Goal: Task Accomplishment & Management: Manage account settings

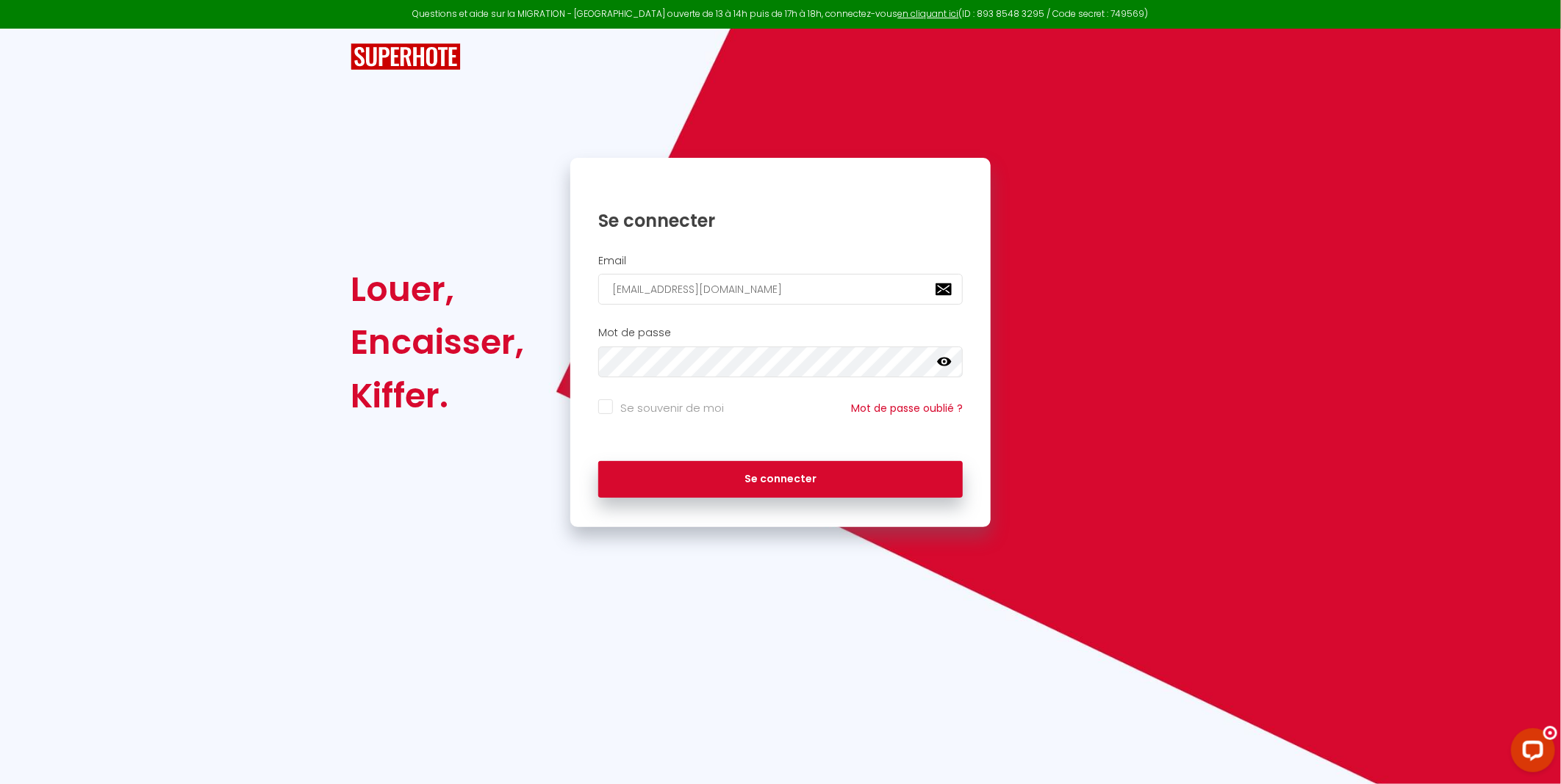
type input "[EMAIL_ADDRESS][DOMAIN_NAME]"
click at [598, 461] on button "Se connecter" at bounding box center [780, 479] width 365 height 36
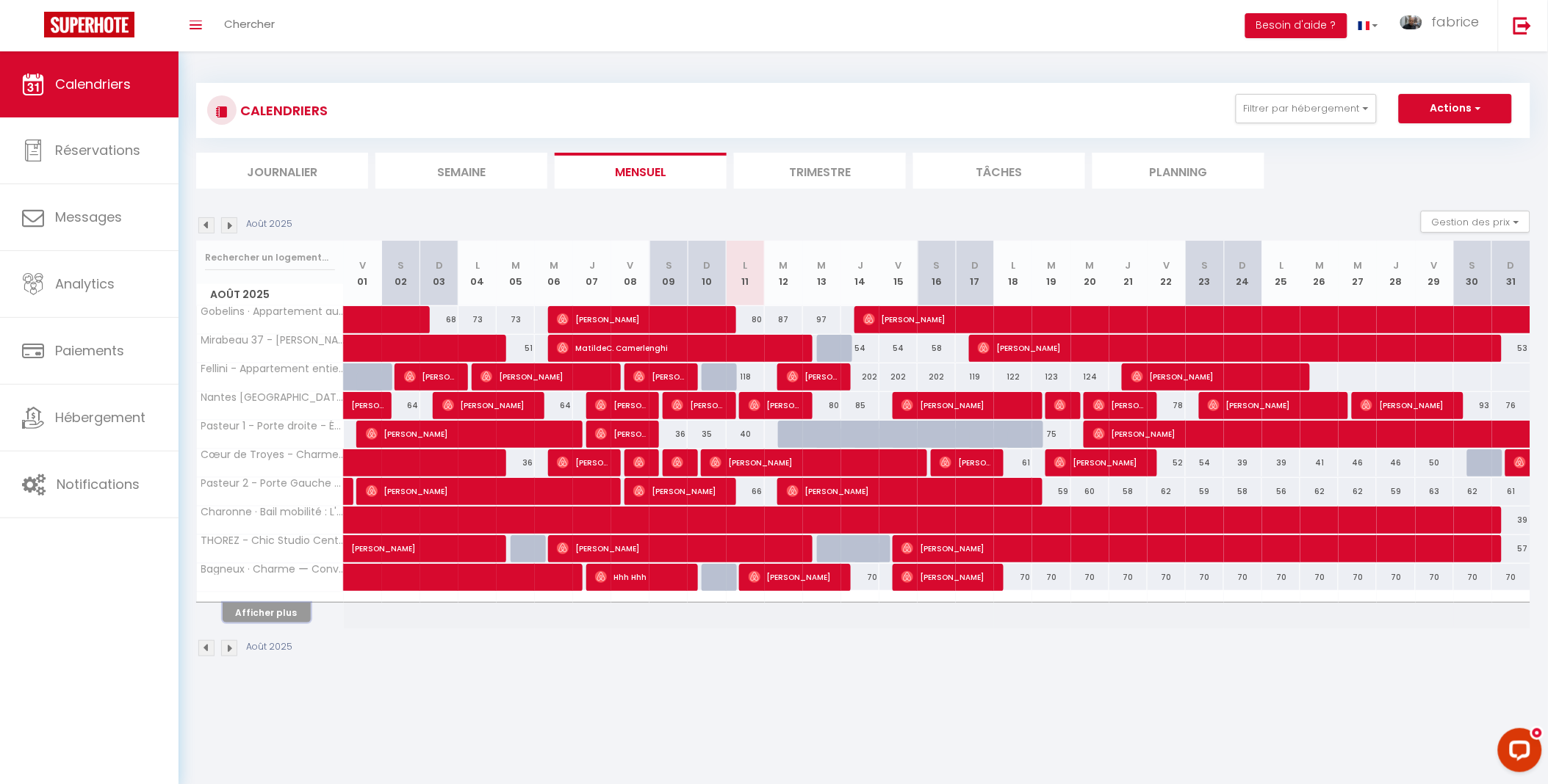
drag, startPoint x: 266, startPoint y: 604, endPoint x: 744, endPoint y: 582, distance: 478.5
click at [266, 604] on button "Afficher plus" at bounding box center [266, 613] width 88 height 20
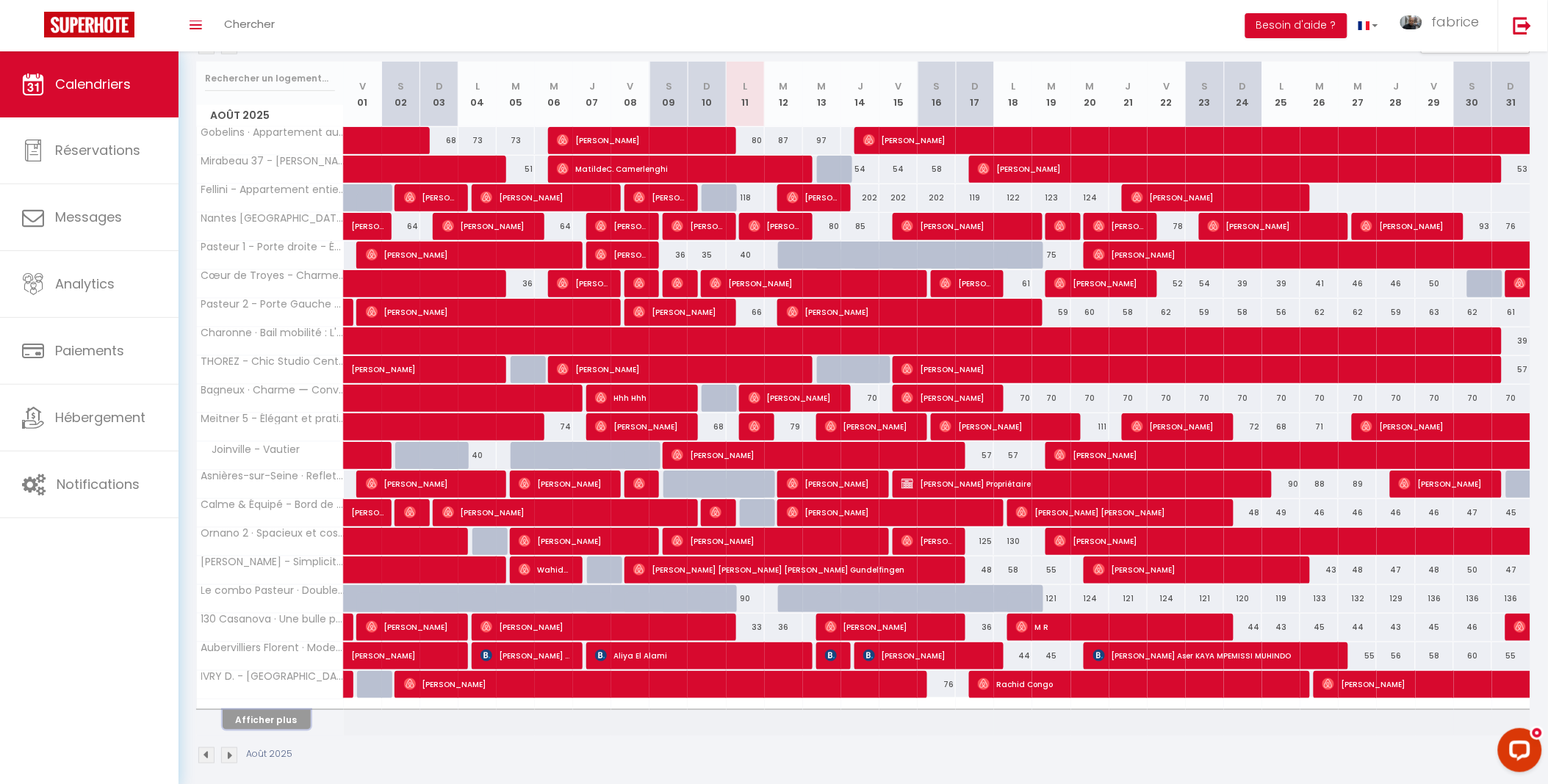
scroll to position [194, 0]
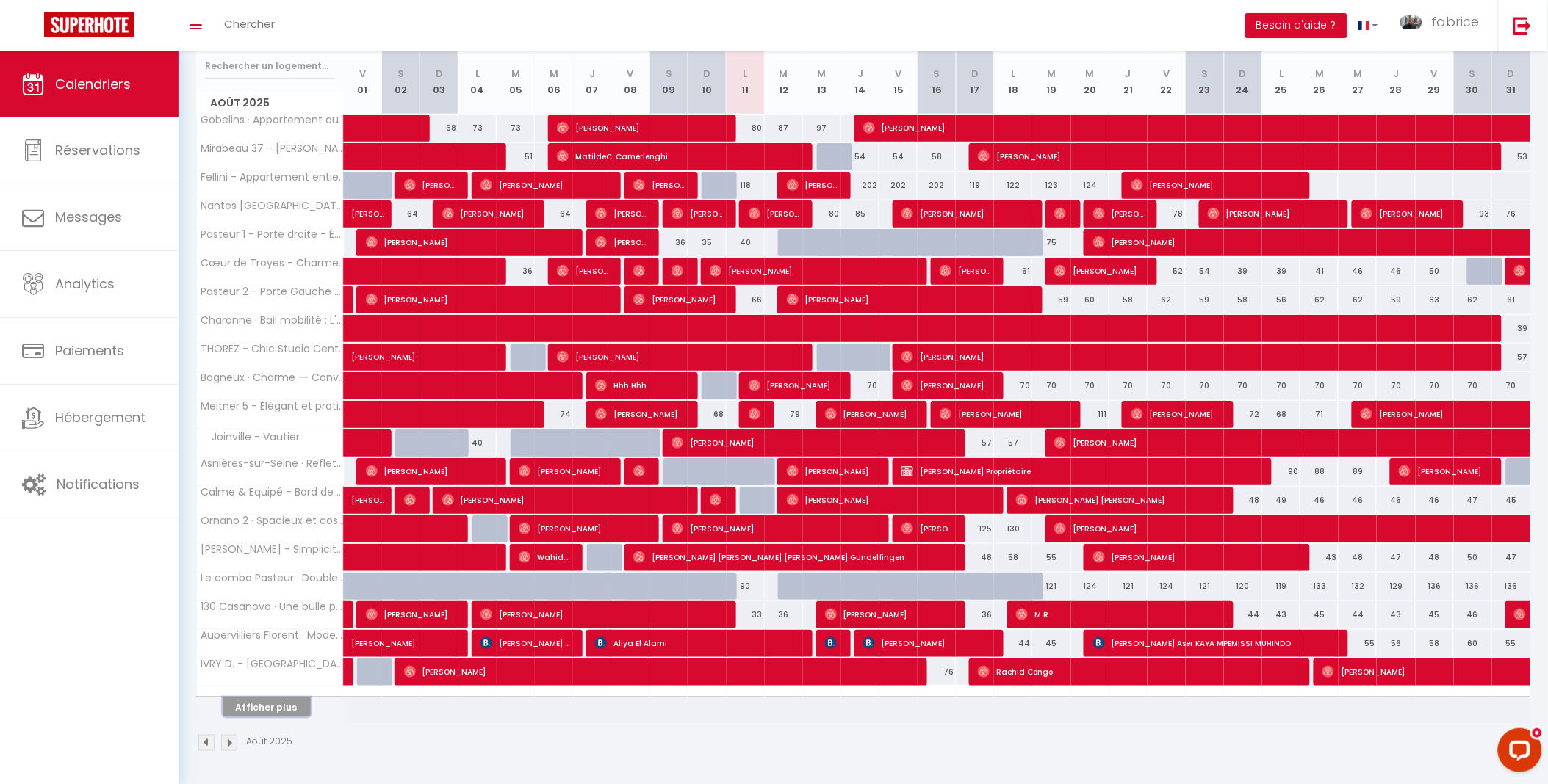
click at [276, 702] on button "Afficher plus" at bounding box center [266, 708] width 88 height 20
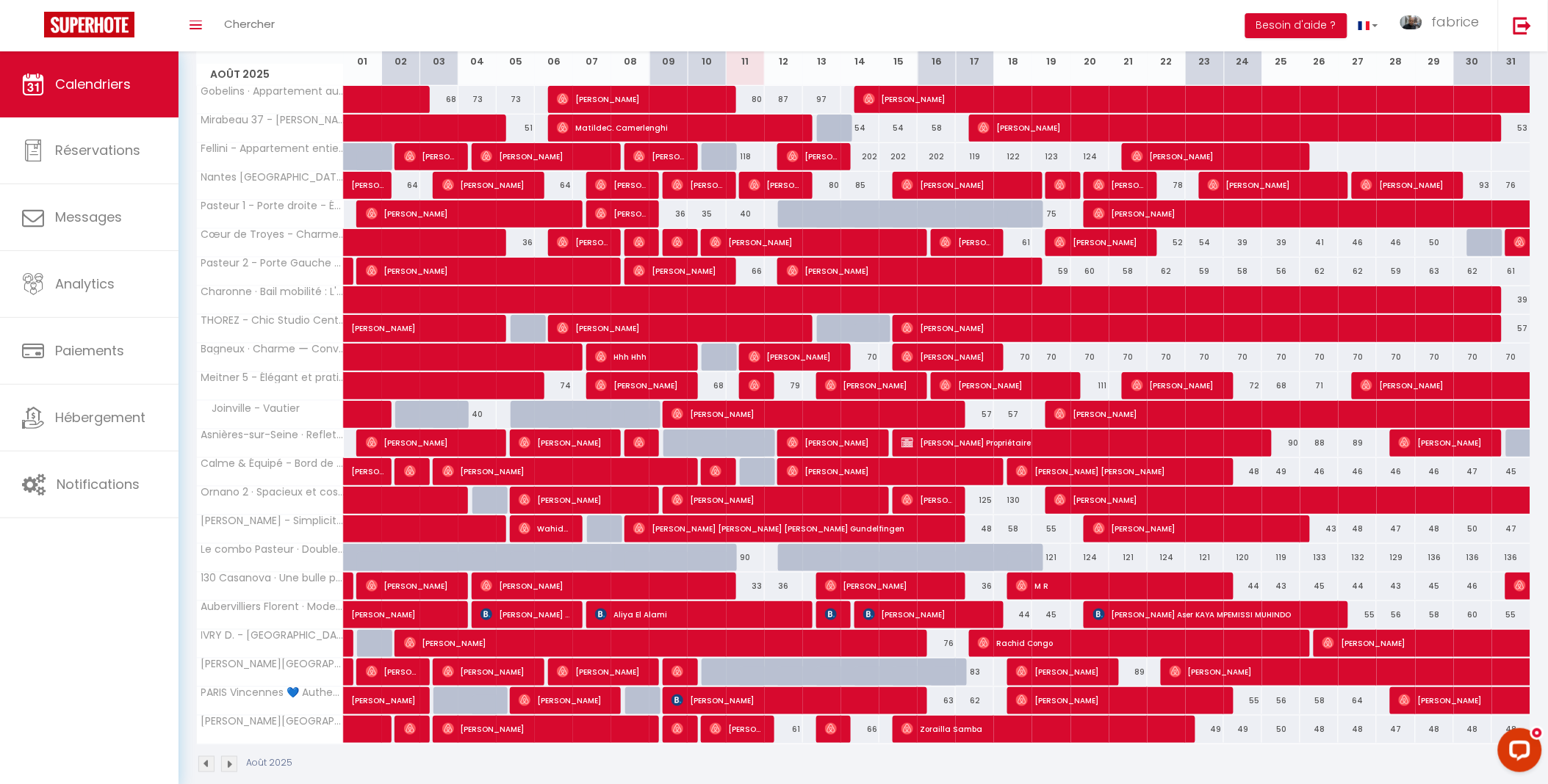
scroll to position [243, 0]
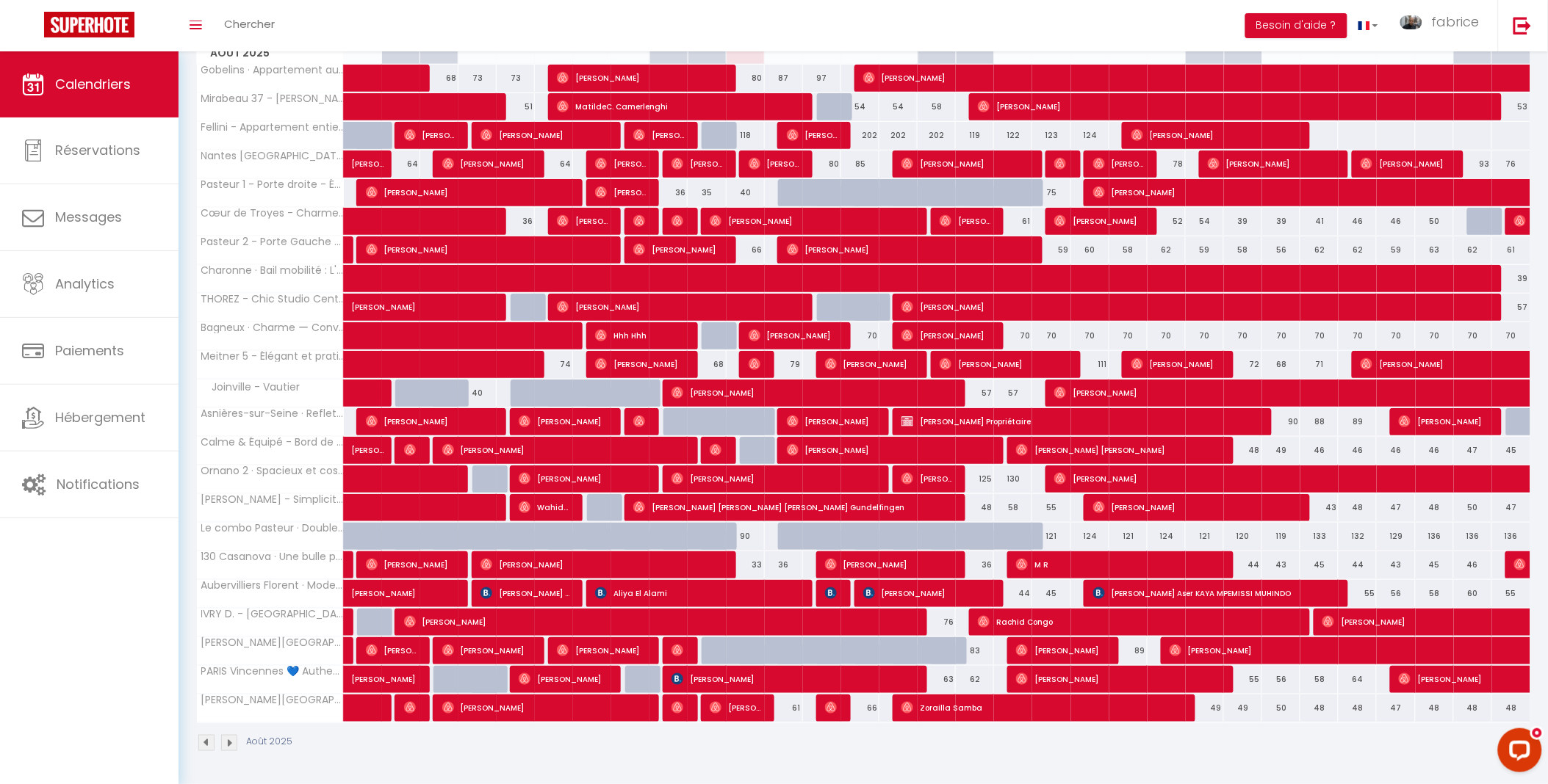
click at [975, 652] on div "83" at bounding box center [974, 651] width 38 height 27
type input "83"
type input "Dim 17 Août 2025"
type input "Lun 18 Août 2025"
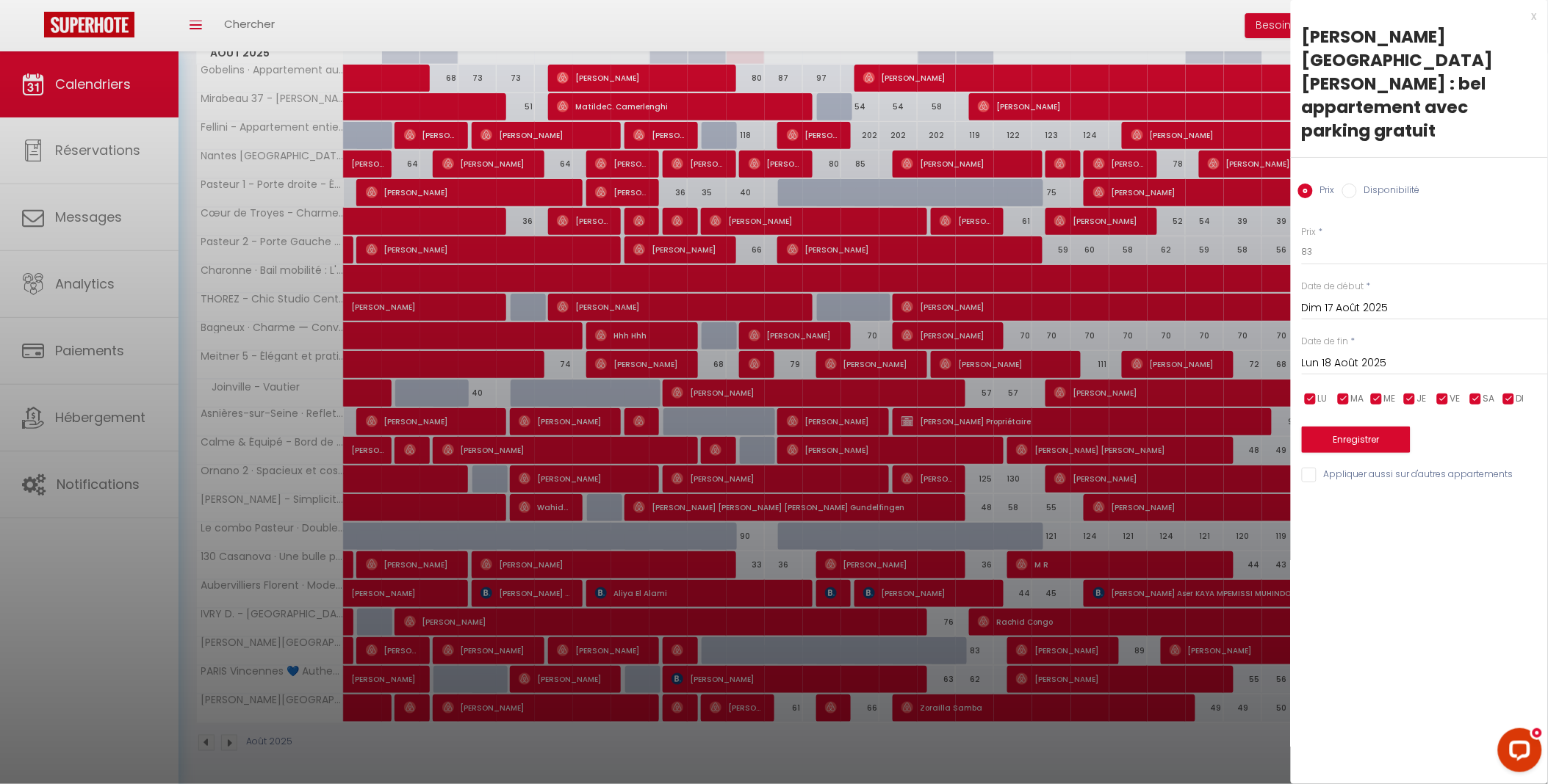
click at [1347, 184] on input "Disponibilité" at bounding box center [1349, 191] width 15 height 15
radio input "true"
radio input "false"
click at [1348, 239] on select "Disponible Indisponible" at bounding box center [1424, 252] width 246 height 27
select select "0"
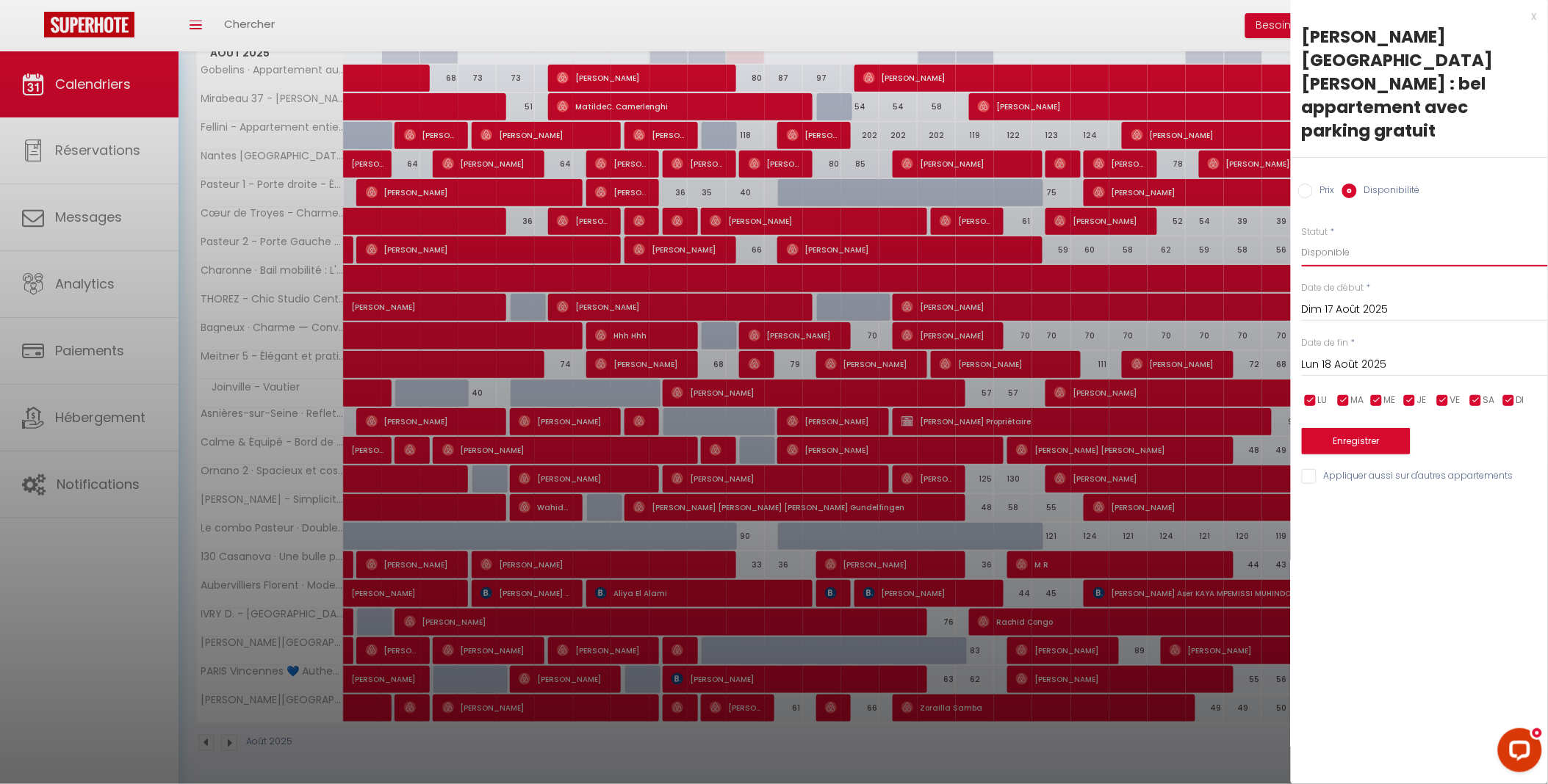
click at [1301, 239] on select "Disponible Indisponible" at bounding box center [1424, 252] width 246 height 27
click at [1337, 428] on button "Enregistrer" at bounding box center [1355, 442] width 109 height 27
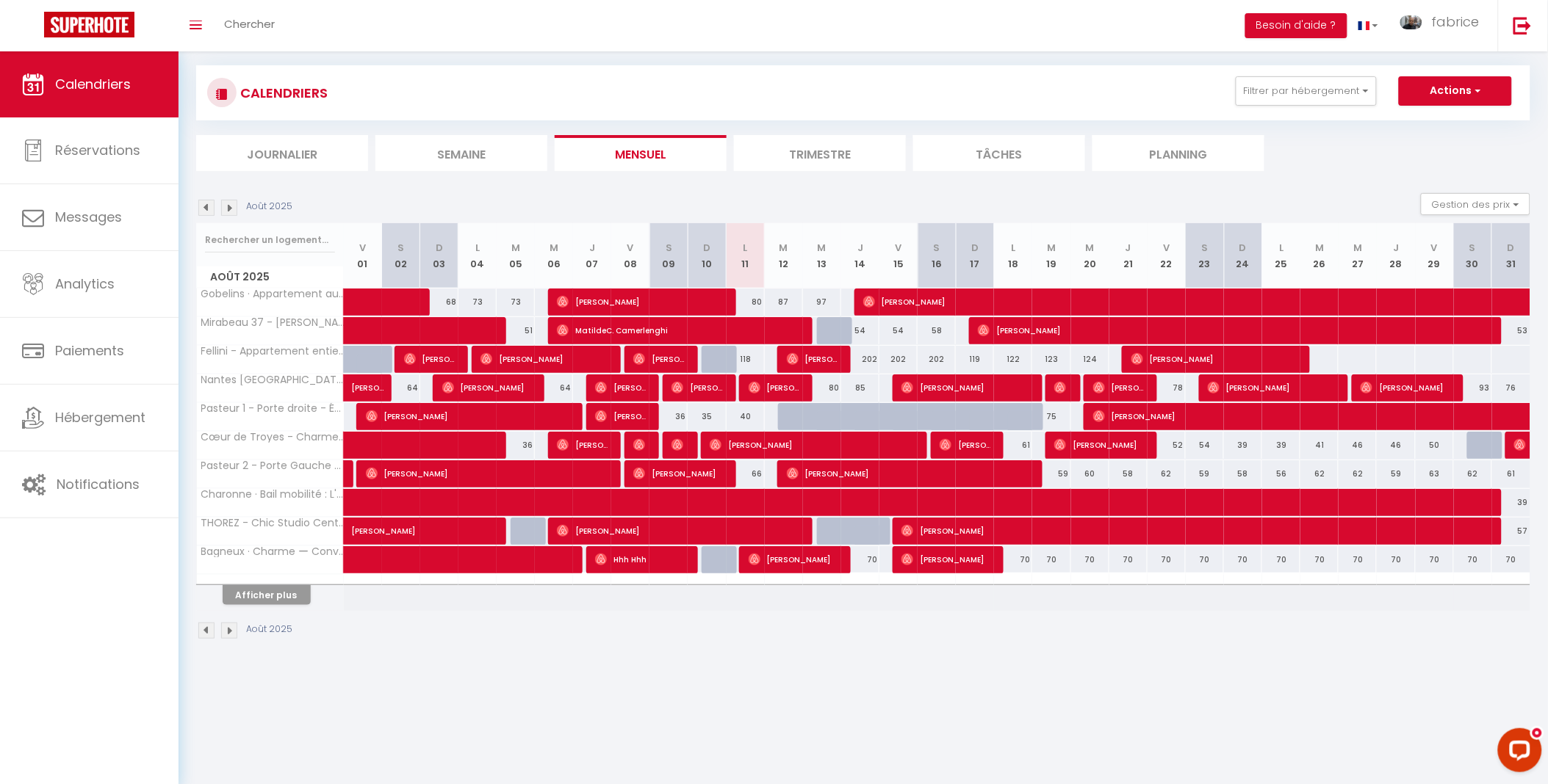
scroll to position [0, 0]
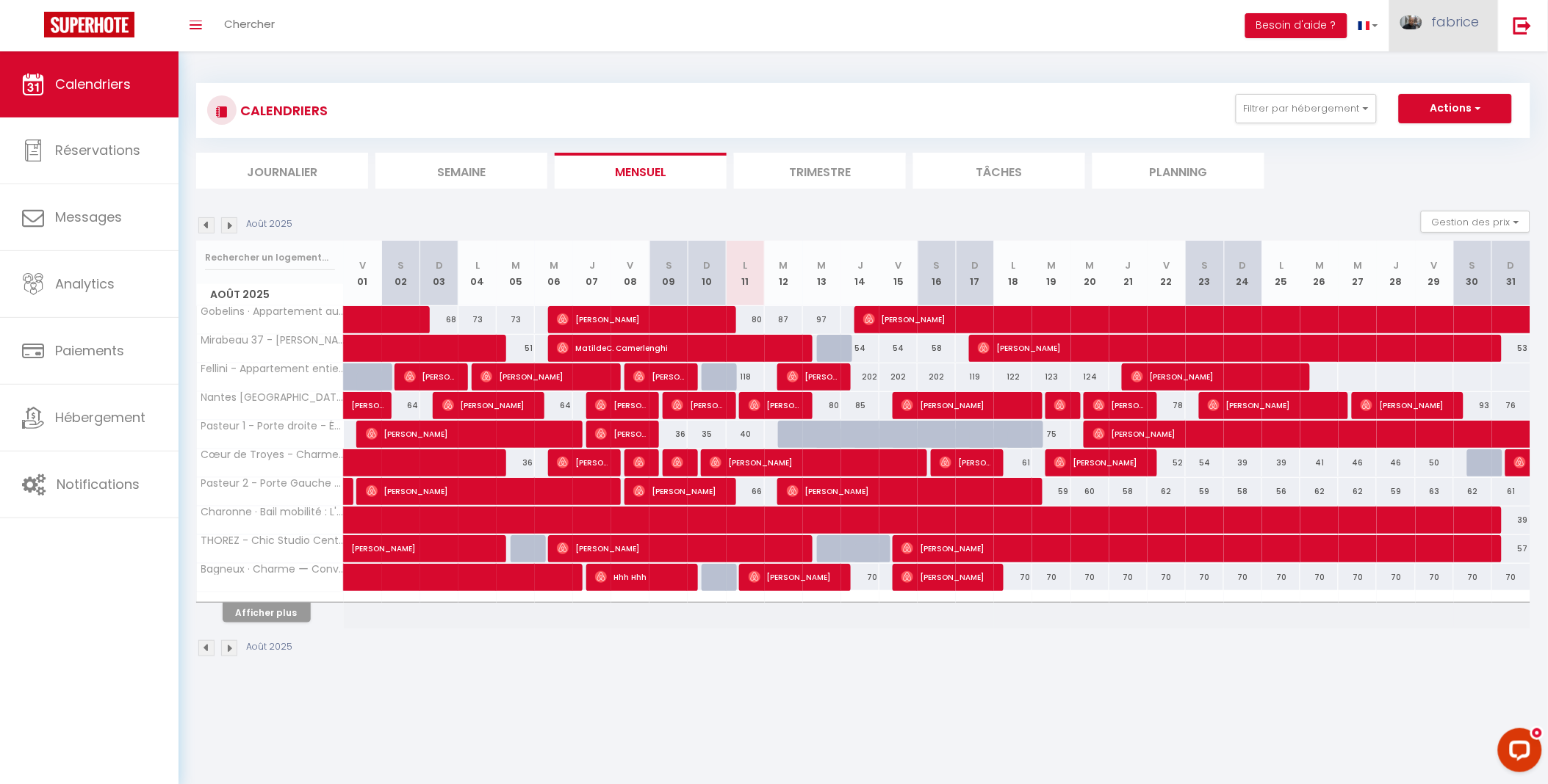
click at [1424, 15] on link "fabrice" at bounding box center [1443, 26] width 109 height 51
click at [1404, 96] on icon at bounding box center [1400, 101] width 11 height 11
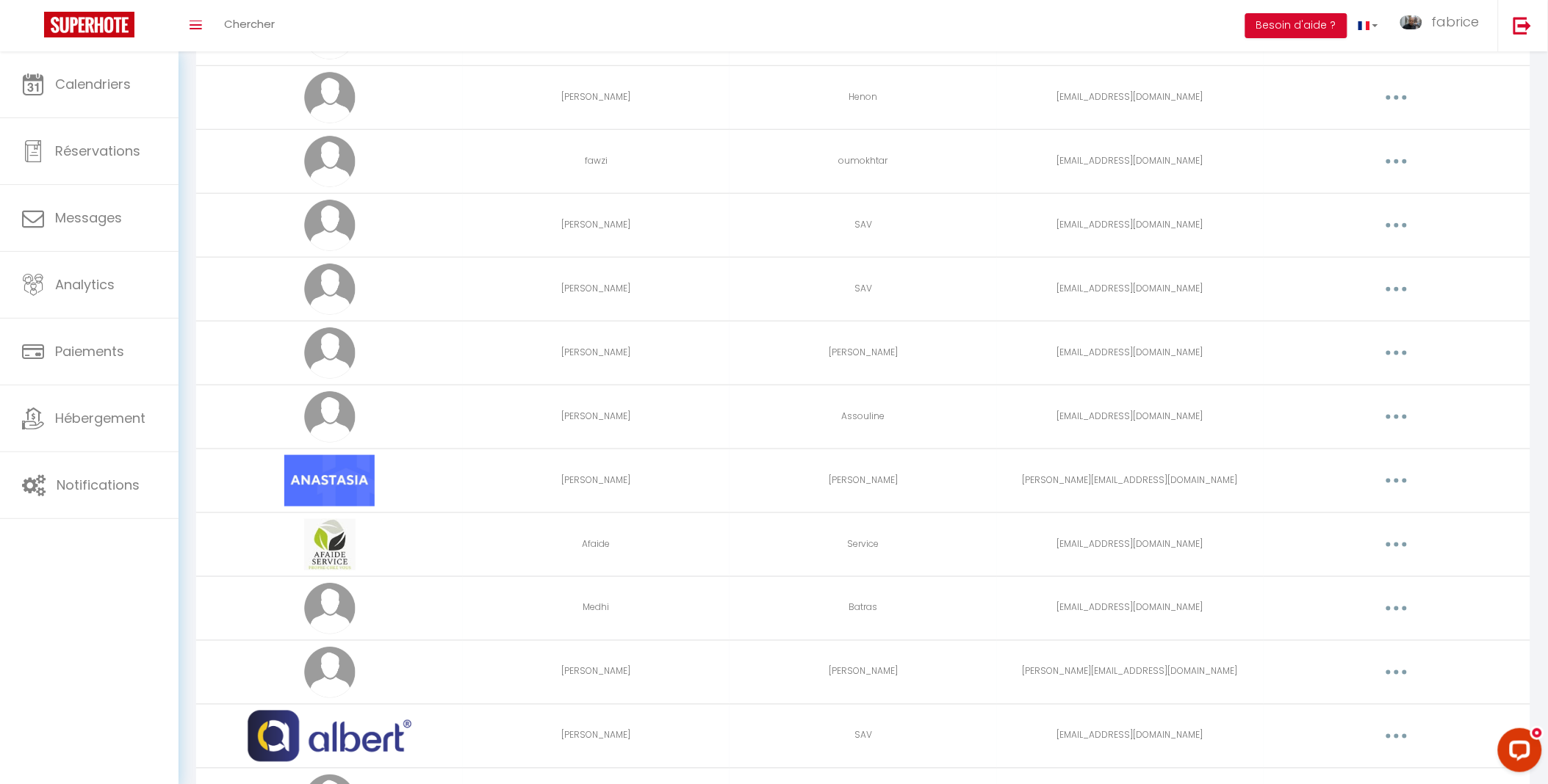
scroll to position [432, 0]
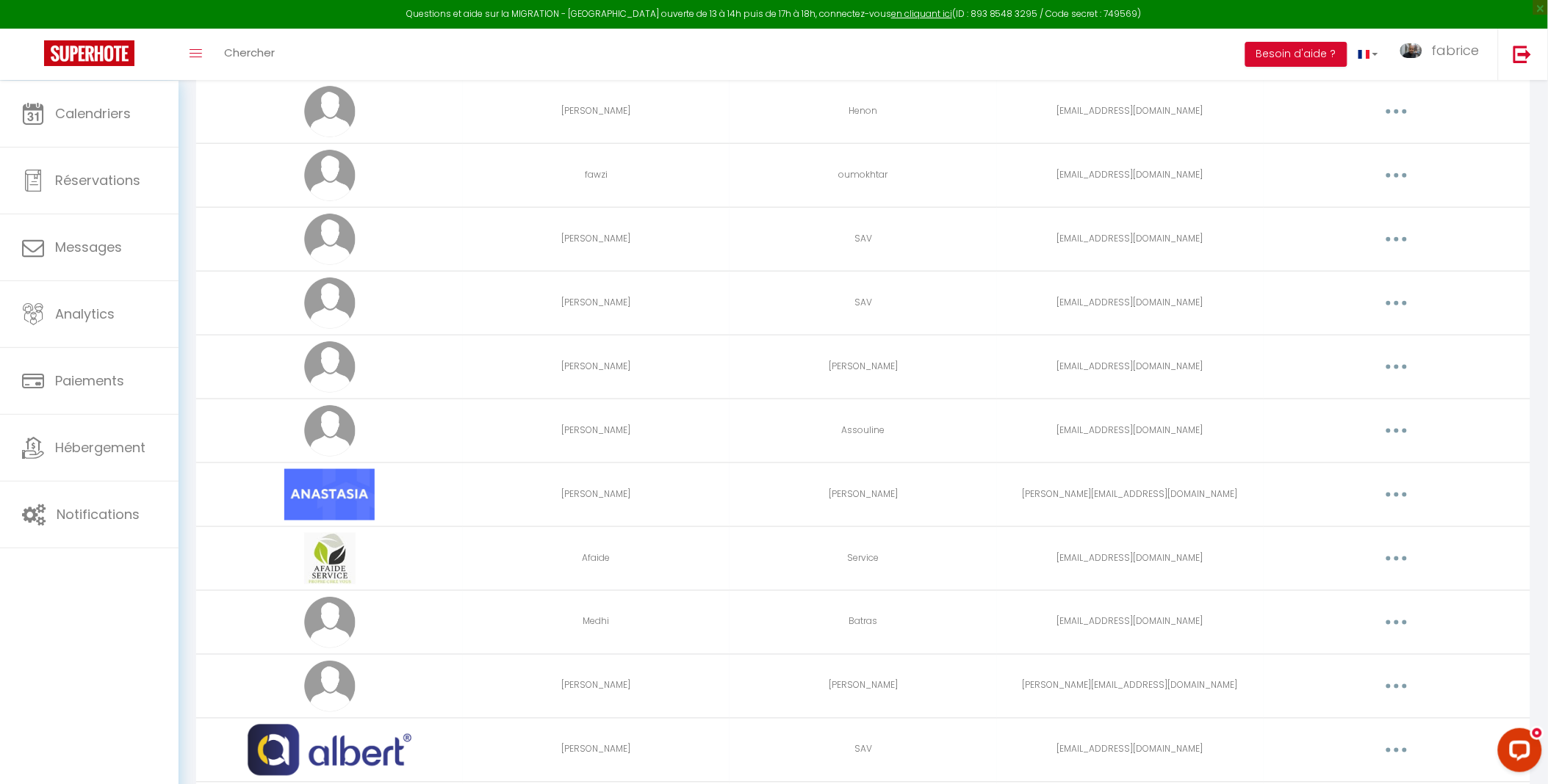
click at [1401, 561] on button "button" at bounding box center [1396, 559] width 41 height 23
click at [1337, 593] on link "Editer" at bounding box center [1358, 592] width 109 height 25
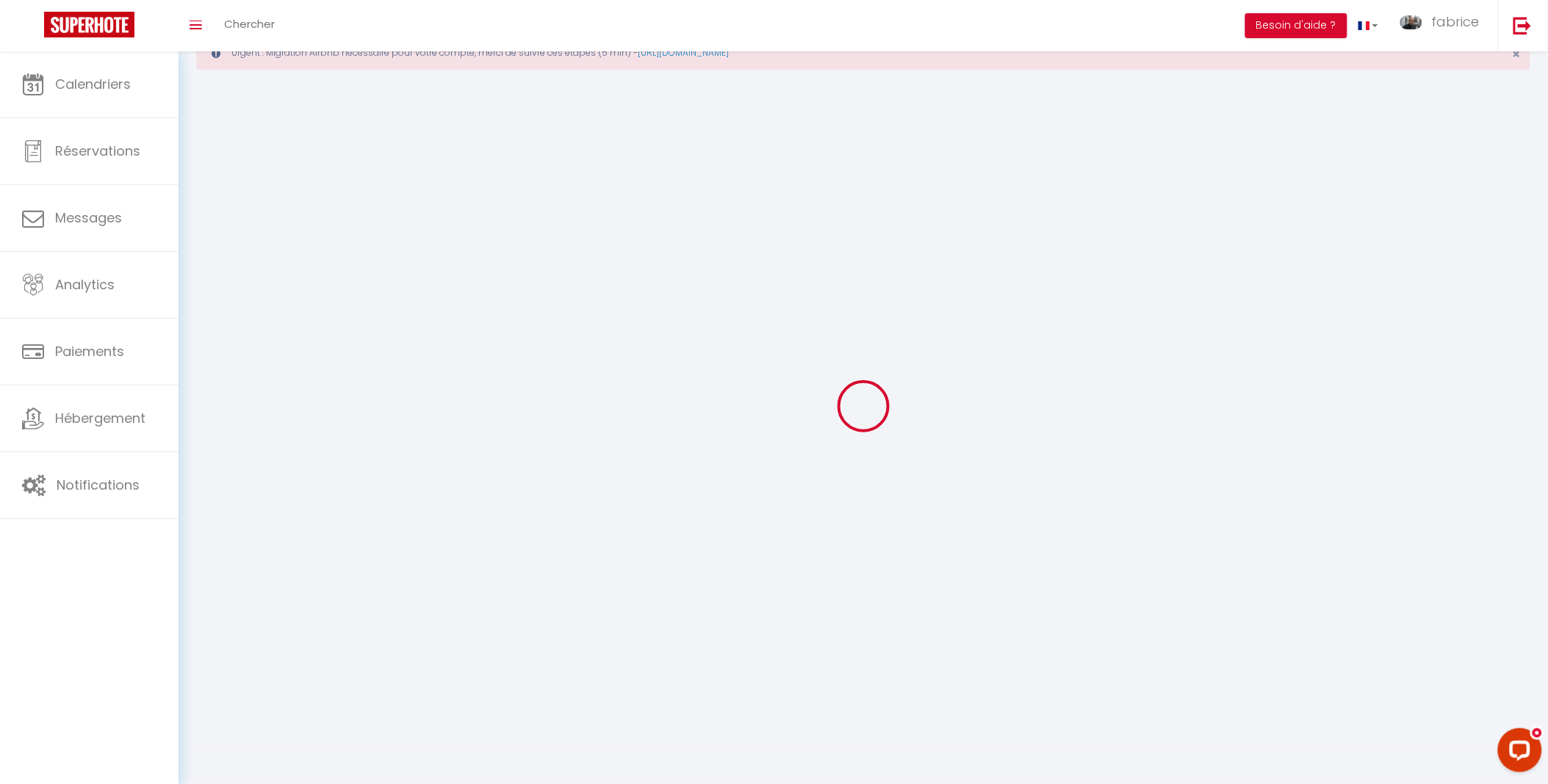
type input "Afaide"
type input "Service"
type input "[EMAIL_ADDRESS][DOMAIN_NAME]"
type textarea "[URL][DOMAIN_NAME]"
checkbox input "false"
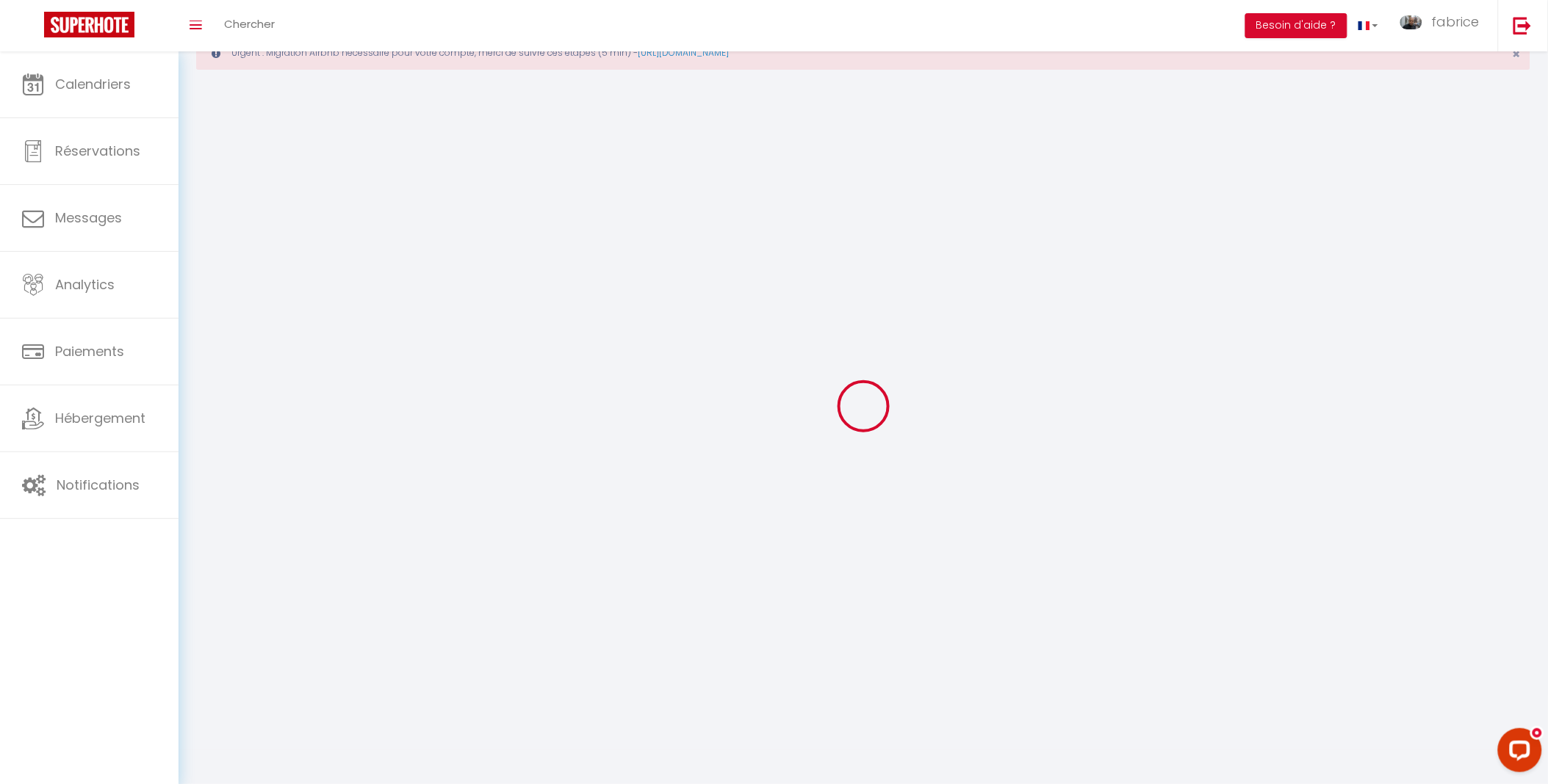
checkbox input "false"
checkbox input "true"
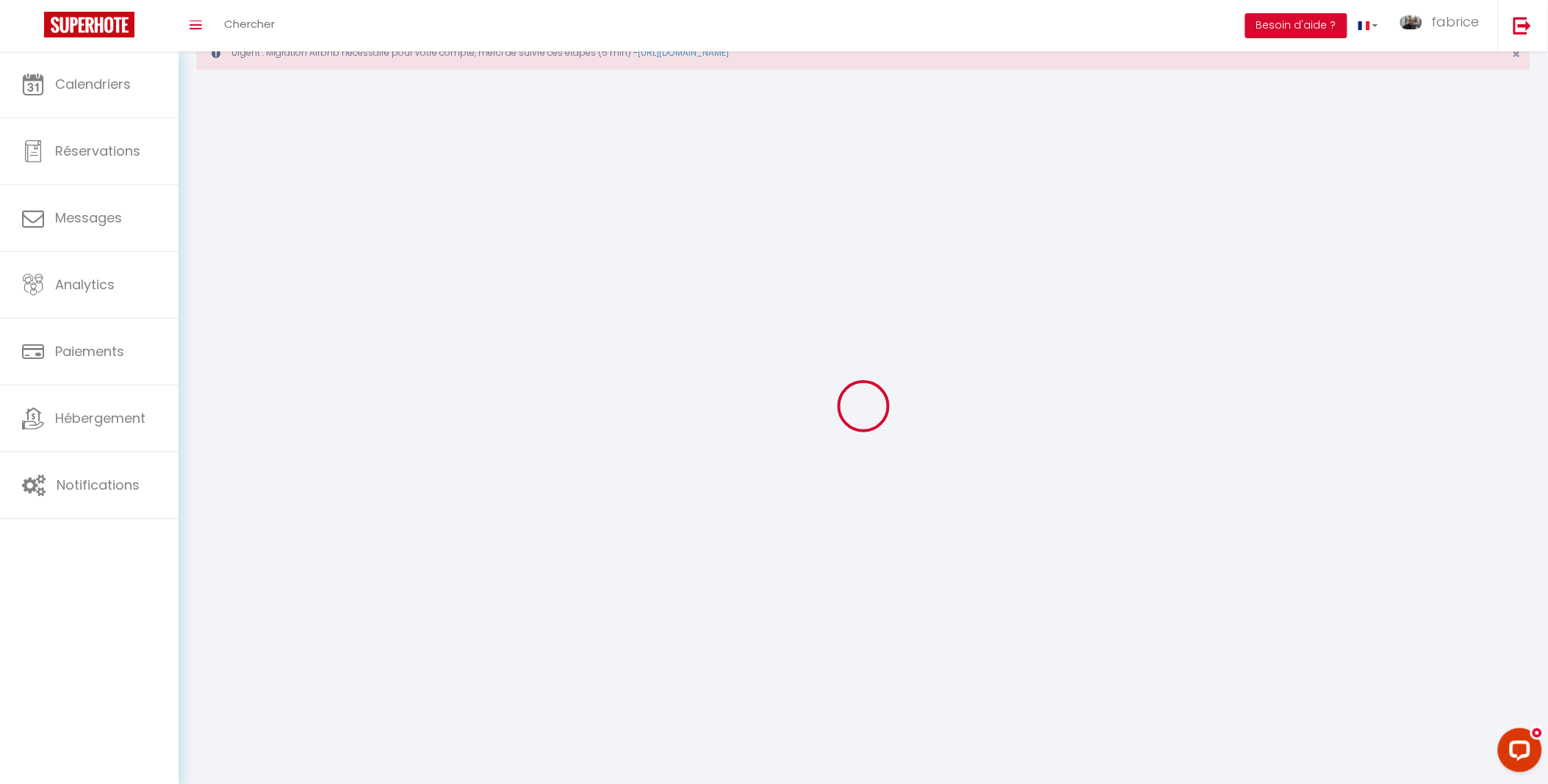
checkbox input "true"
checkbox input "false"
checkbox input "true"
checkbox input "false"
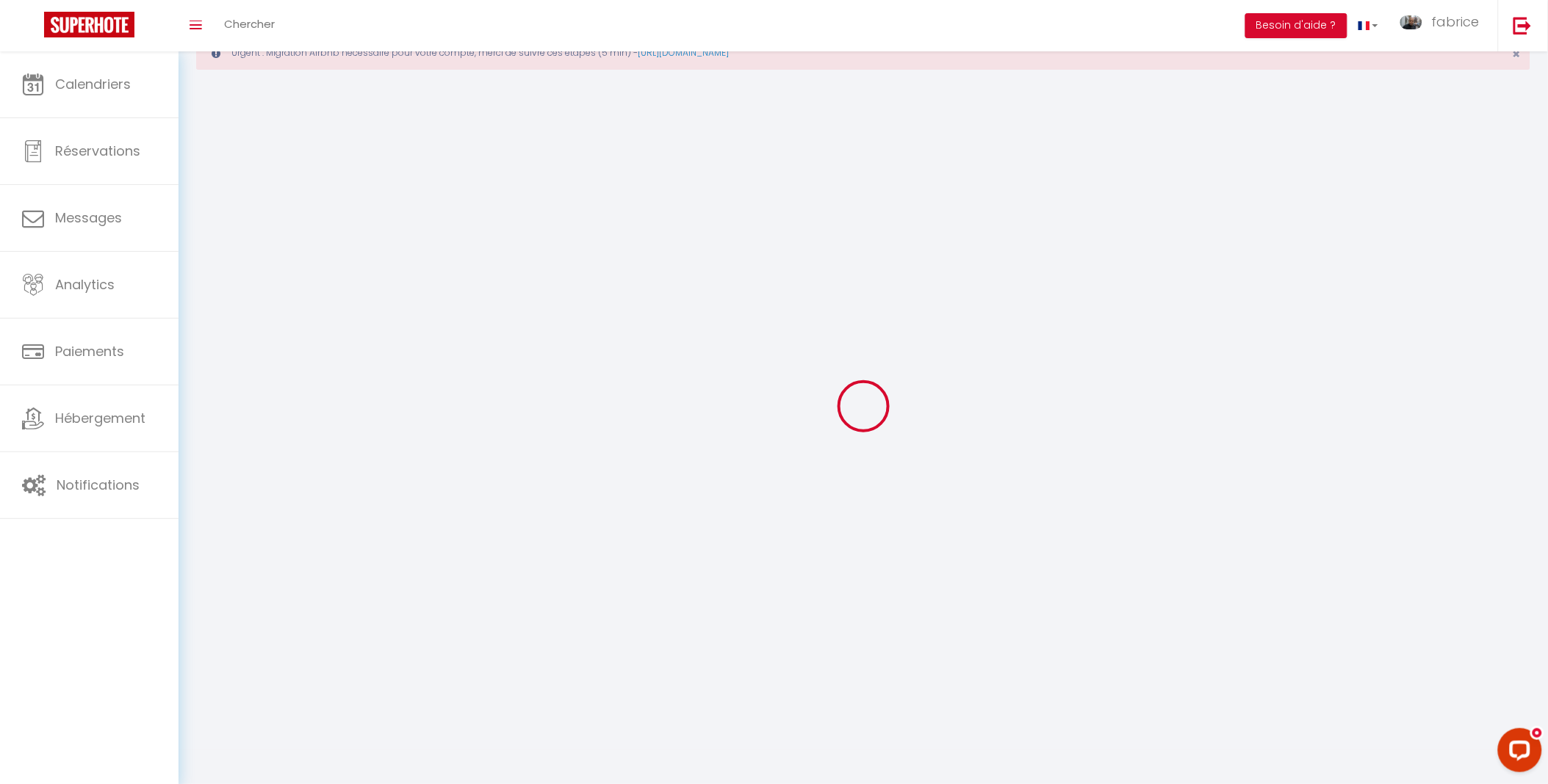
checkbox input "false"
select select
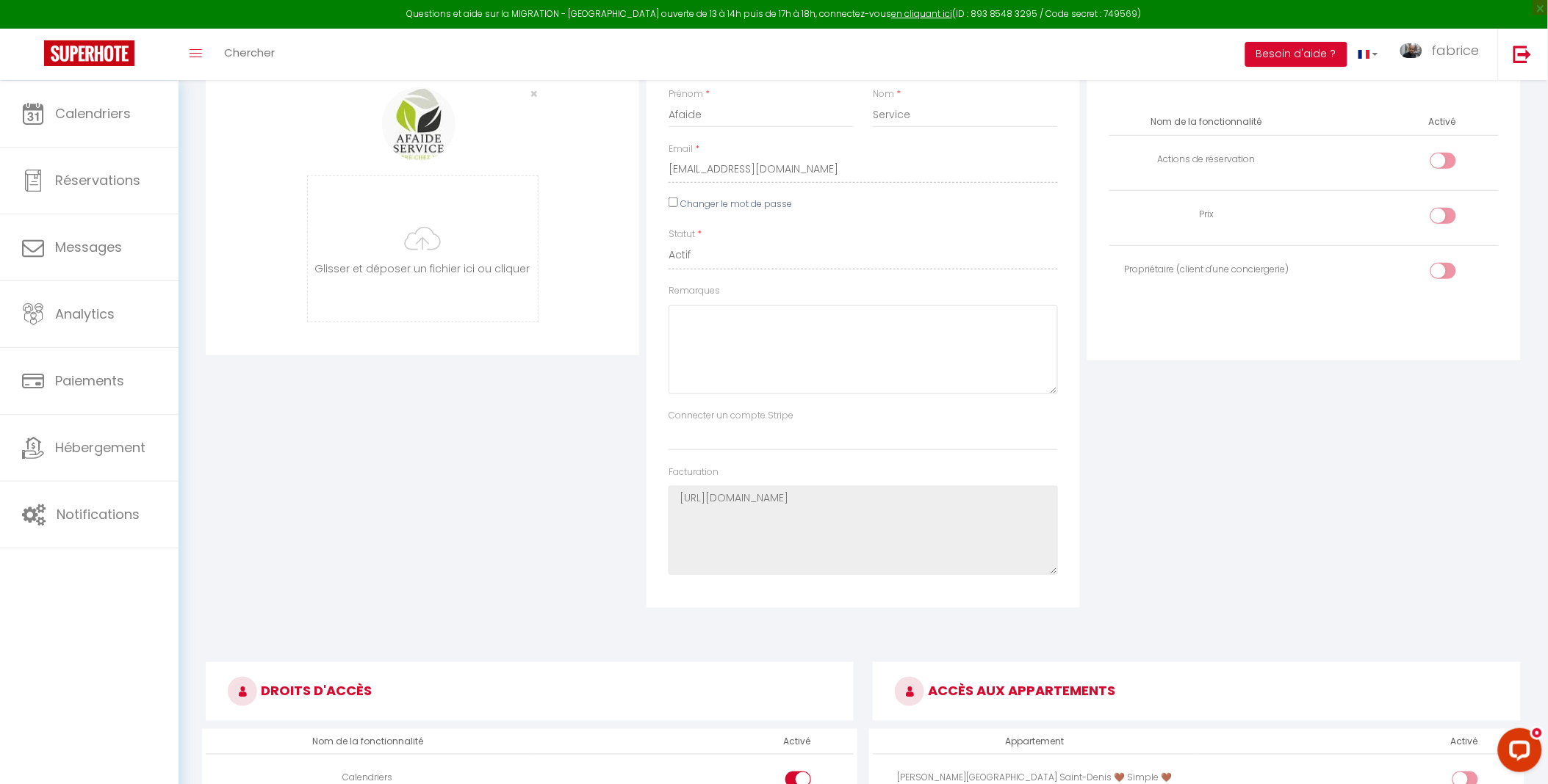
scroll to position [82, 0]
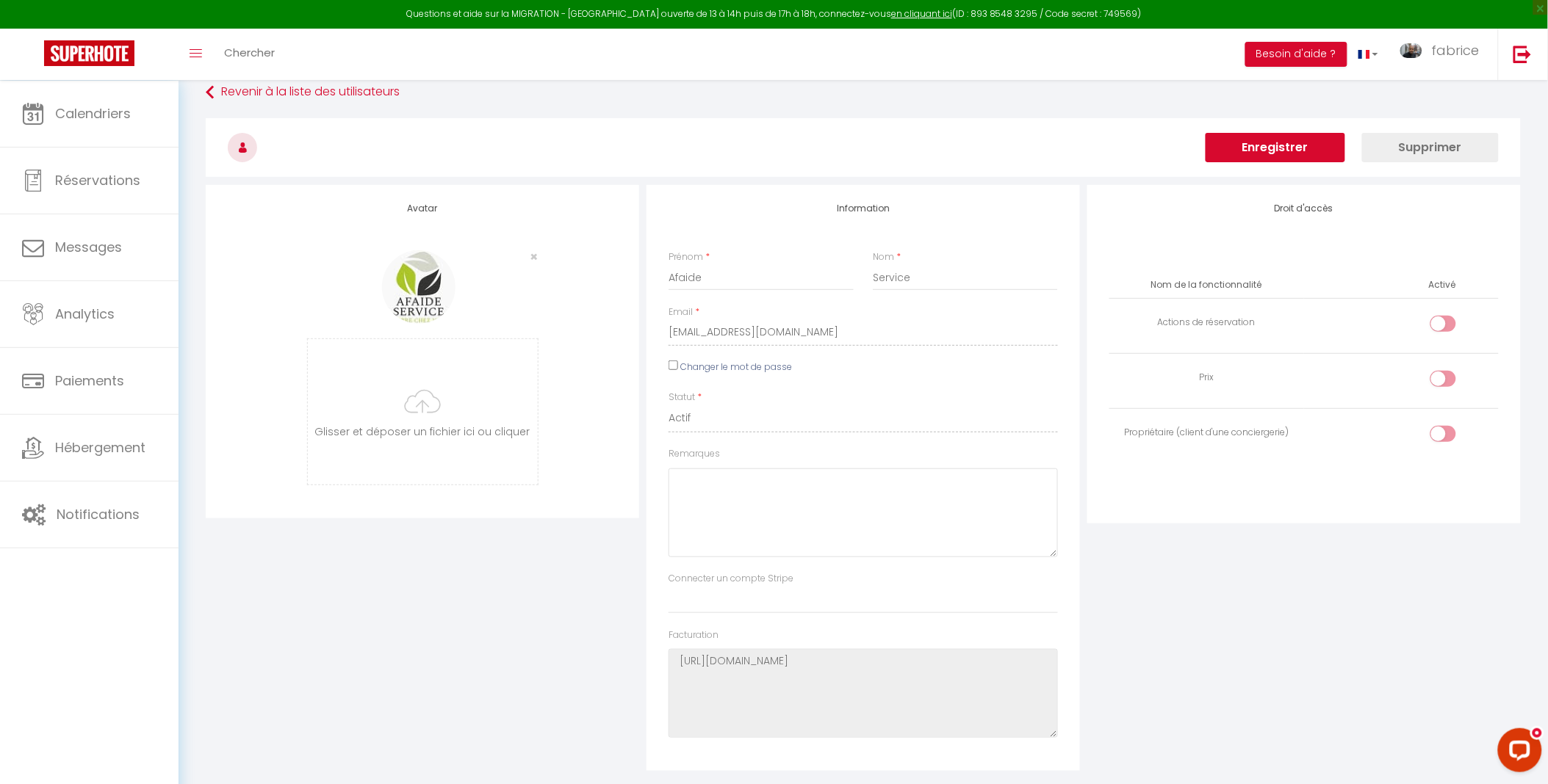
click at [671, 370] on input "Changer le mot de passe" at bounding box center [673, 365] width 10 height 10
checkbox input "true"
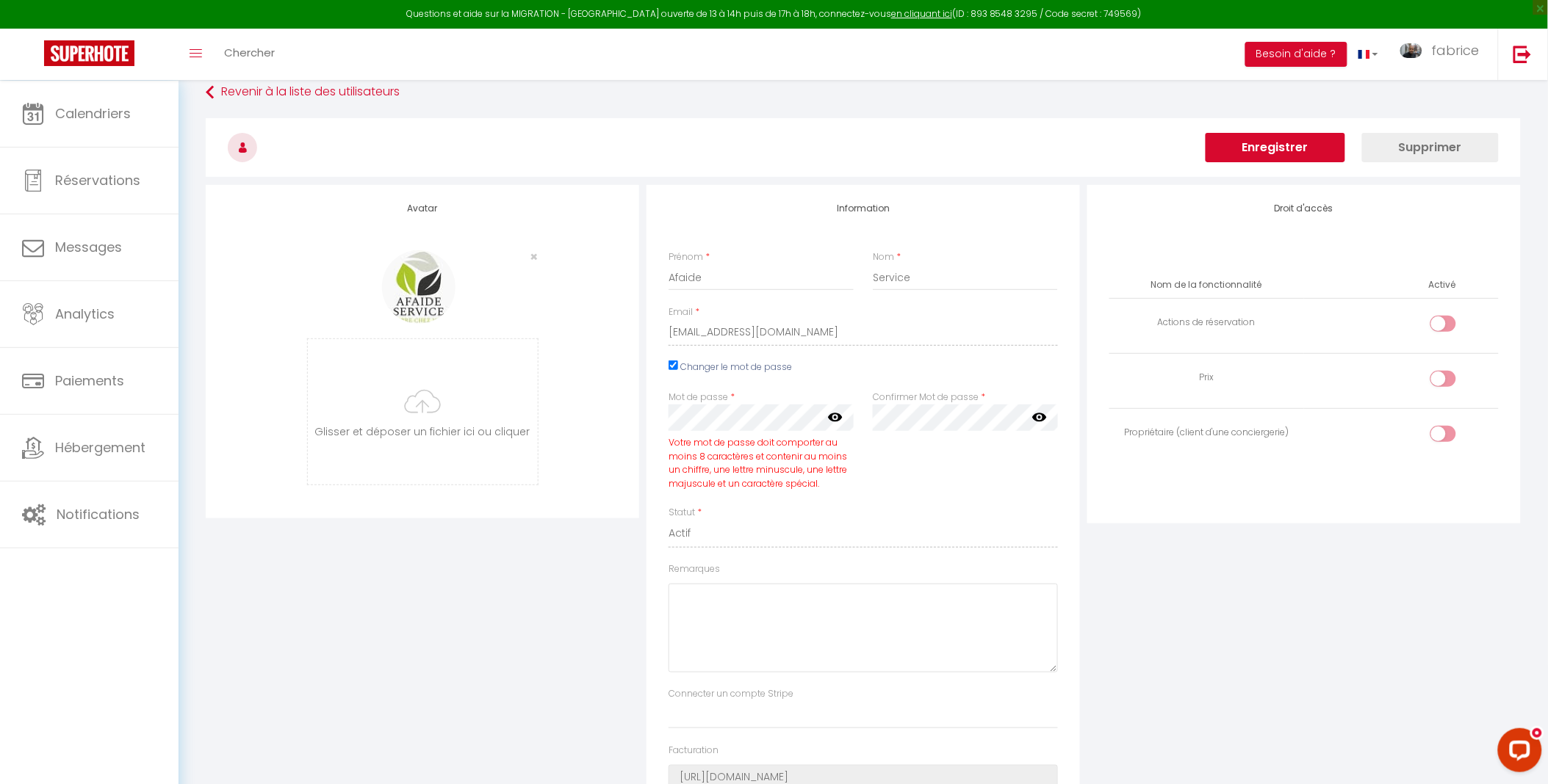
click at [833, 423] on icon at bounding box center [835, 417] width 15 height 15
click at [1041, 423] on icon at bounding box center [1040, 417] width 15 height 15
click at [953, 475] on div "Confirmer Mot de passe * false" at bounding box center [965, 449] width 204 height 115
click at [664, 419] on div "Mot de passe * Votre mot de passe doit comporter au moins 8 caractères et conte…" at bounding box center [761, 449] width 204 height 115
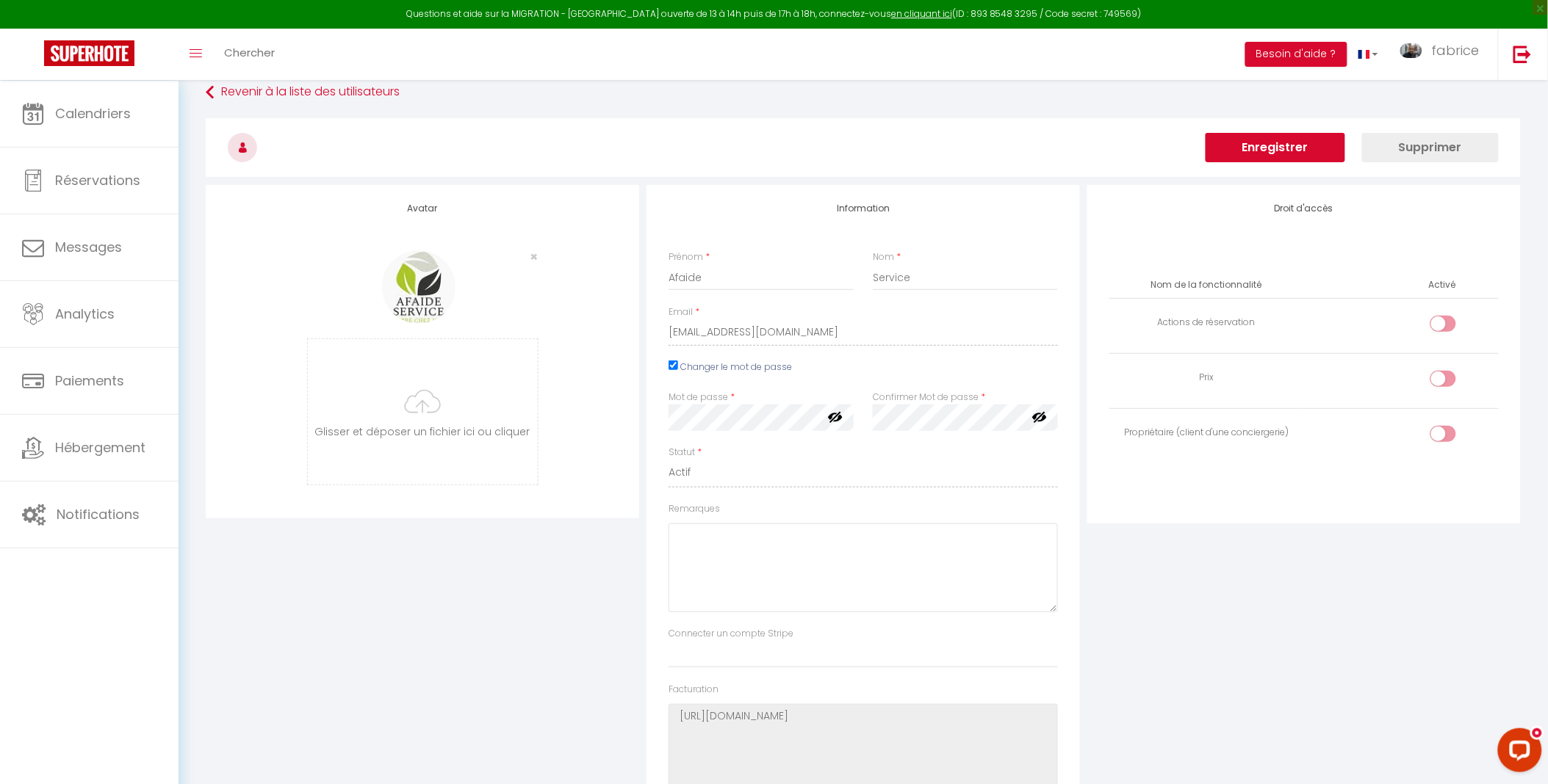
click at [837, 419] on div "Mot de passe * Votre mot de passe doit comporter au moins 8 caractères et conte…" at bounding box center [863, 419] width 408 height 55
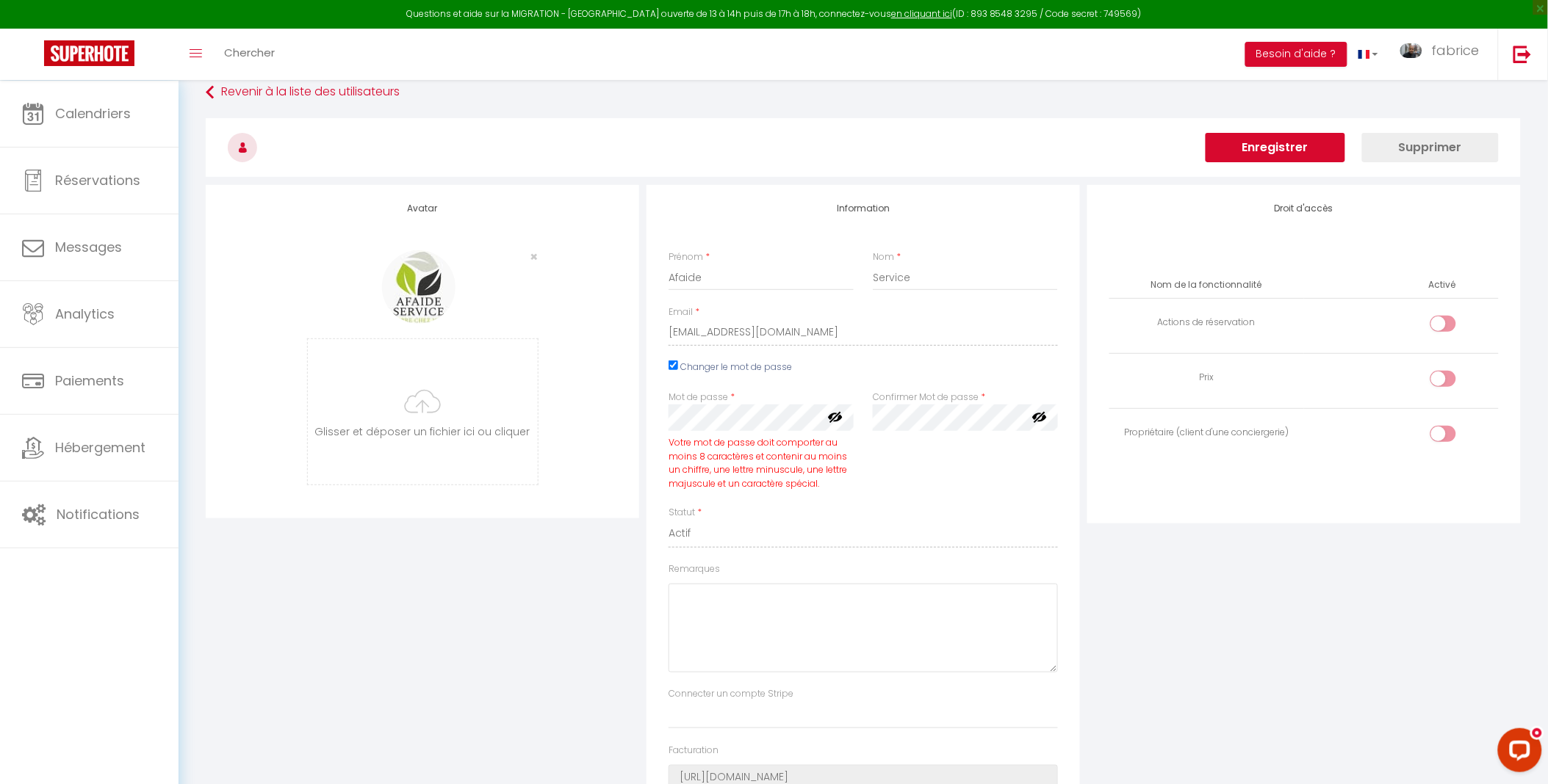
click at [827, 408] on div "Mot de passe * Votre mot de passe doit comporter au moins 8 caractères et conte…" at bounding box center [863, 449] width 408 height 115
click at [870, 412] on div "Confirmer Mot de passe * false" at bounding box center [965, 449] width 204 height 115
click at [1085, 540] on div "Droit d'accès Nom de la fonctionnalité Activé Actions de réservation Prix Propr…" at bounding box center [1303, 537] width 441 height 702
click at [1246, 137] on button "Enregistrer" at bounding box center [1275, 147] width 139 height 29
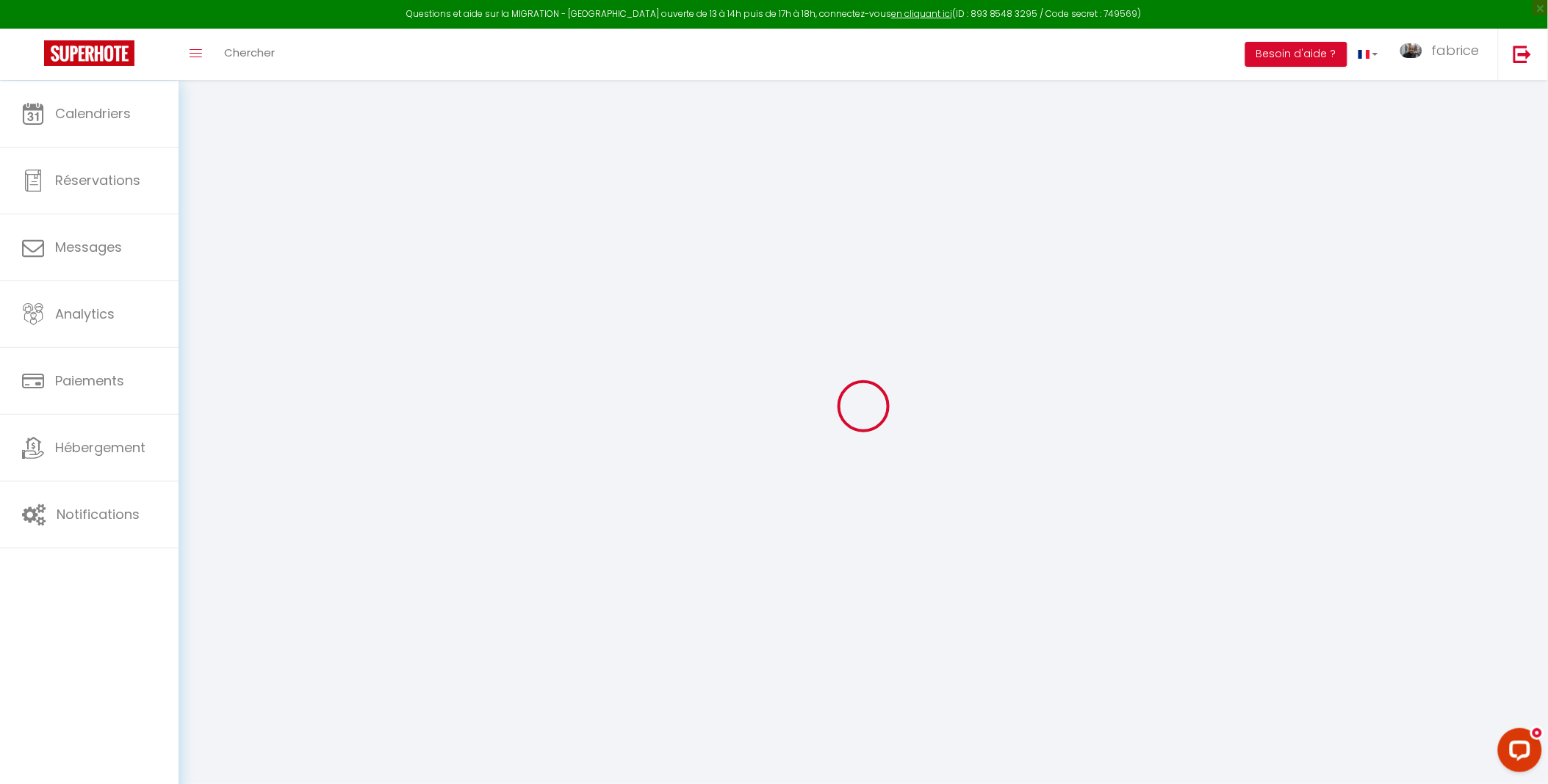
scroll to position [81, 0]
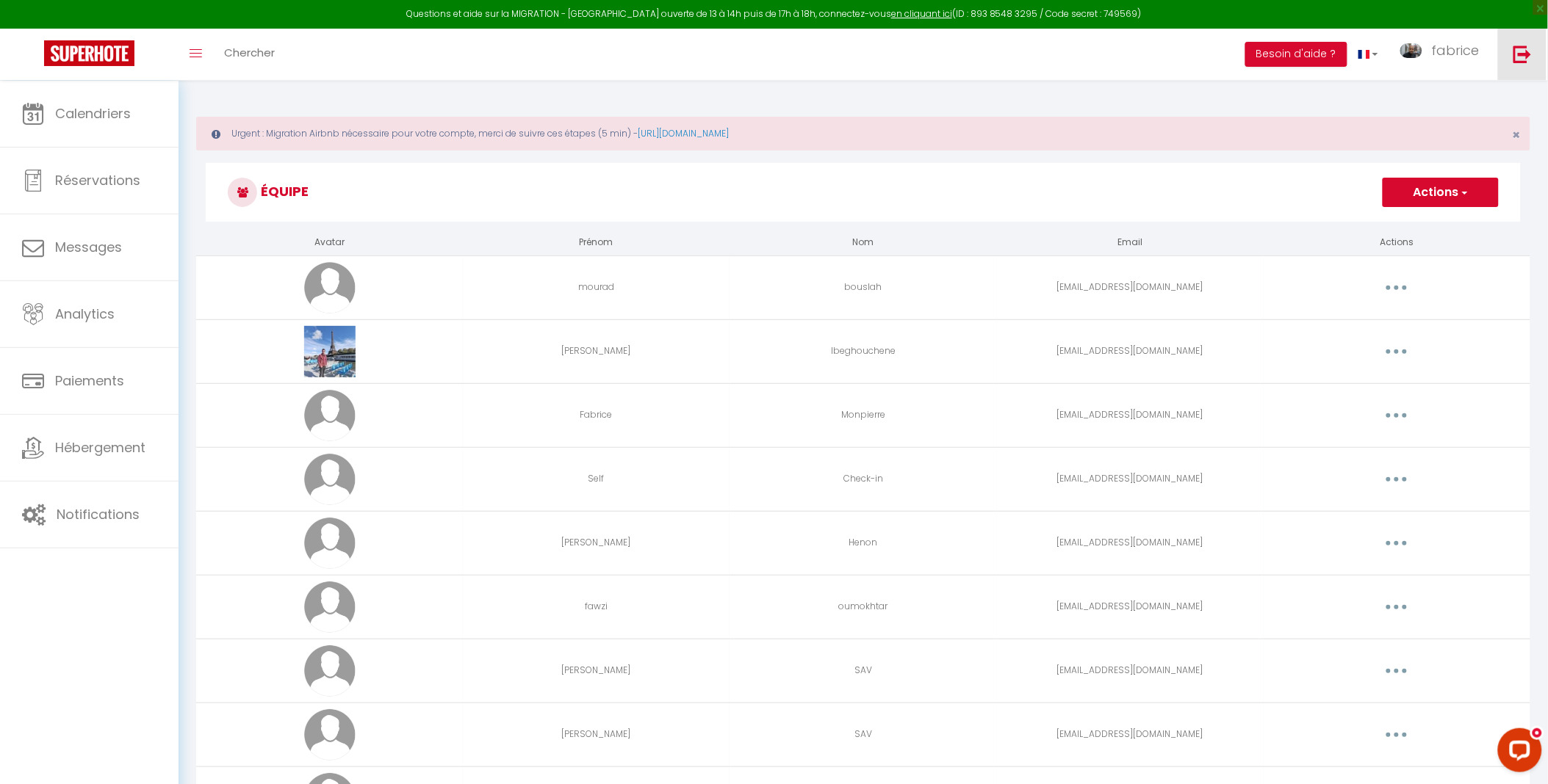
click at [1527, 60] on img at bounding box center [1522, 54] width 19 height 19
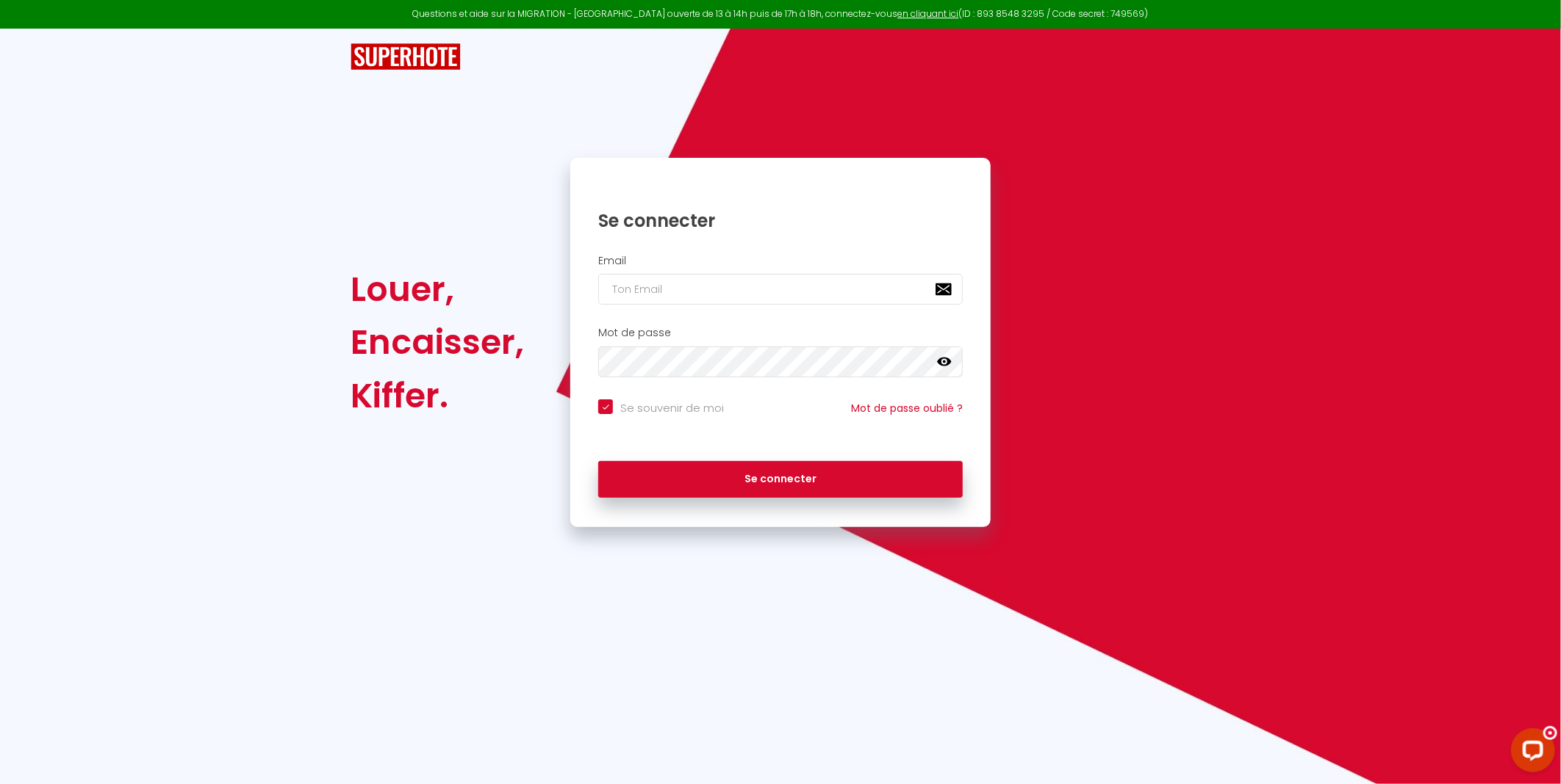
drag, startPoint x: 605, startPoint y: 412, endPoint x: 614, endPoint y: 382, distance: 31.3
click at [607, 404] on input "Se souvenir de moi" at bounding box center [661, 406] width 126 height 15
checkbox input "false"
click at [674, 285] on input "email" at bounding box center [780, 289] width 365 height 31
type input "[EMAIL_ADDRESS][DOMAIN_NAME]"
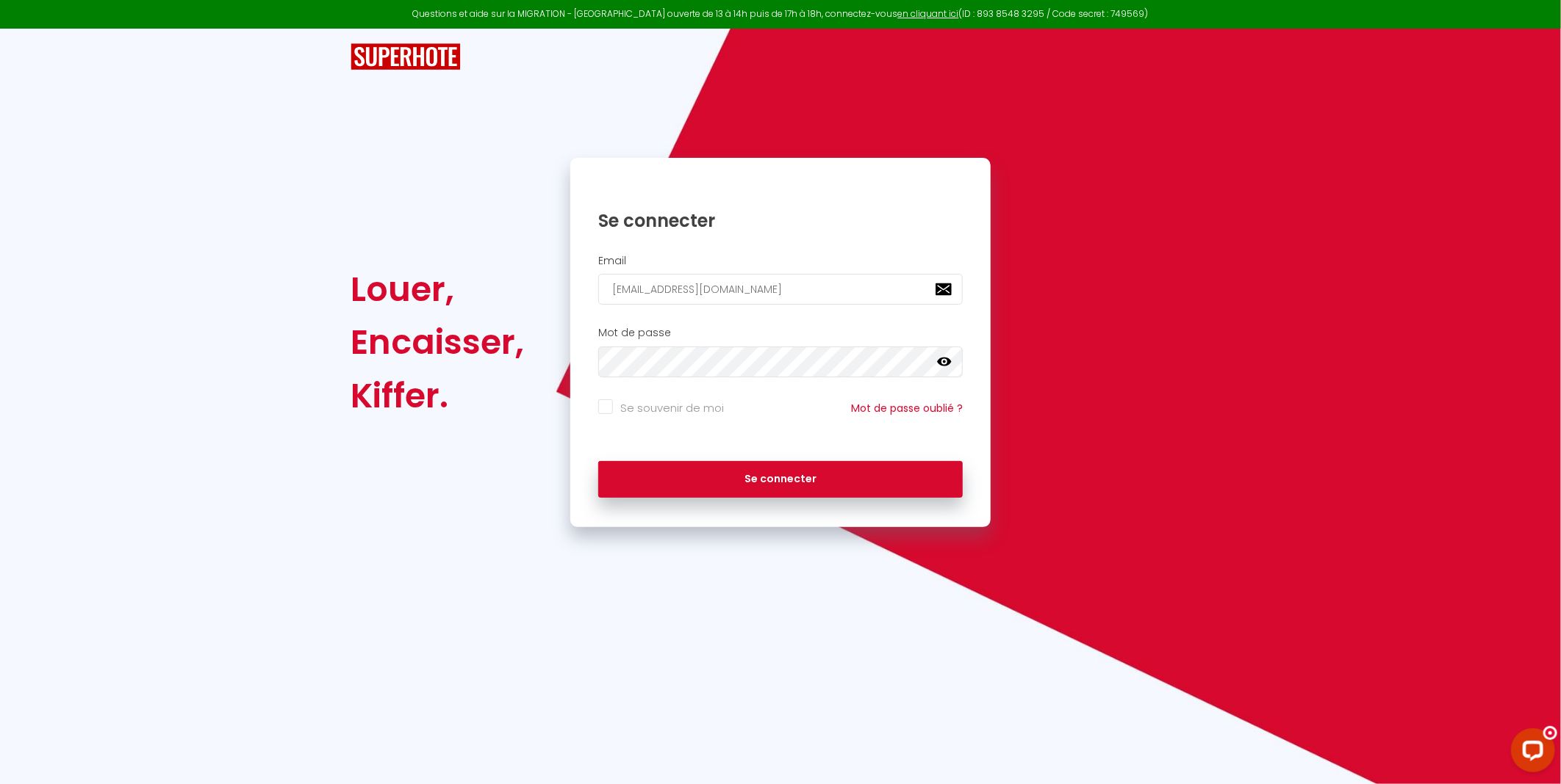
click at [945, 365] on icon at bounding box center [944, 362] width 15 height 15
click at [745, 480] on button "Se connecter" at bounding box center [780, 479] width 365 height 36
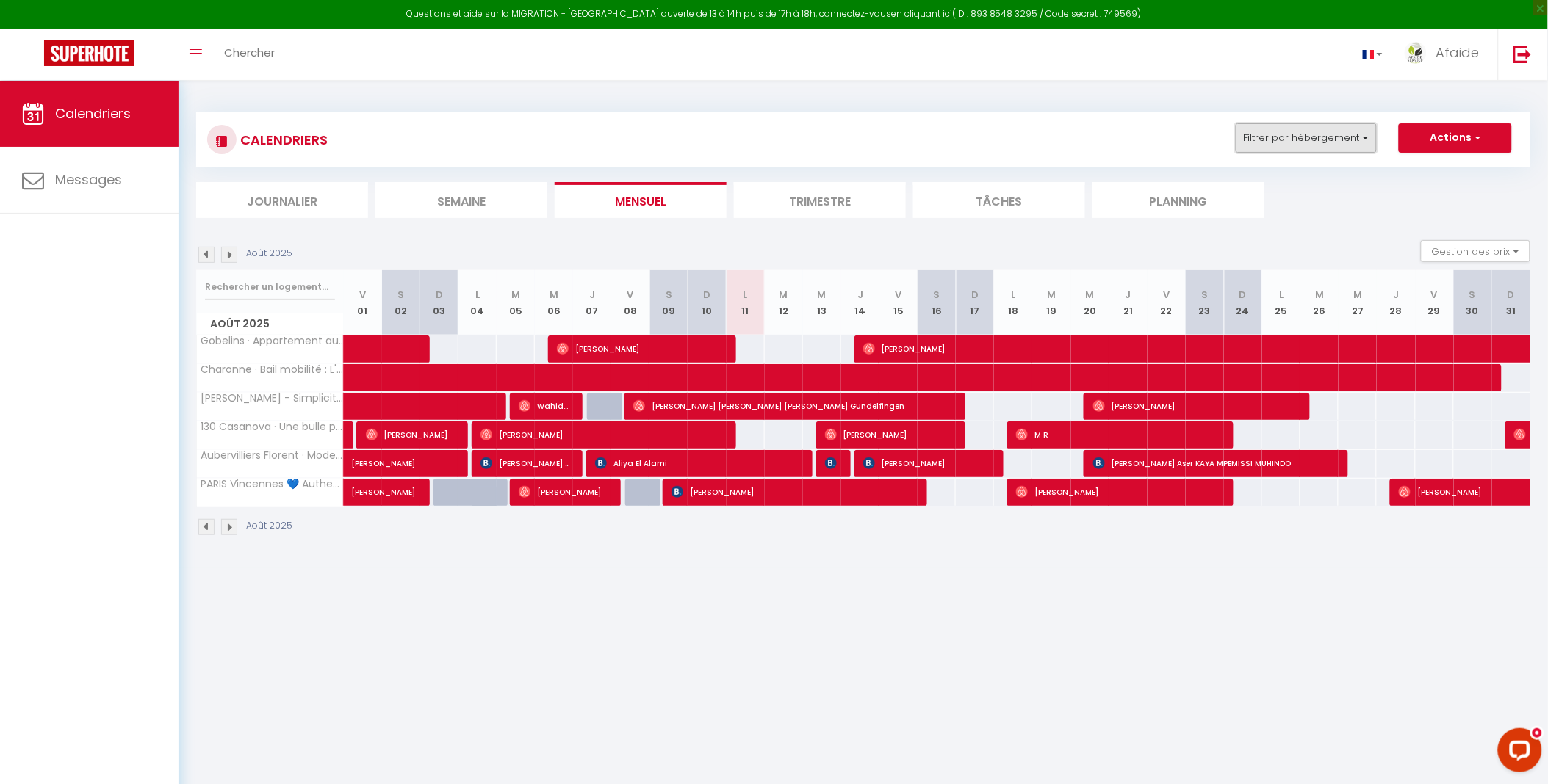
click at [1354, 143] on button "Filtrer par hébergement" at bounding box center [1306, 137] width 141 height 29
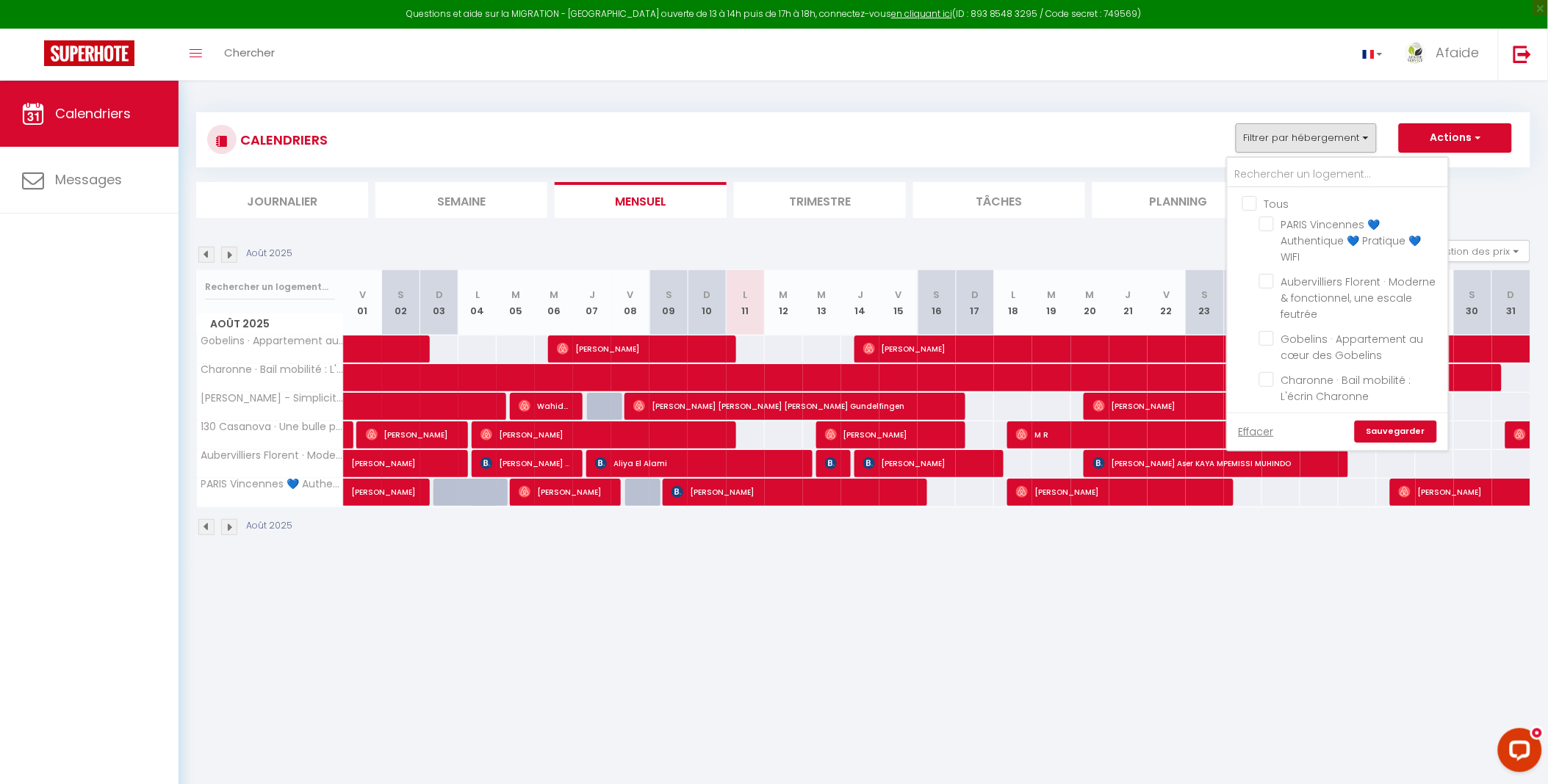
click at [1128, 137] on div "CALENDRIERS Filtrer par hébergement Tous PARIS Vincennes 💙 Authentique 💙 Pratiq…" at bounding box center [863, 139] width 1312 height 33
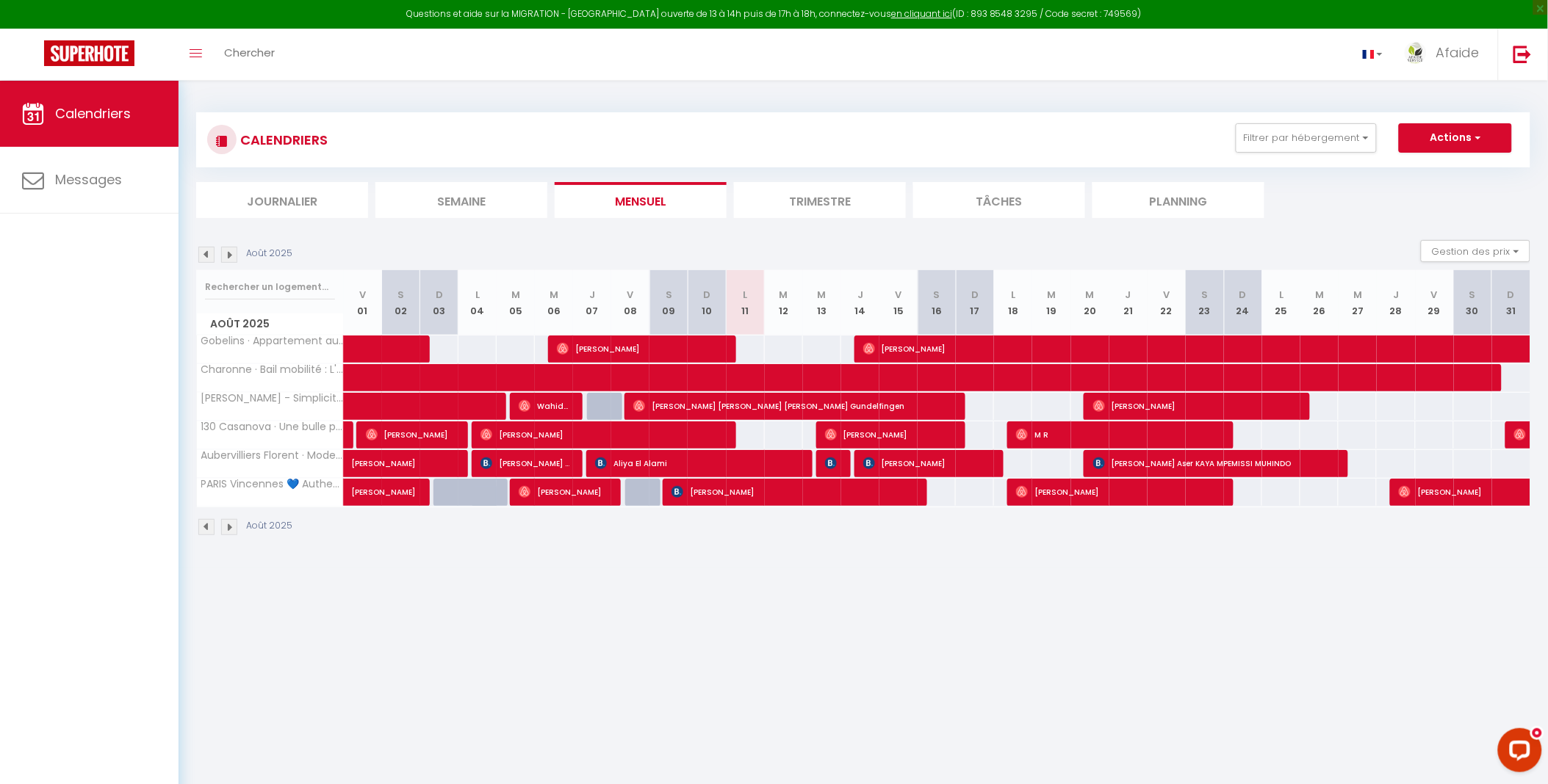
click at [1195, 199] on li "Planning" at bounding box center [1178, 200] width 172 height 36
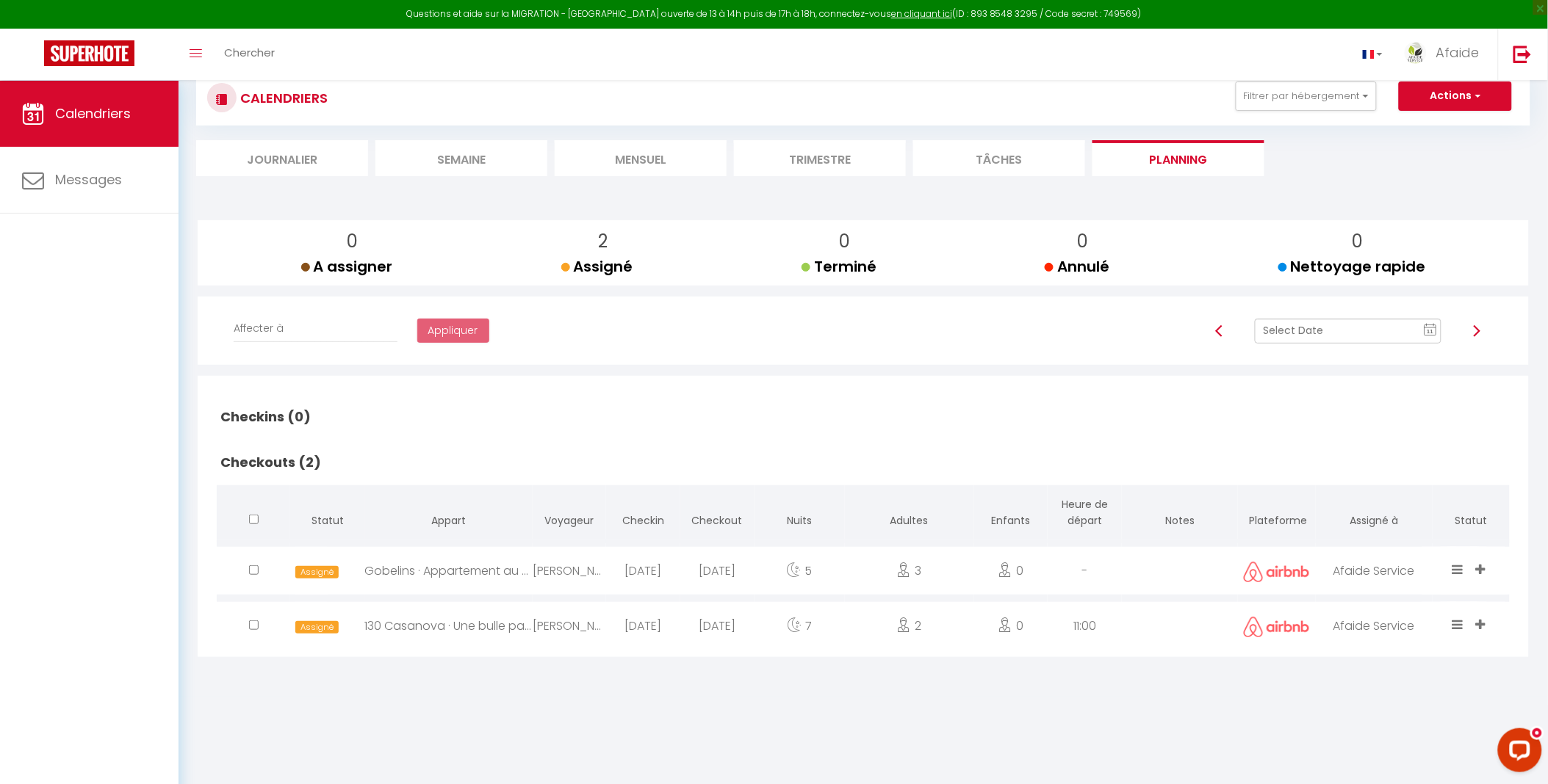
scroll to position [81, 0]
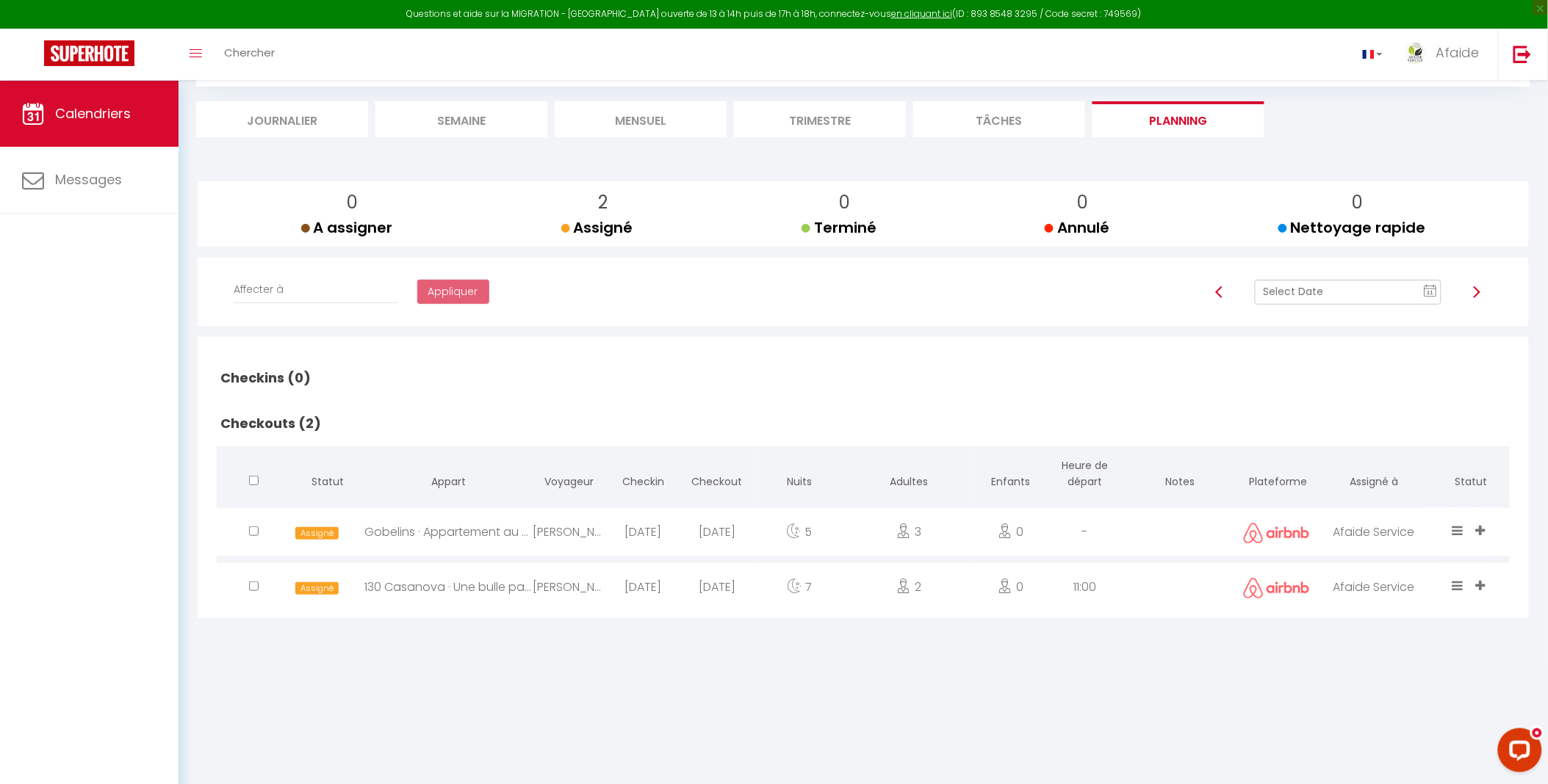
click at [1477, 290] on img at bounding box center [1476, 292] width 12 height 12
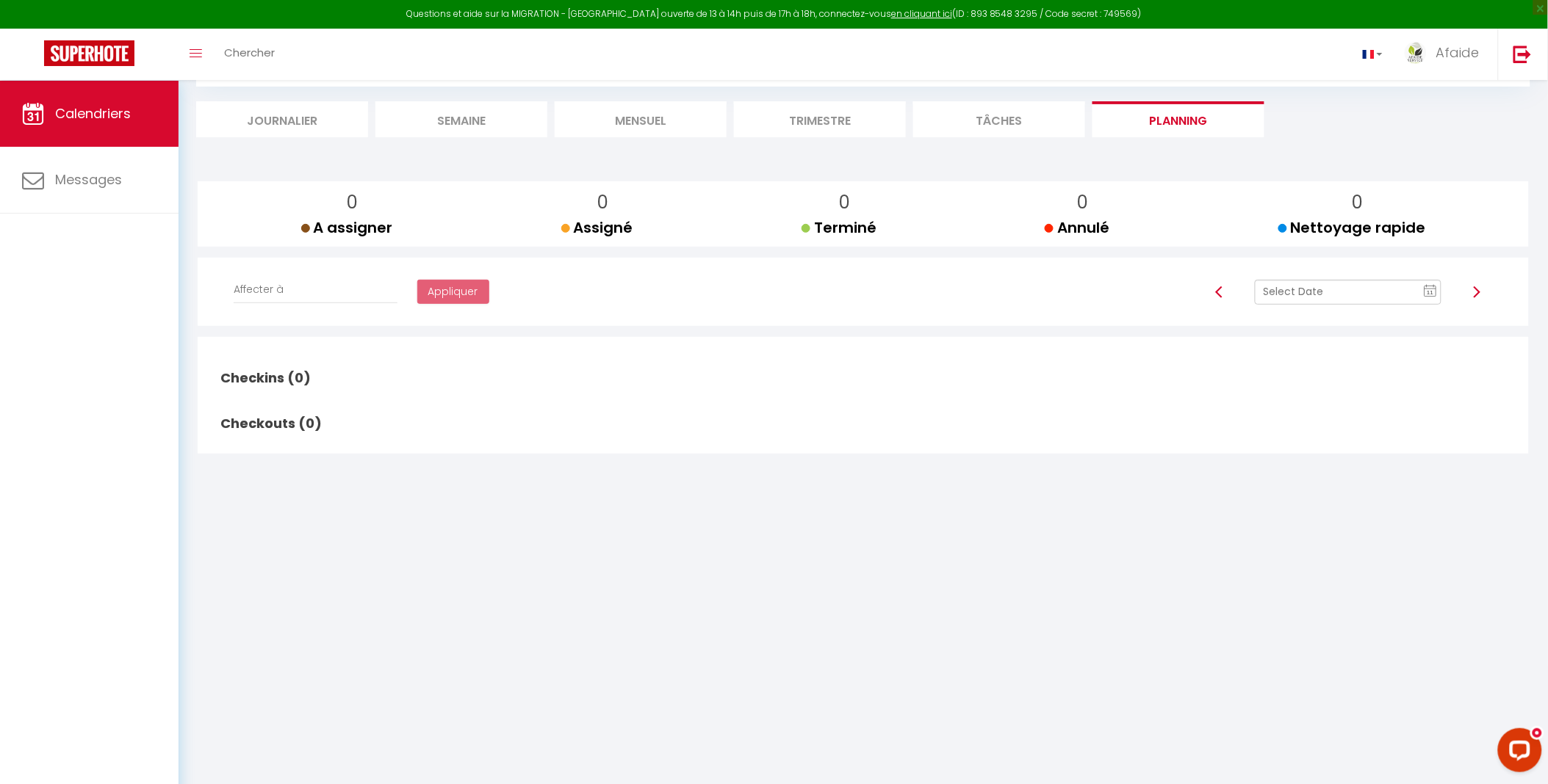
click at [1482, 290] on div at bounding box center [1477, 293] width 51 height 25
click at [1480, 292] on img at bounding box center [1476, 292] width 12 height 12
checkbox input "false"
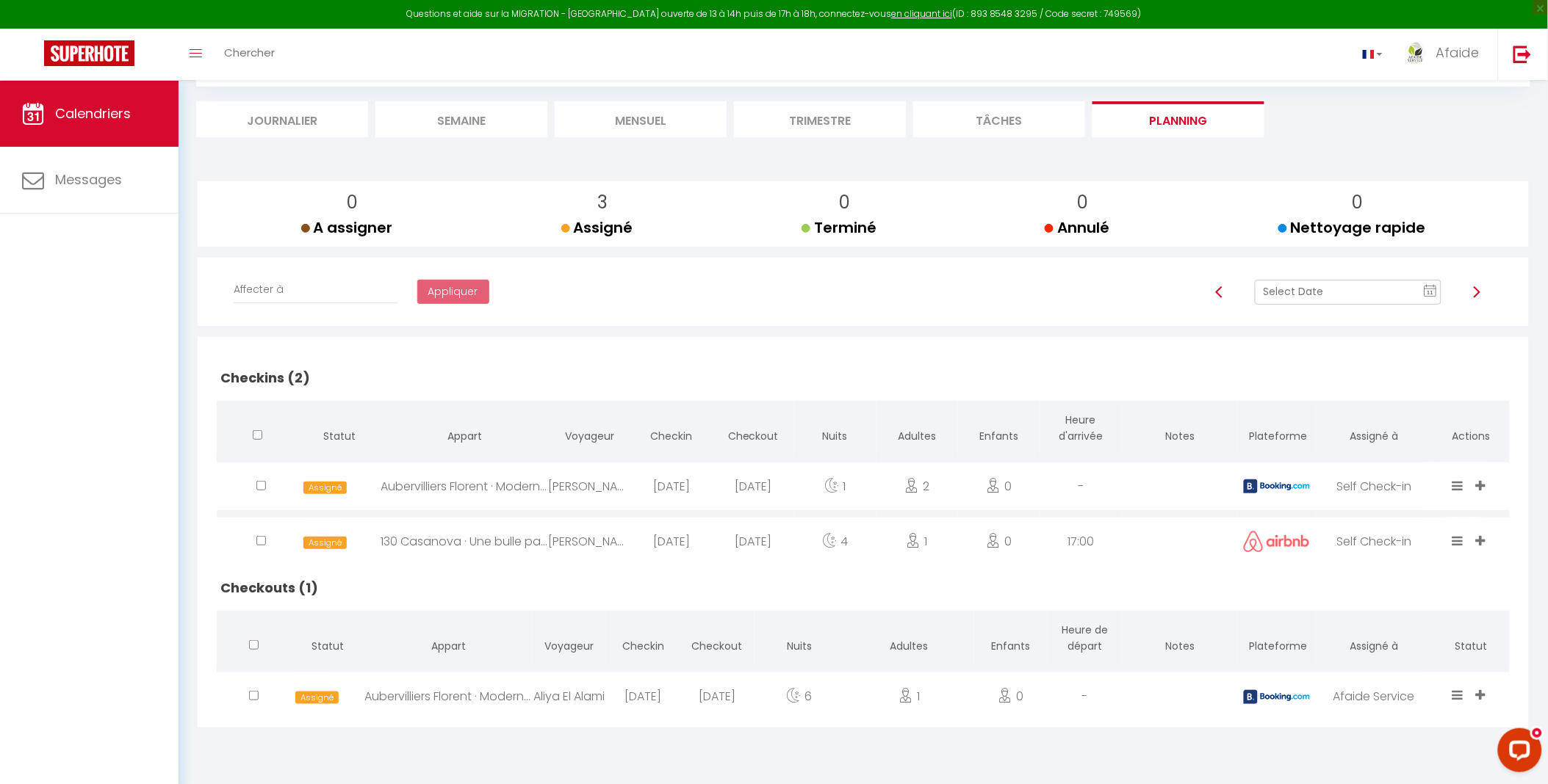
click at [1479, 293] on img at bounding box center [1476, 292] width 12 height 12
click at [1221, 296] on img at bounding box center [1219, 292] width 12 height 12
click at [1475, 288] on img at bounding box center [1476, 292] width 12 height 12
click at [1481, 287] on img at bounding box center [1476, 292] width 12 height 12
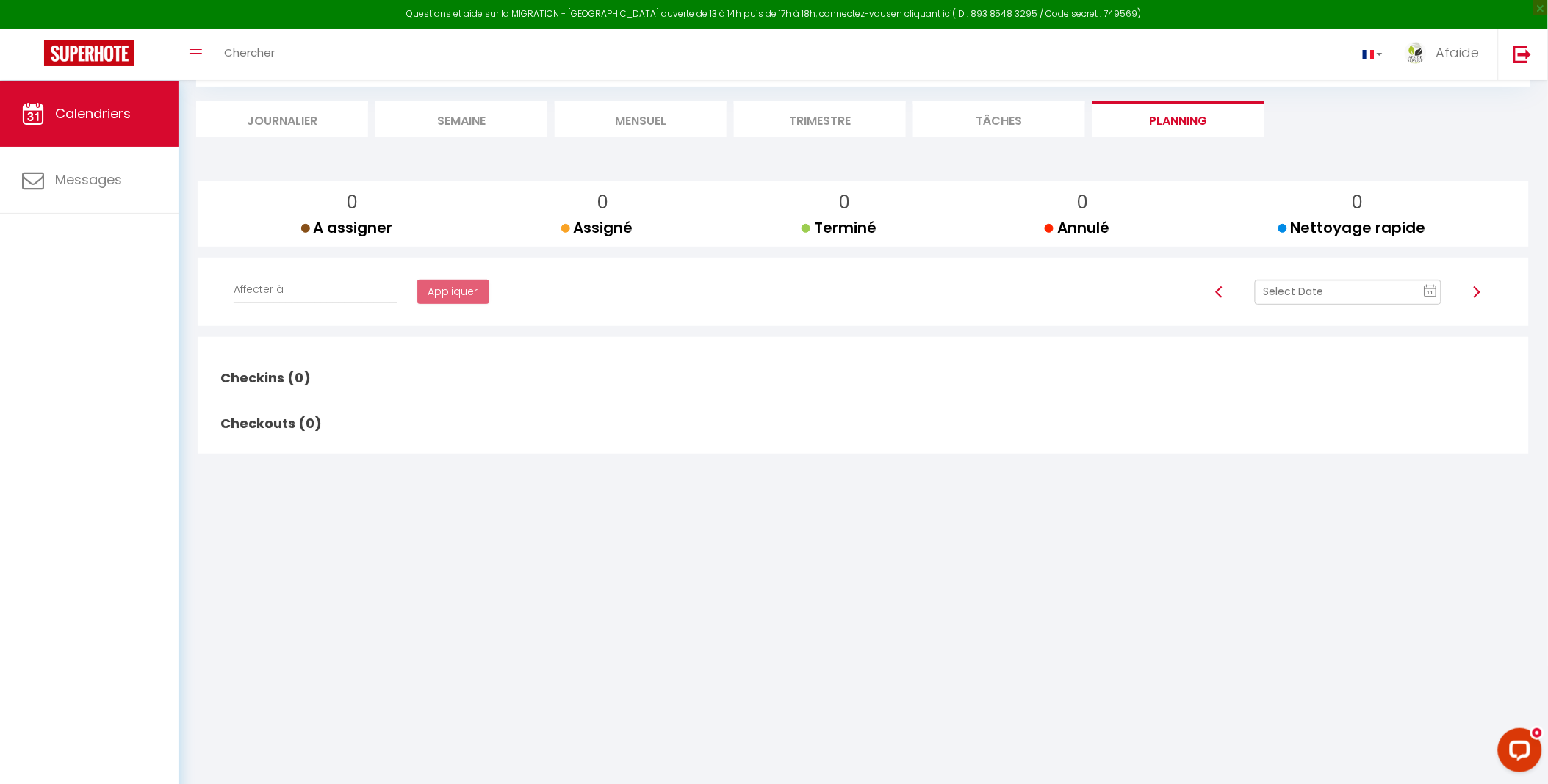
click at [1478, 293] on img at bounding box center [1476, 292] width 12 height 12
checkbox input "false"
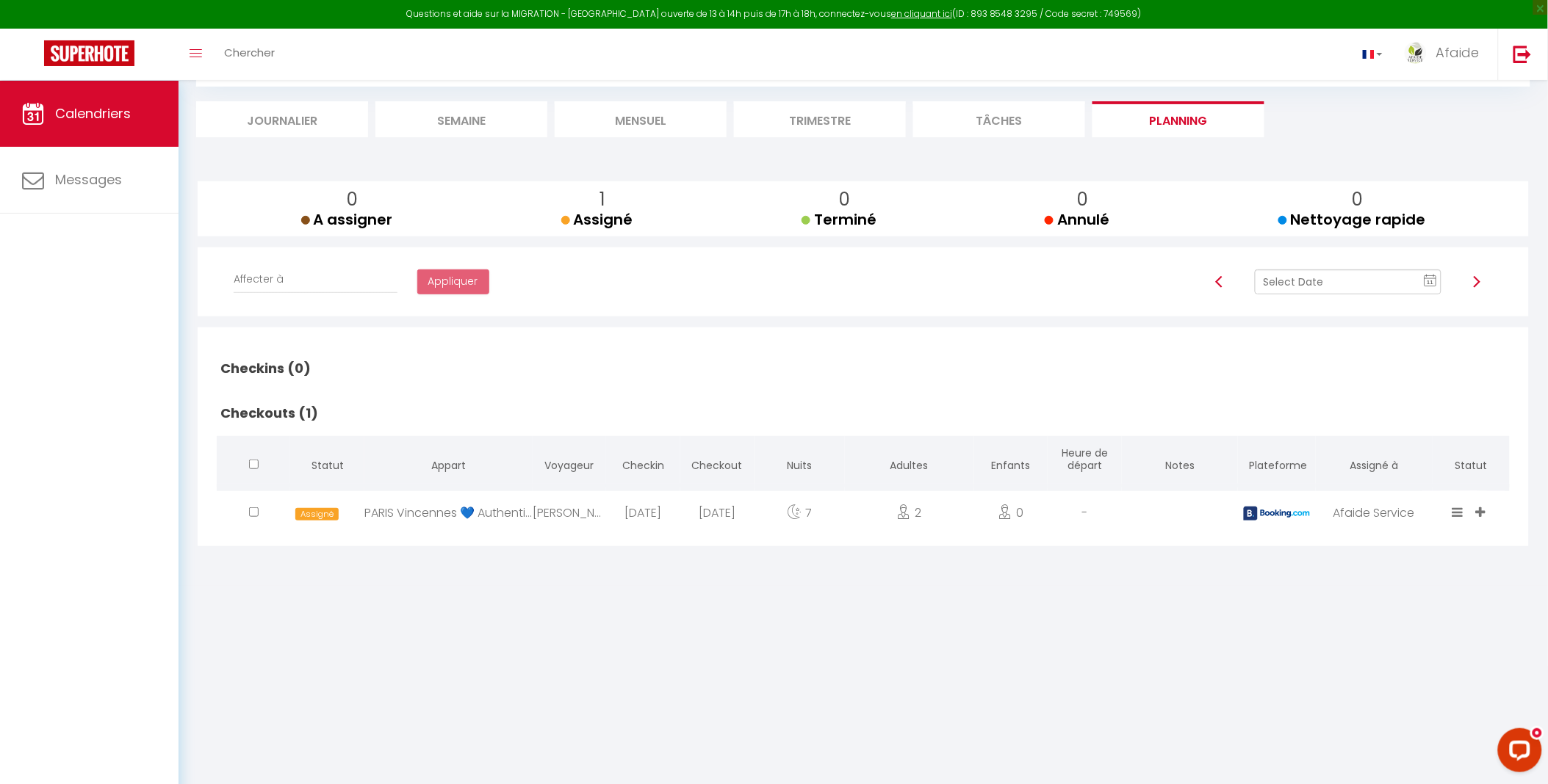
click at [1478, 293] on div at bounding box center [1477, 282] width 51 height 25
click at [1474, 287] on img at bounding box center [1476, 281] width 12 height 12
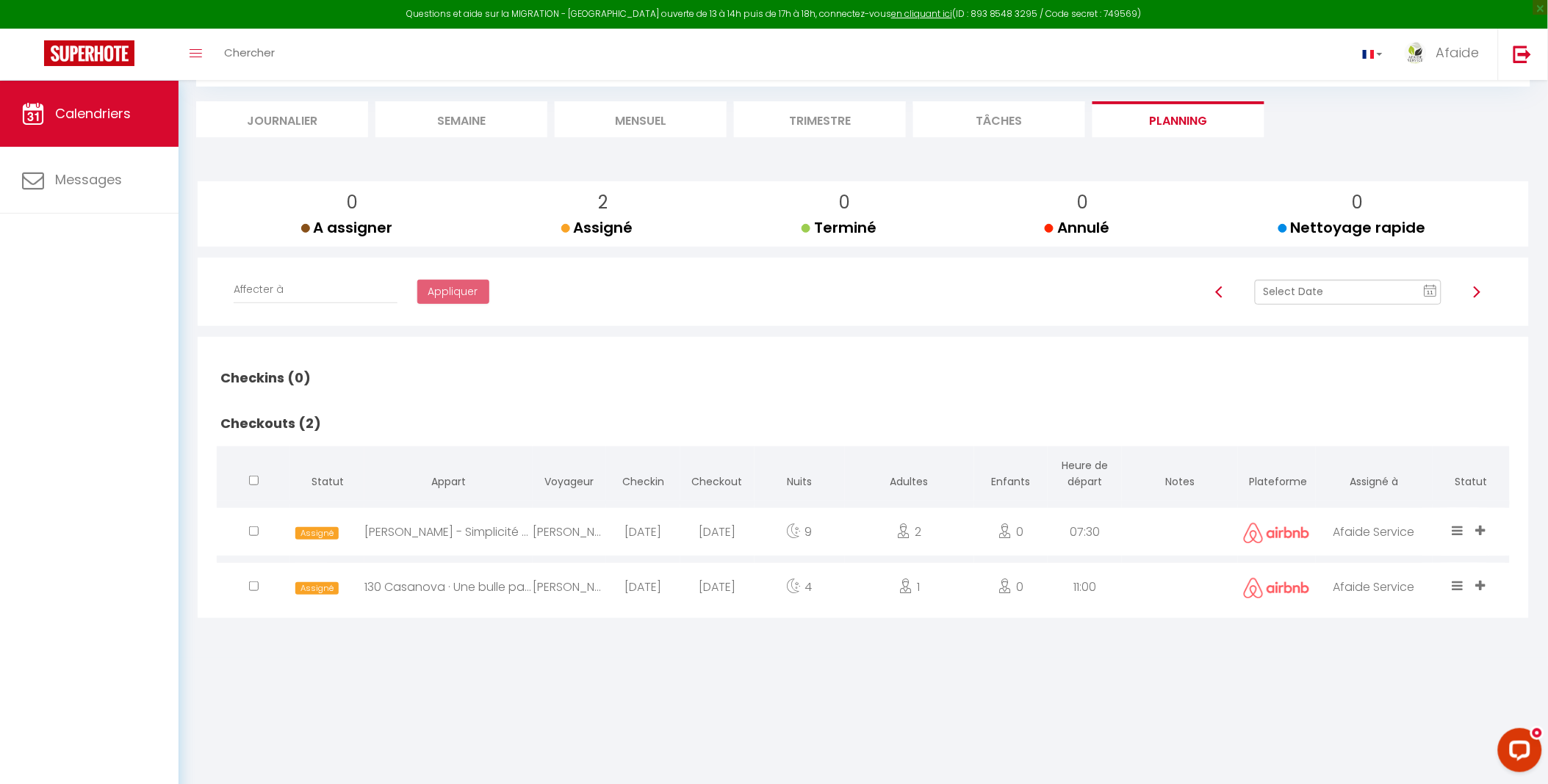
click at [1474, 286] on link at bounding box center [1476, 293] width 12 height 14
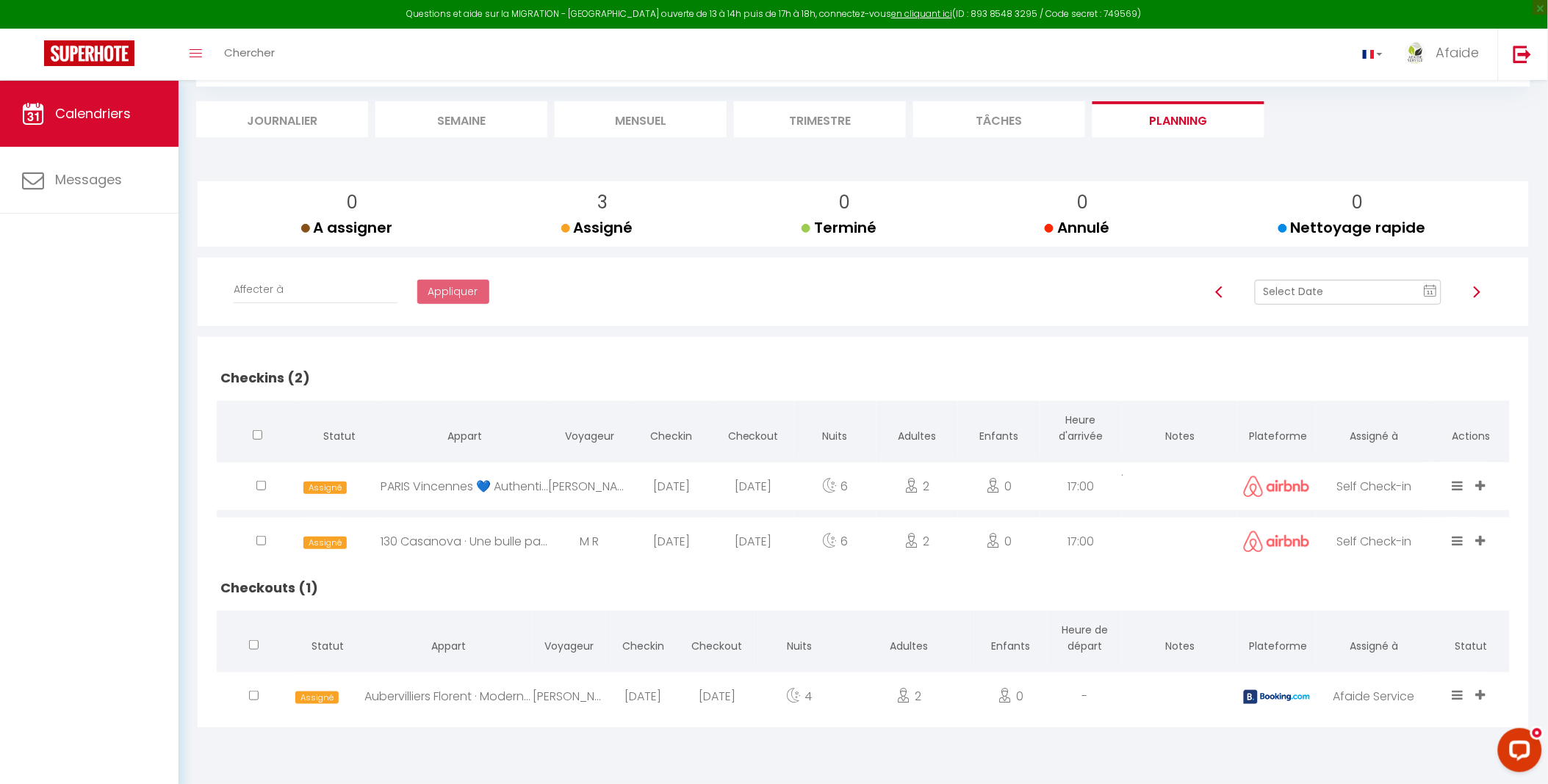
click at [1473, 296] on img at bounding box center [1476, 292] width 12 height 12
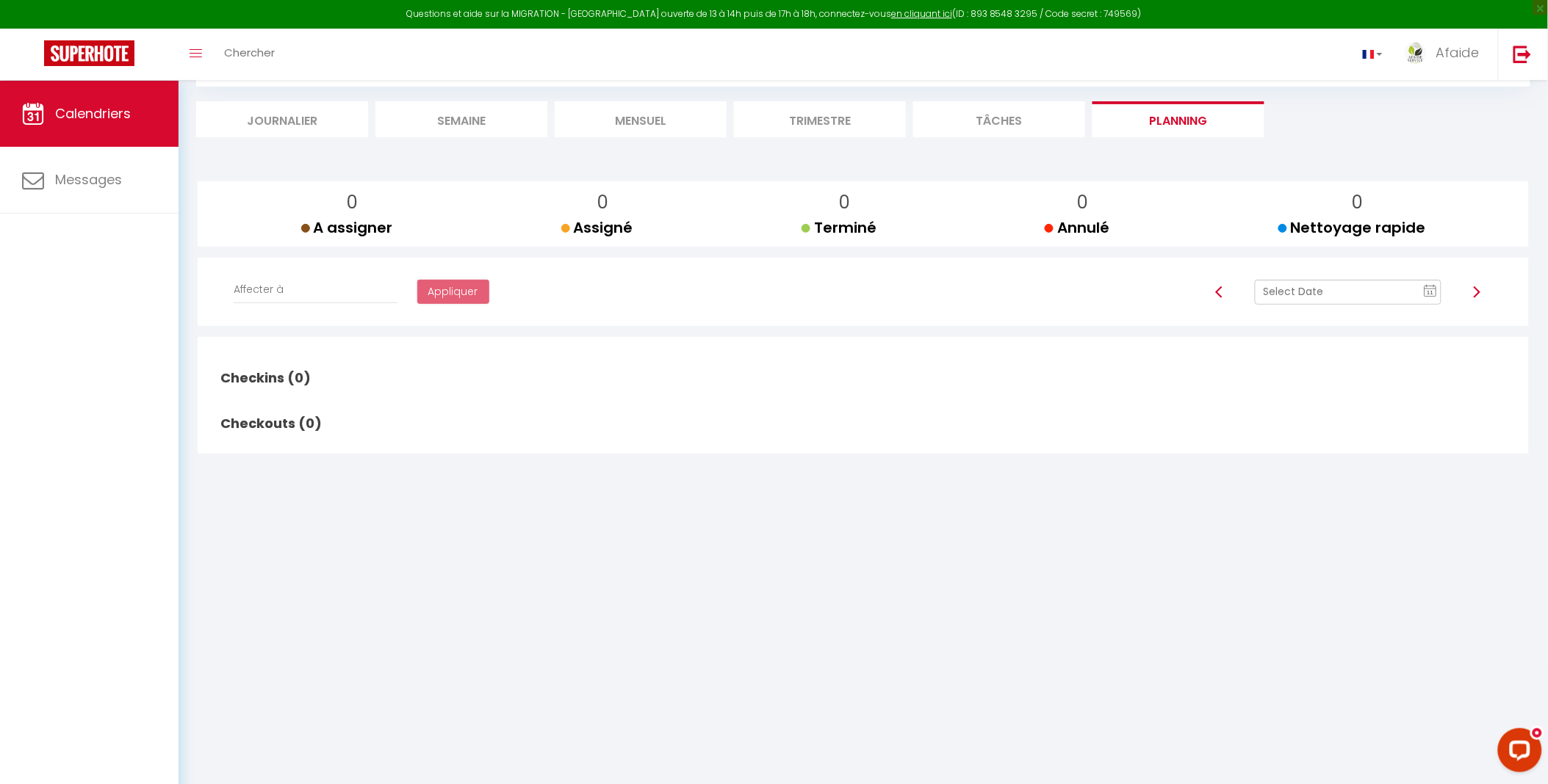
click at [1474, 294] on img at bounding box center [1476, 292] width 12 height 12
checkbox input "false"
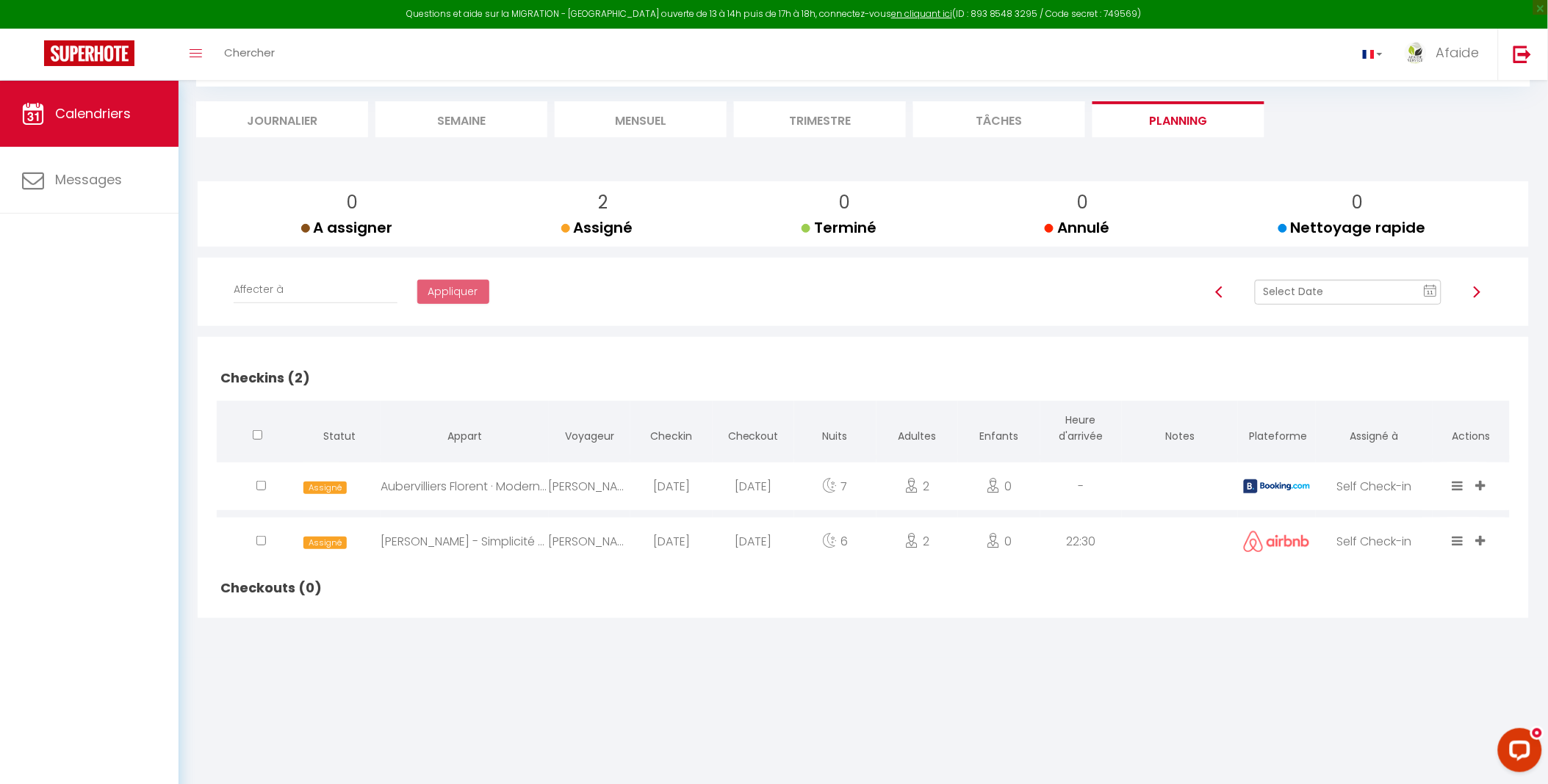
click at [1475, 294] on img at bounding box center [1476, 292] width 12 height 12
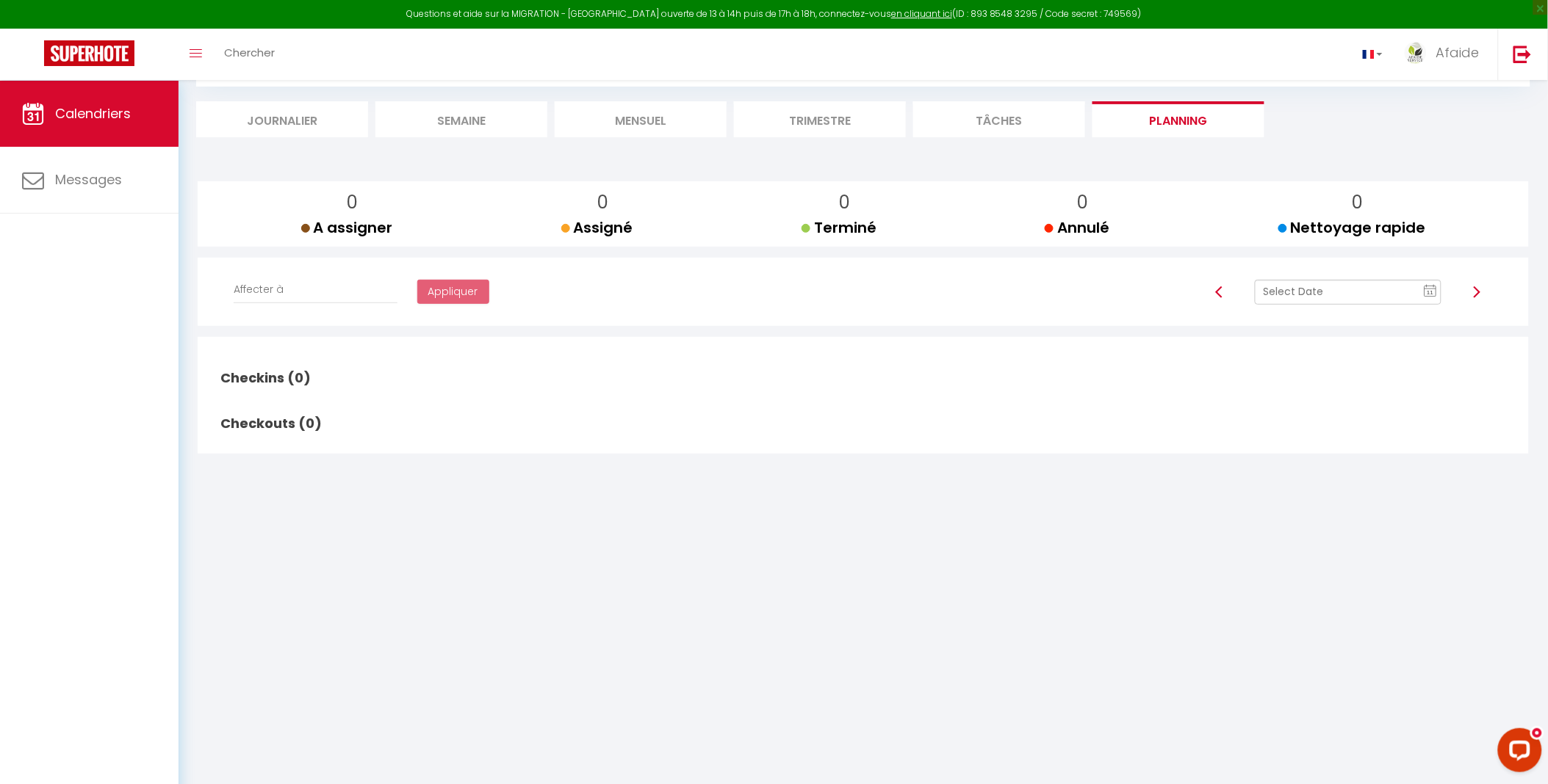
click at [1475, 294] on img at bounding box center [1476, 292] width 12 height 12
click at [784, 122] on li "Trimestre" at bounding box center [820, 119] width 172 height 36
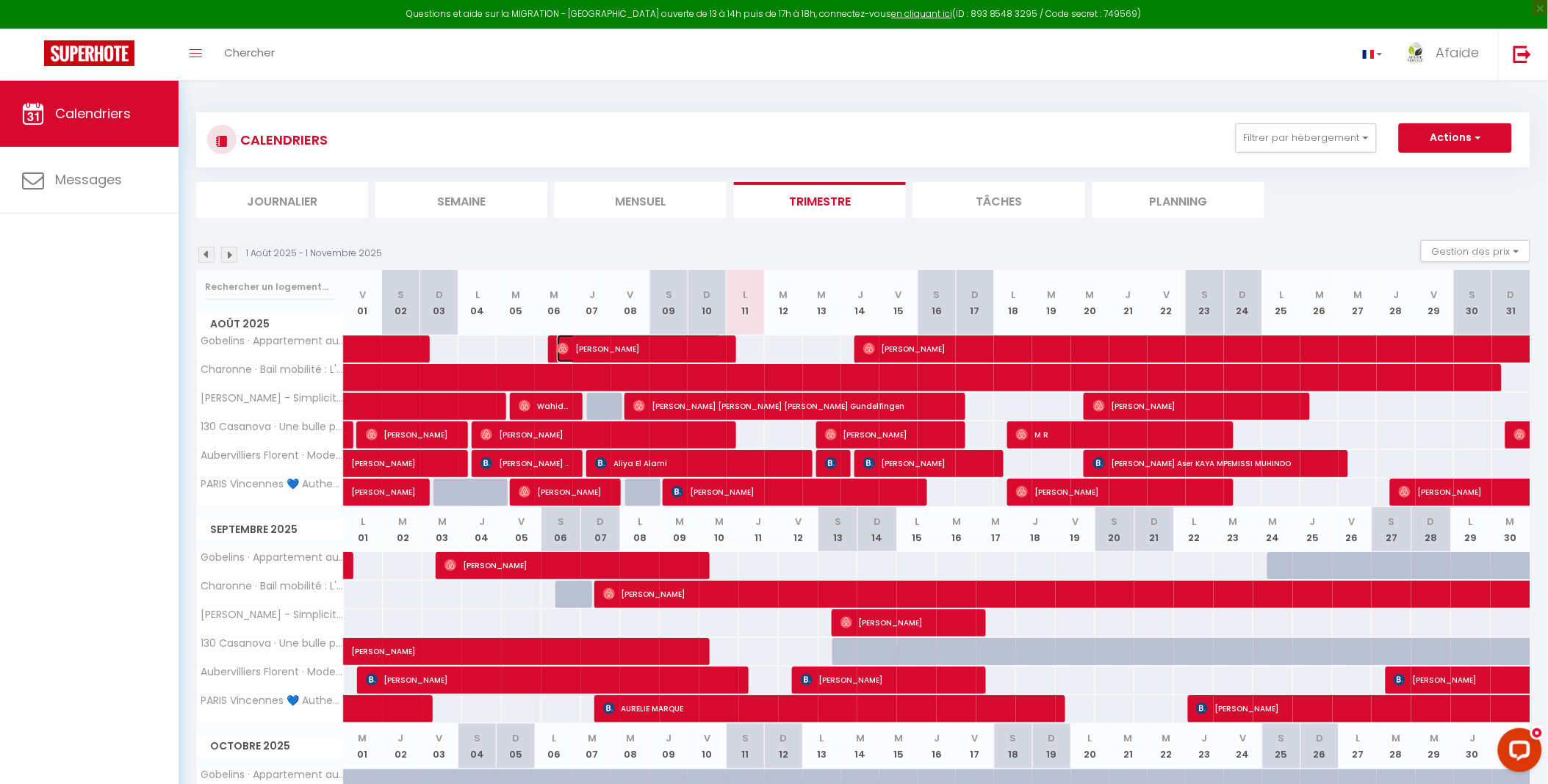
click at [633, 343] on span "[PERSON_NAME]" at bounding box center [640, 349] width 165 height 27
select select "OK"
select select "0"
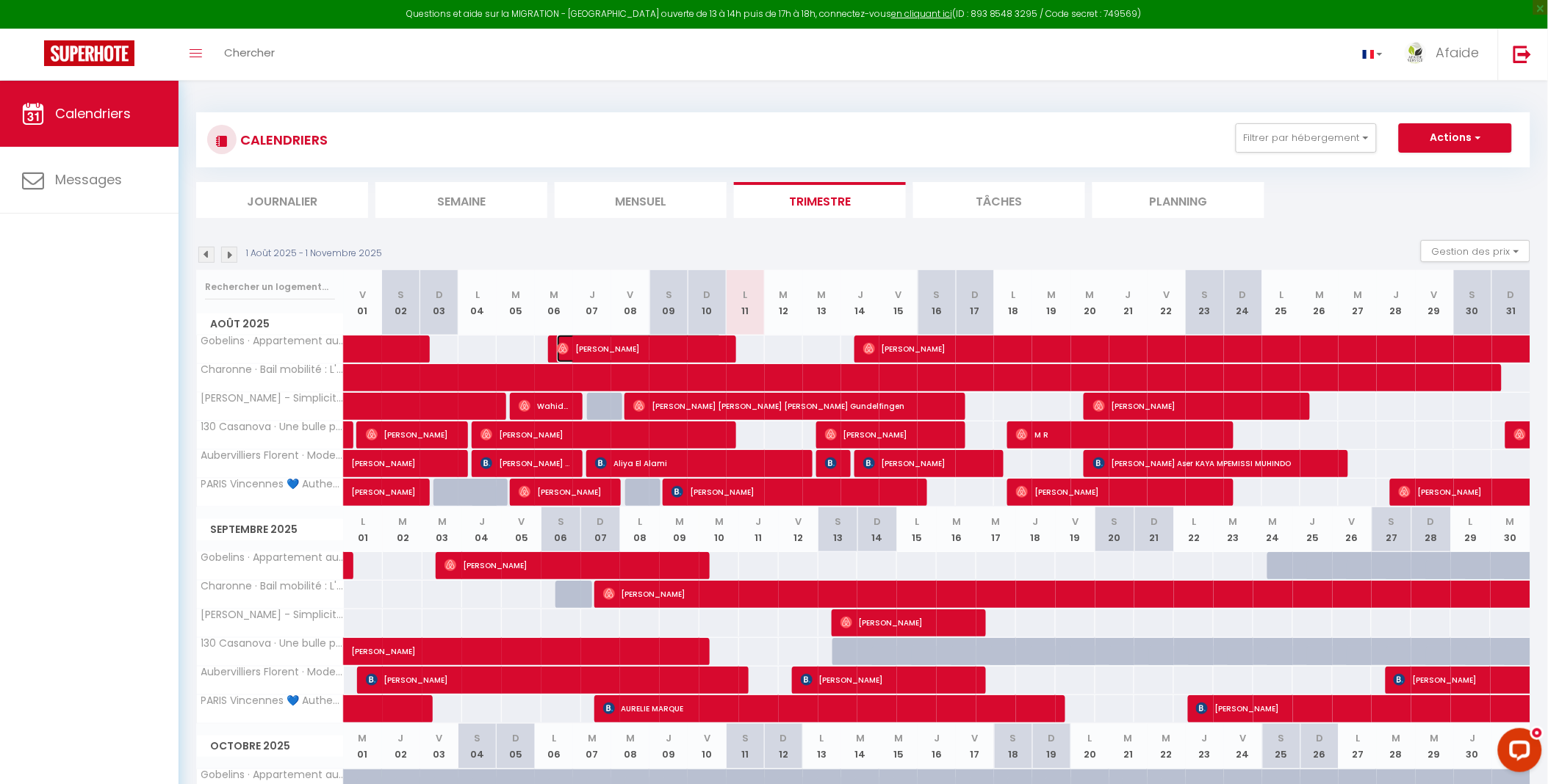
select select "1"
select select
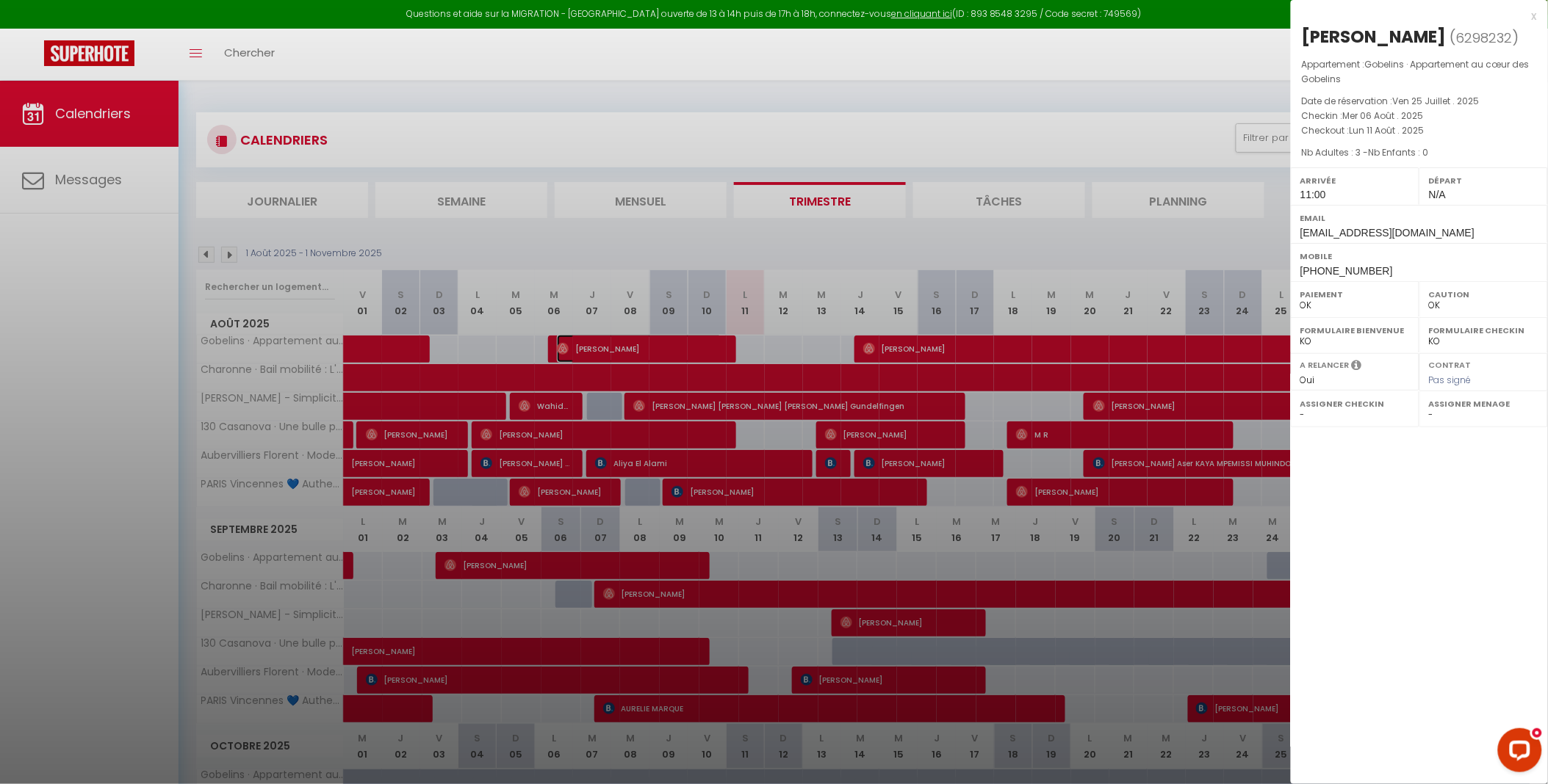
select select "12454"
select select "27465"
click at [1536, 13] on div "x" at bounding box center [1413, 16] width 246 height 18
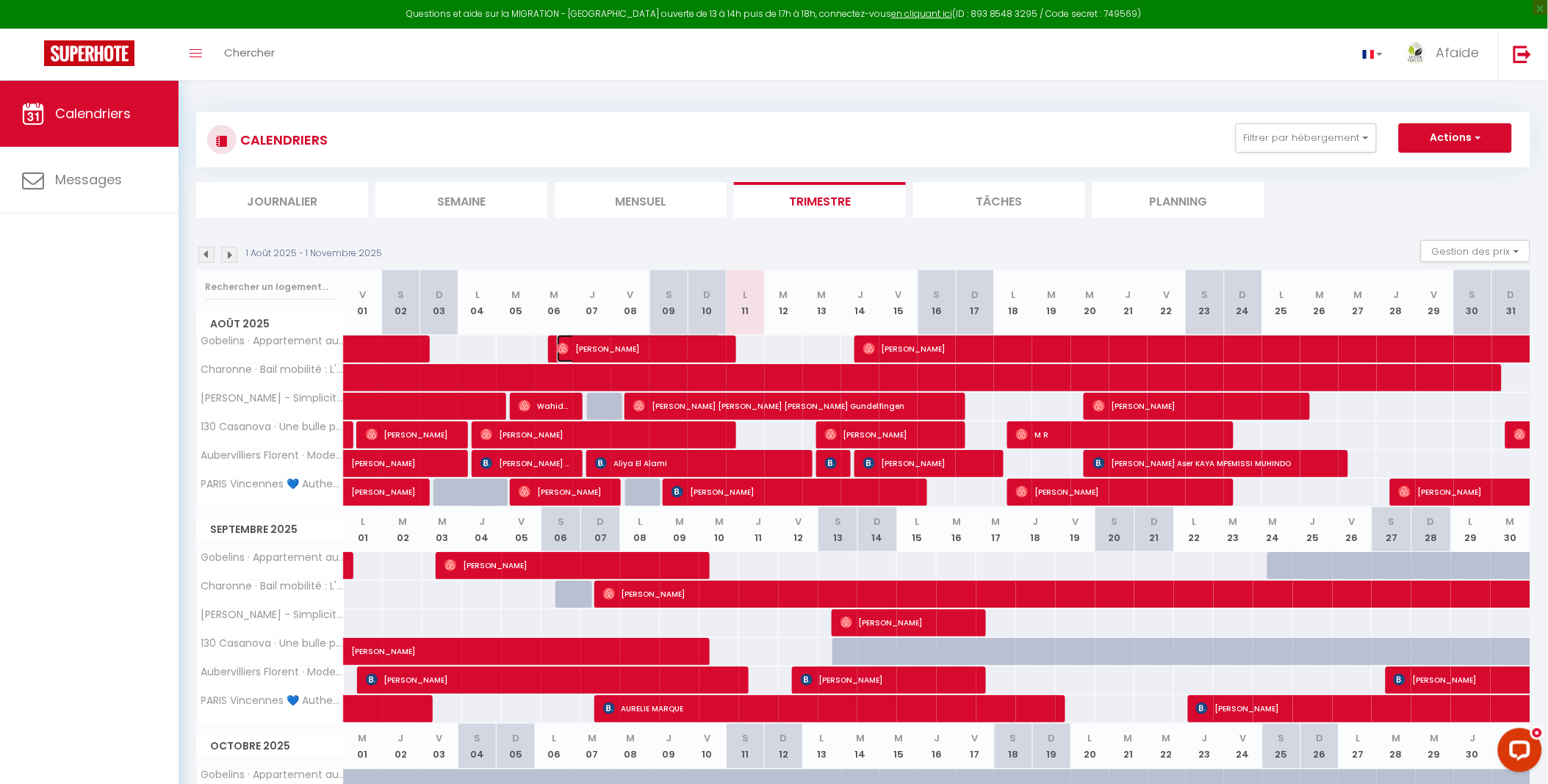
click at [595, 342] on span "[PERSON_NAME]" at bounding box center [640, 349] width 165 height 27
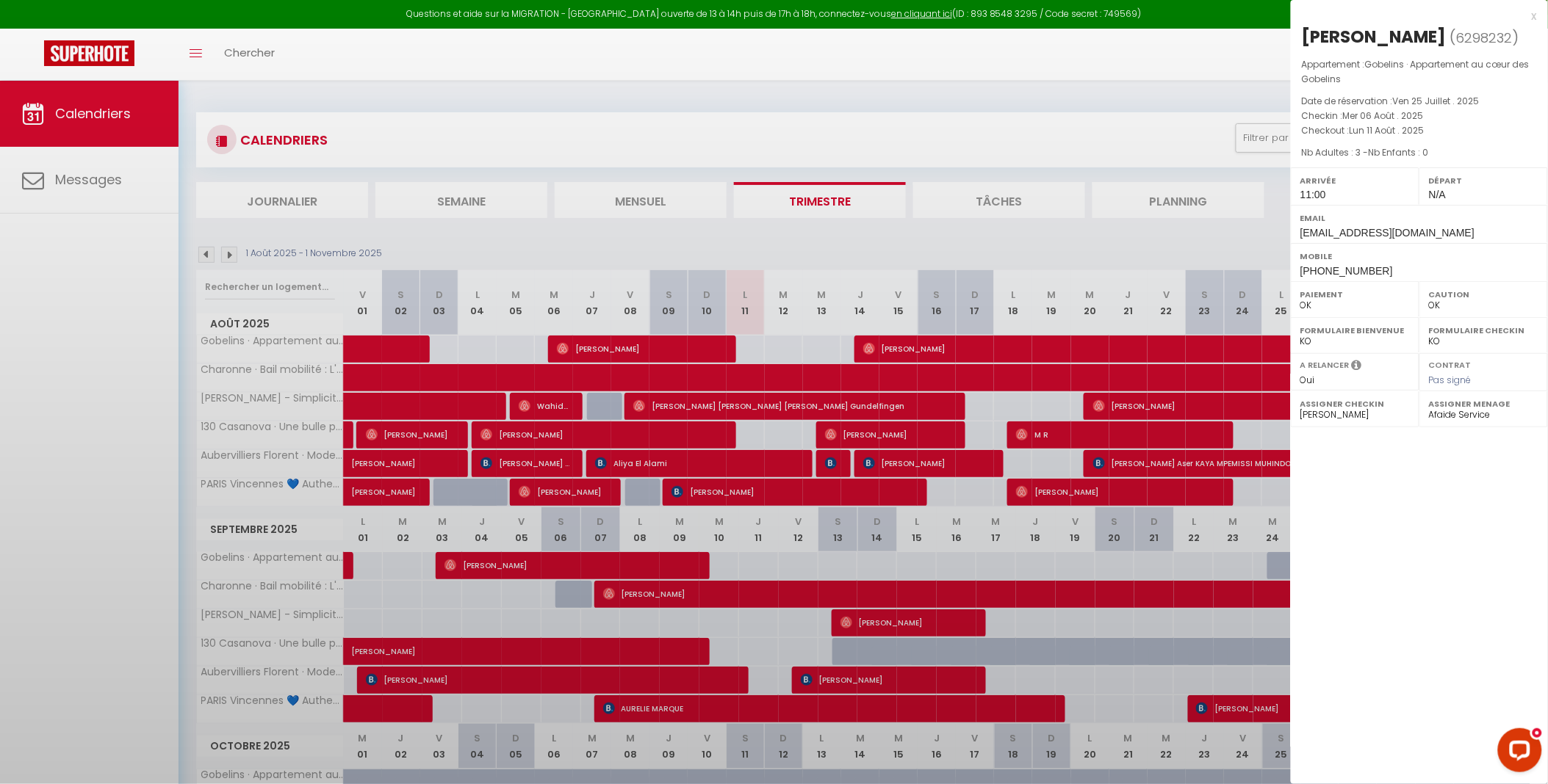
click at [595, 342] on div at bounding box center [774, 392] width 1548 height 784
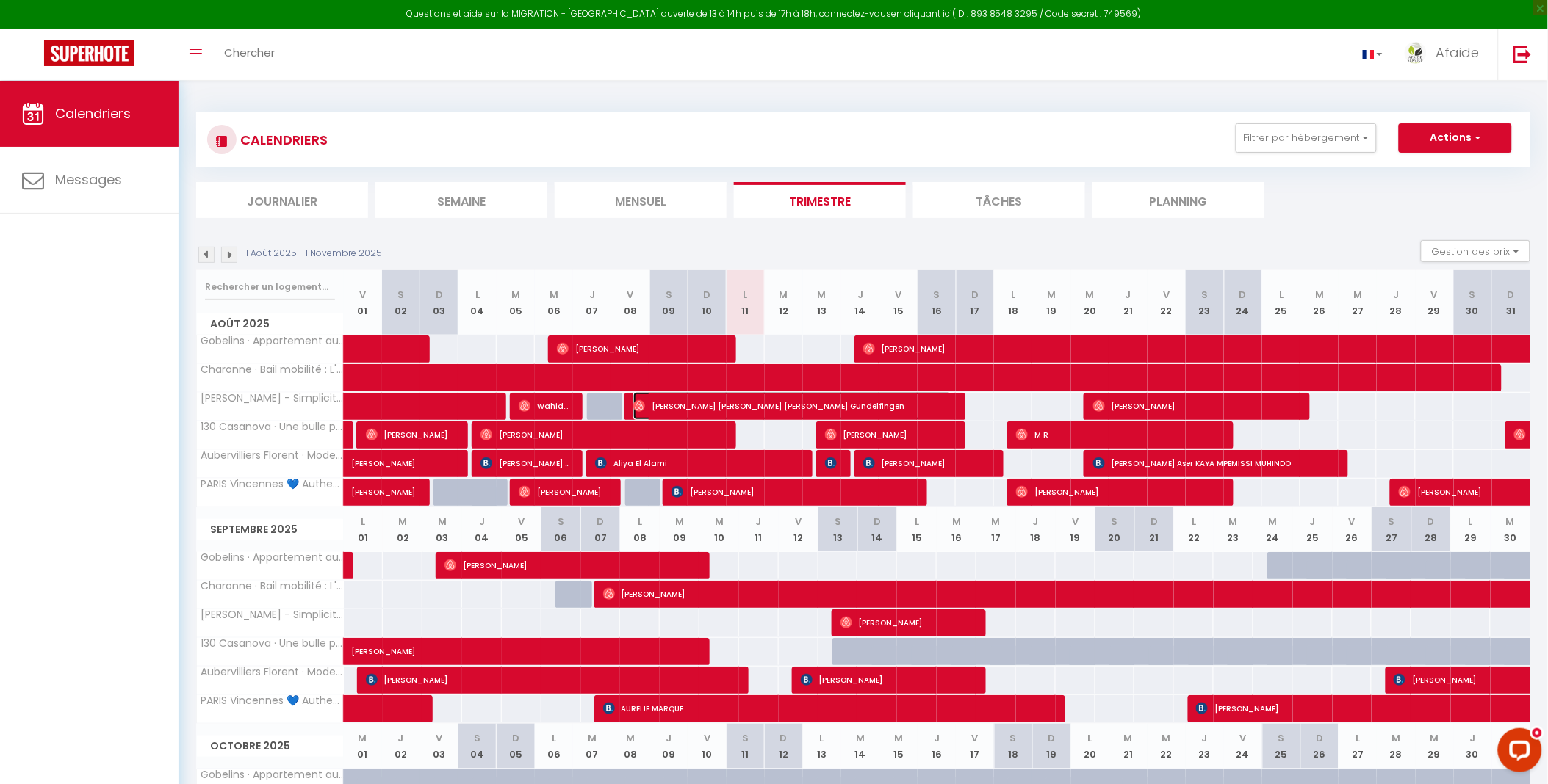
click at [666, 407] on span "[PERSON_NAME] [PERSON_NAME] [PERSON_NAME] Gundelfingen" at bounding box center [792, 405] width 318 height 27
select select "10626"
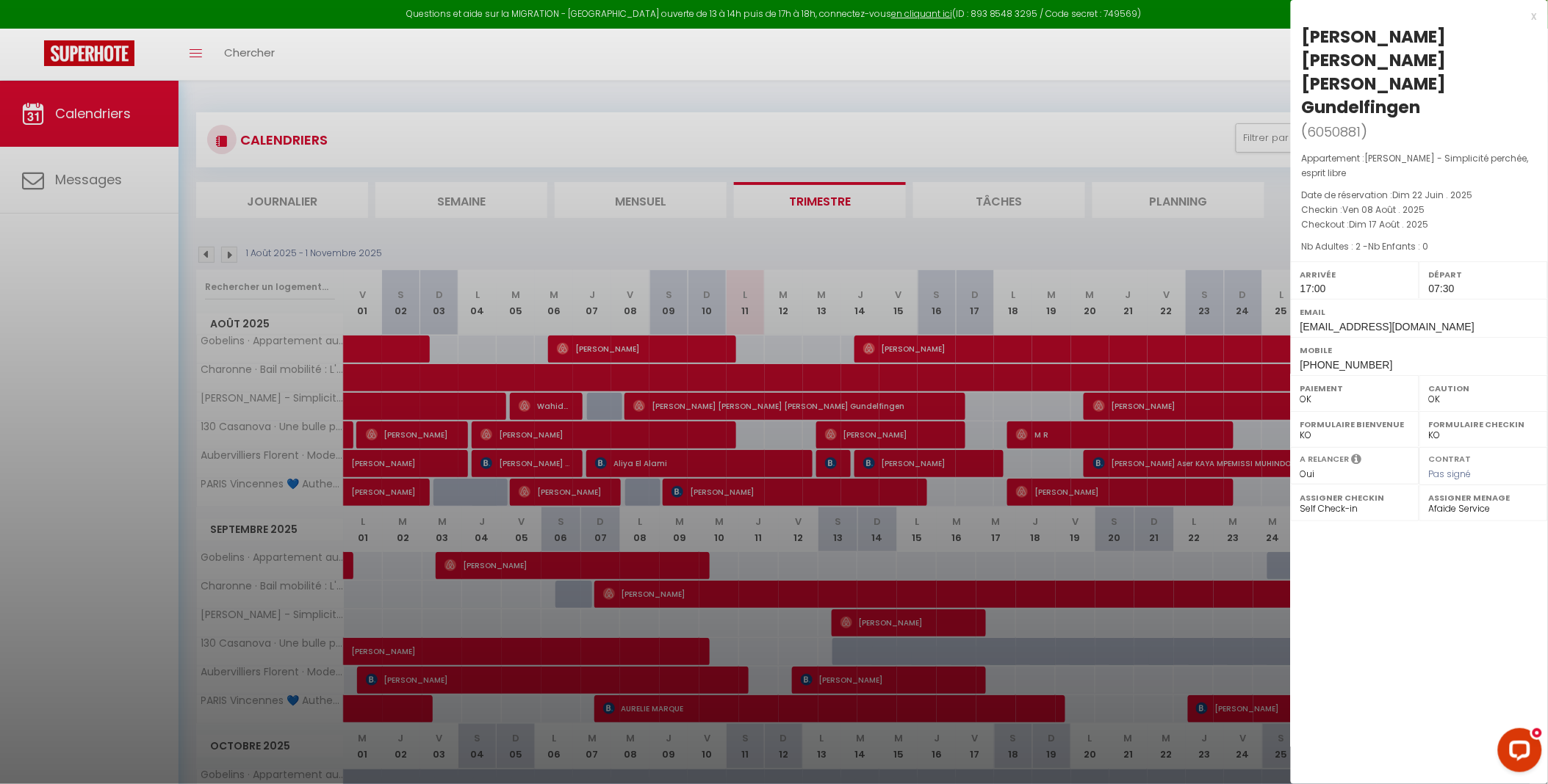
click at [1528, 17] on div "x" at bounding box center [1413, 16] width 246 height 18
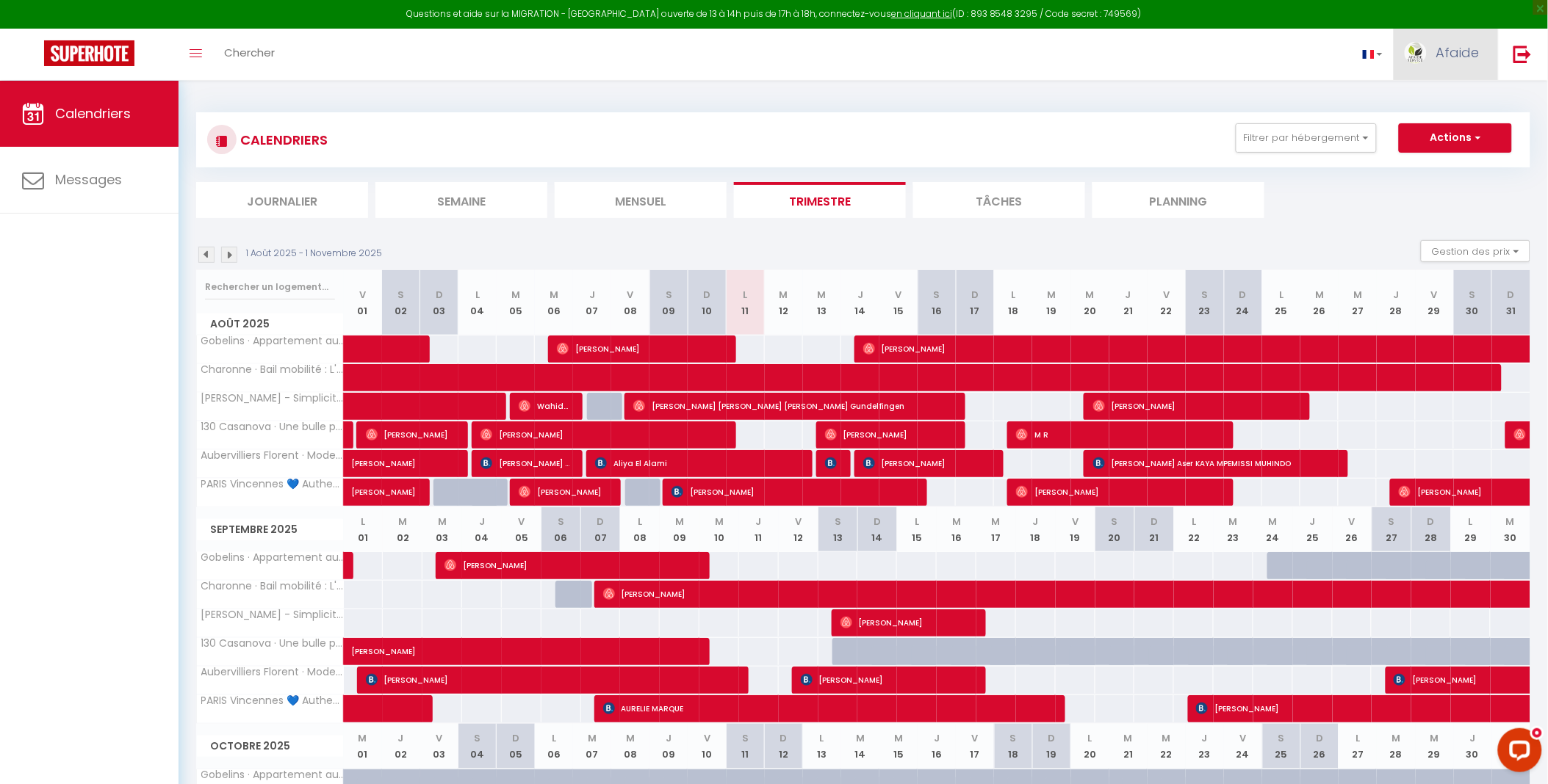
click at [1426, 53] on img at bounding box center [1415, 52] width 22 height 22
click at [1435, 98] on link "Paramètres" at bounding box center [1439, 102] width 109 height 25
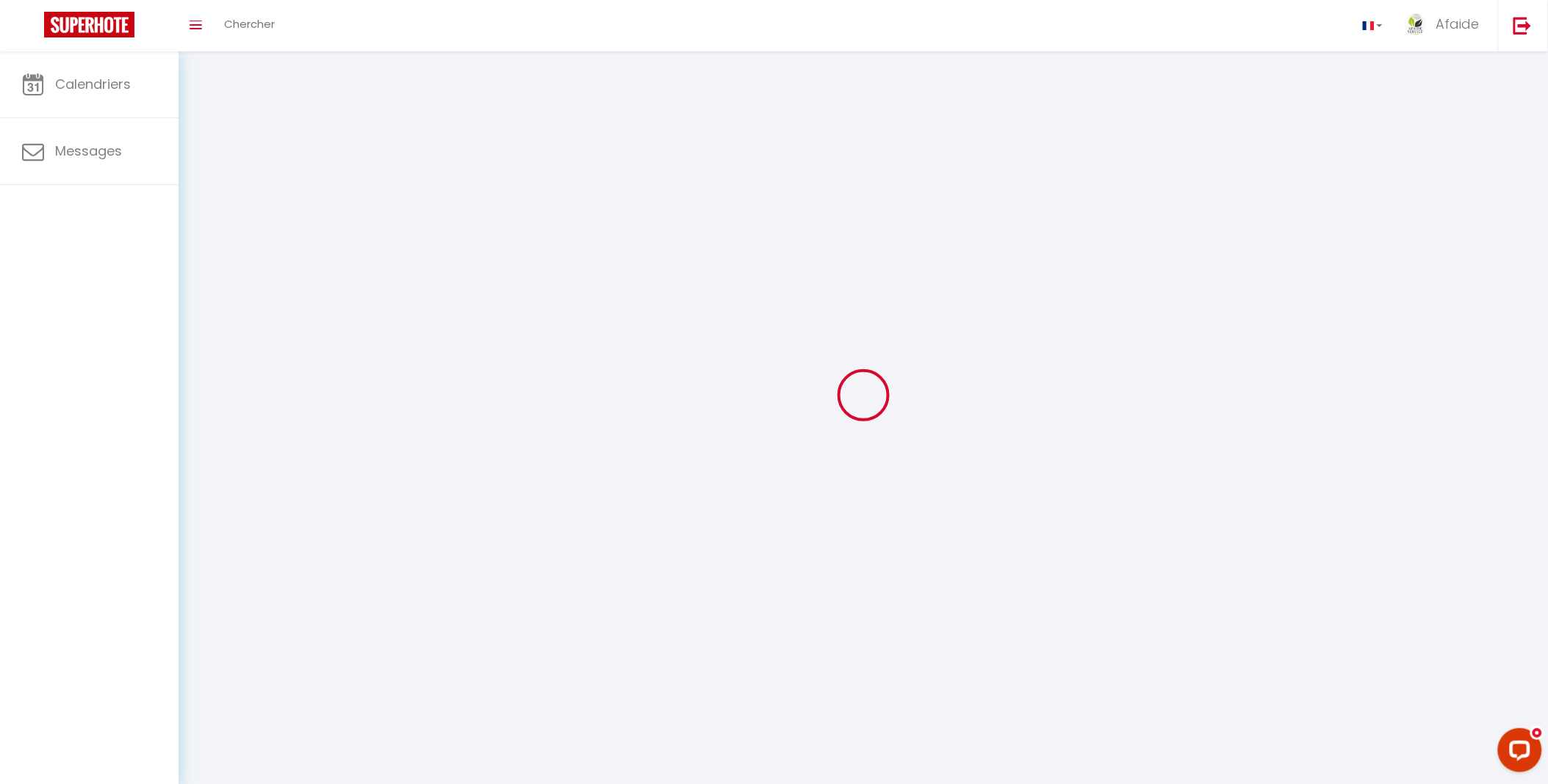
select select
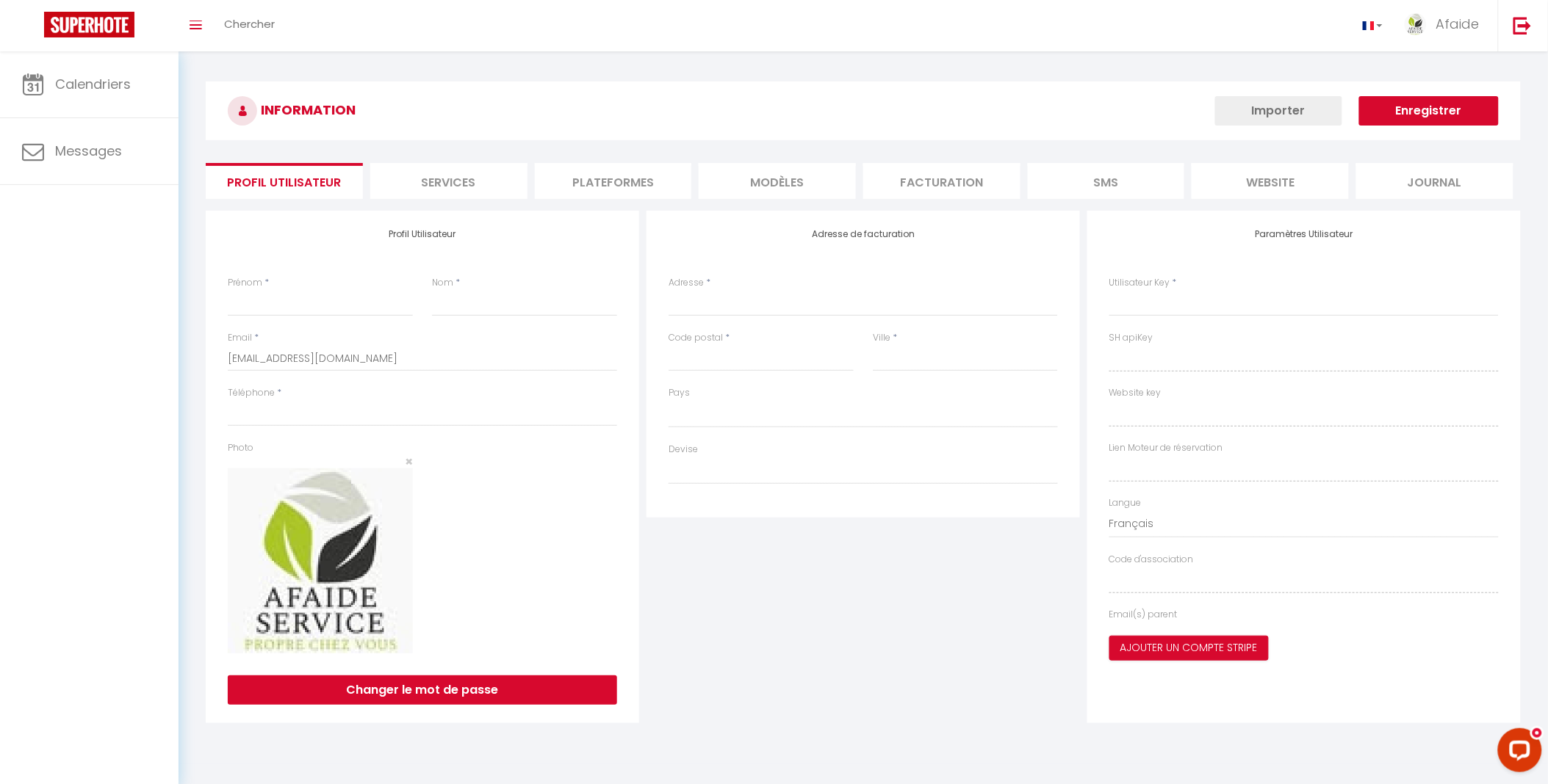
type input "Afaide"
type input "Service"
type input "[URL][DOMAIN_NAME]"
select select
select select "28"
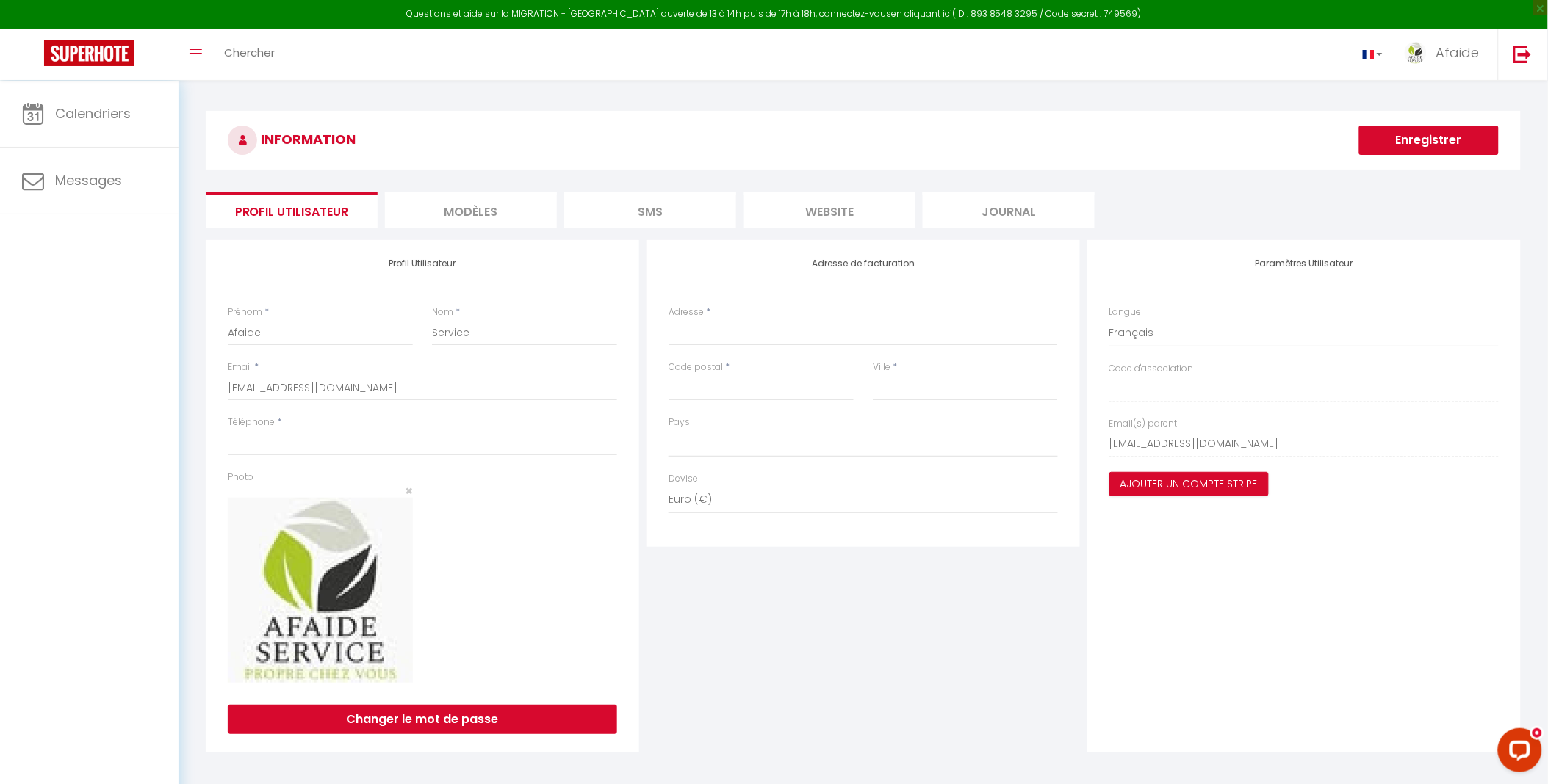
select select
click at [258, 452] on input "Téléphone" at bounding box center [422, 443] width 389 height 27
type input "06"
select select
type input "062"
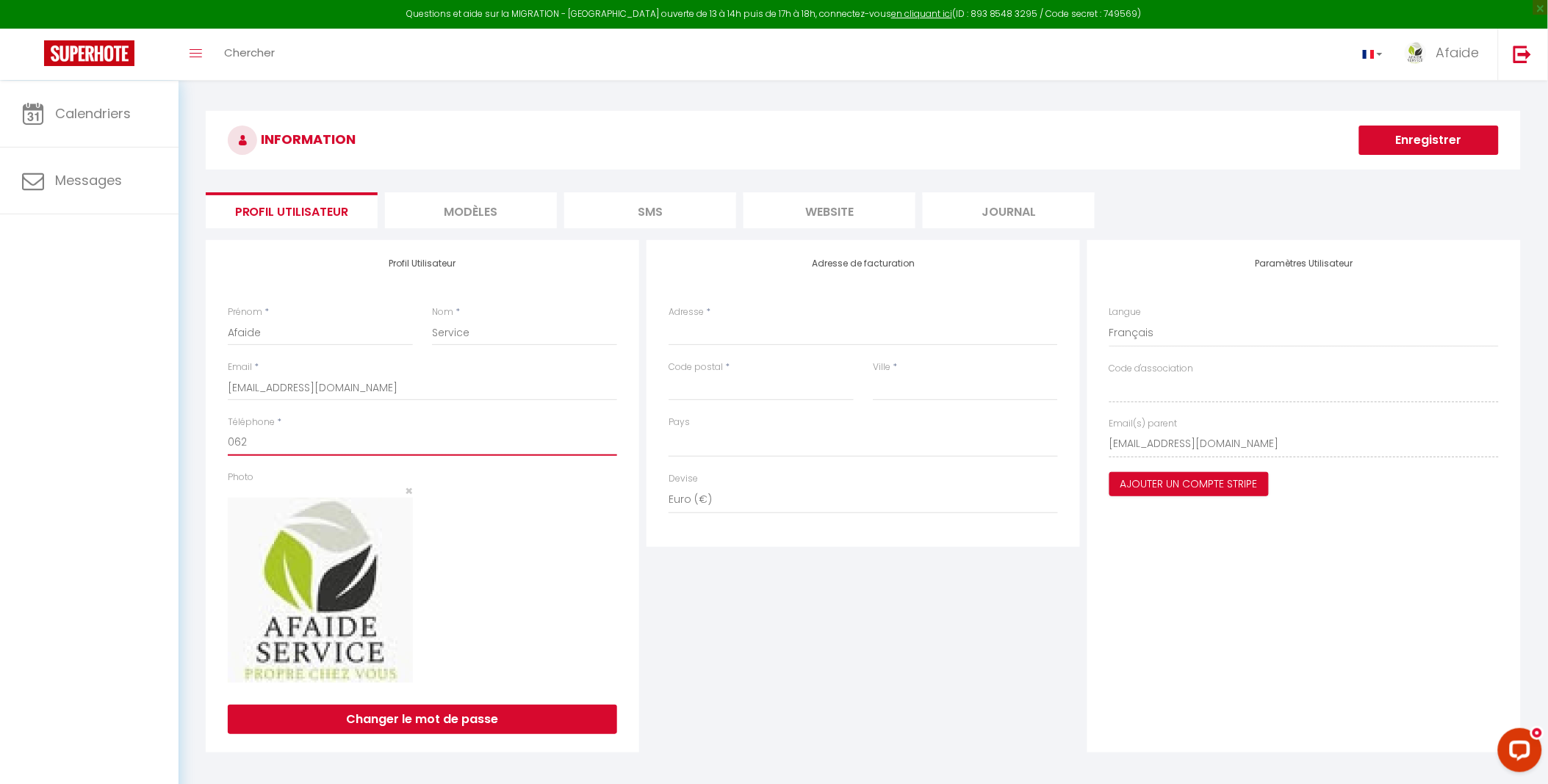
select select
type input "0629"
select select
type input "06293"
select select
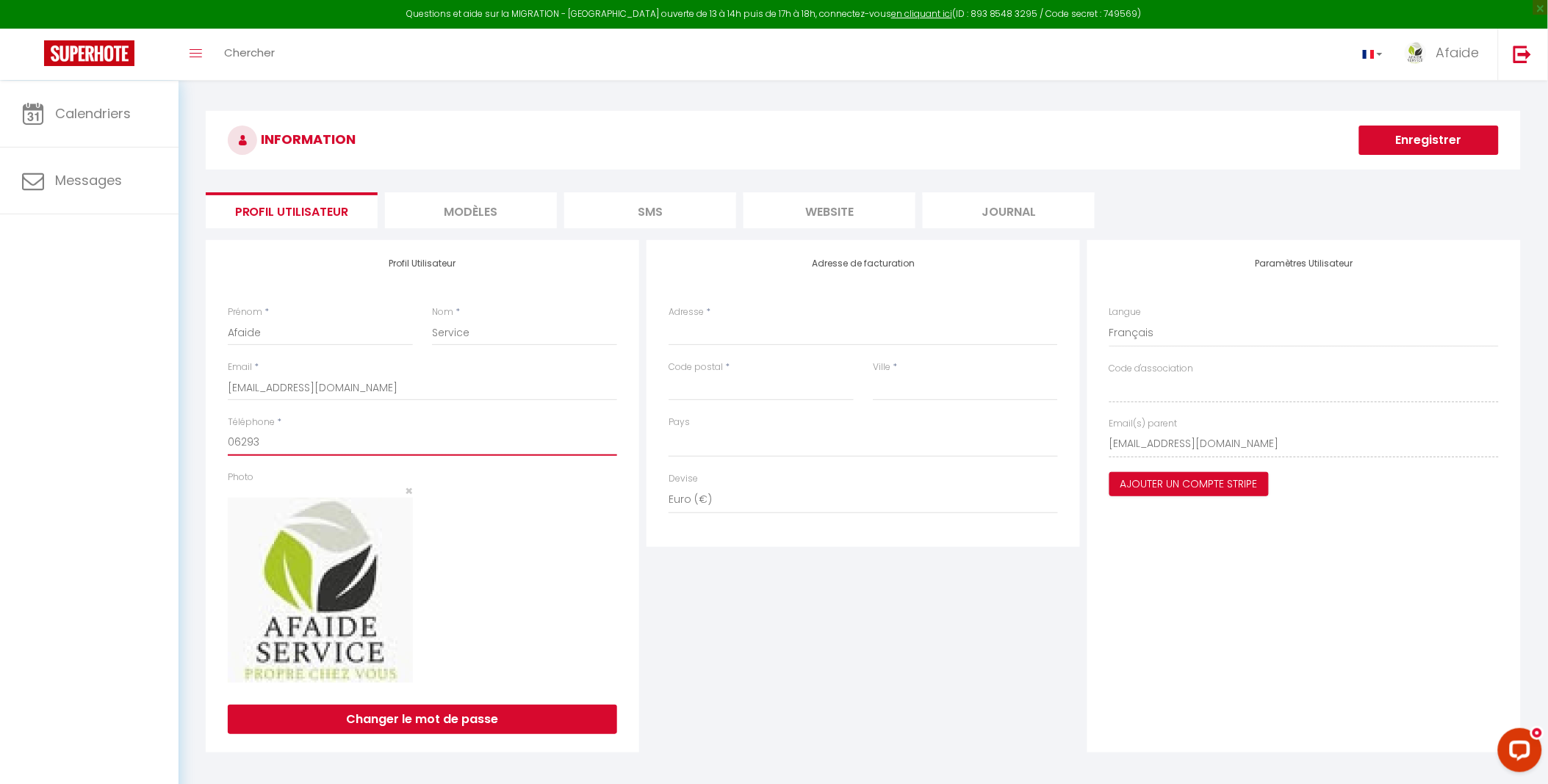
type input "062930"
select select
type input "0629303"
select select
type input "06293033"
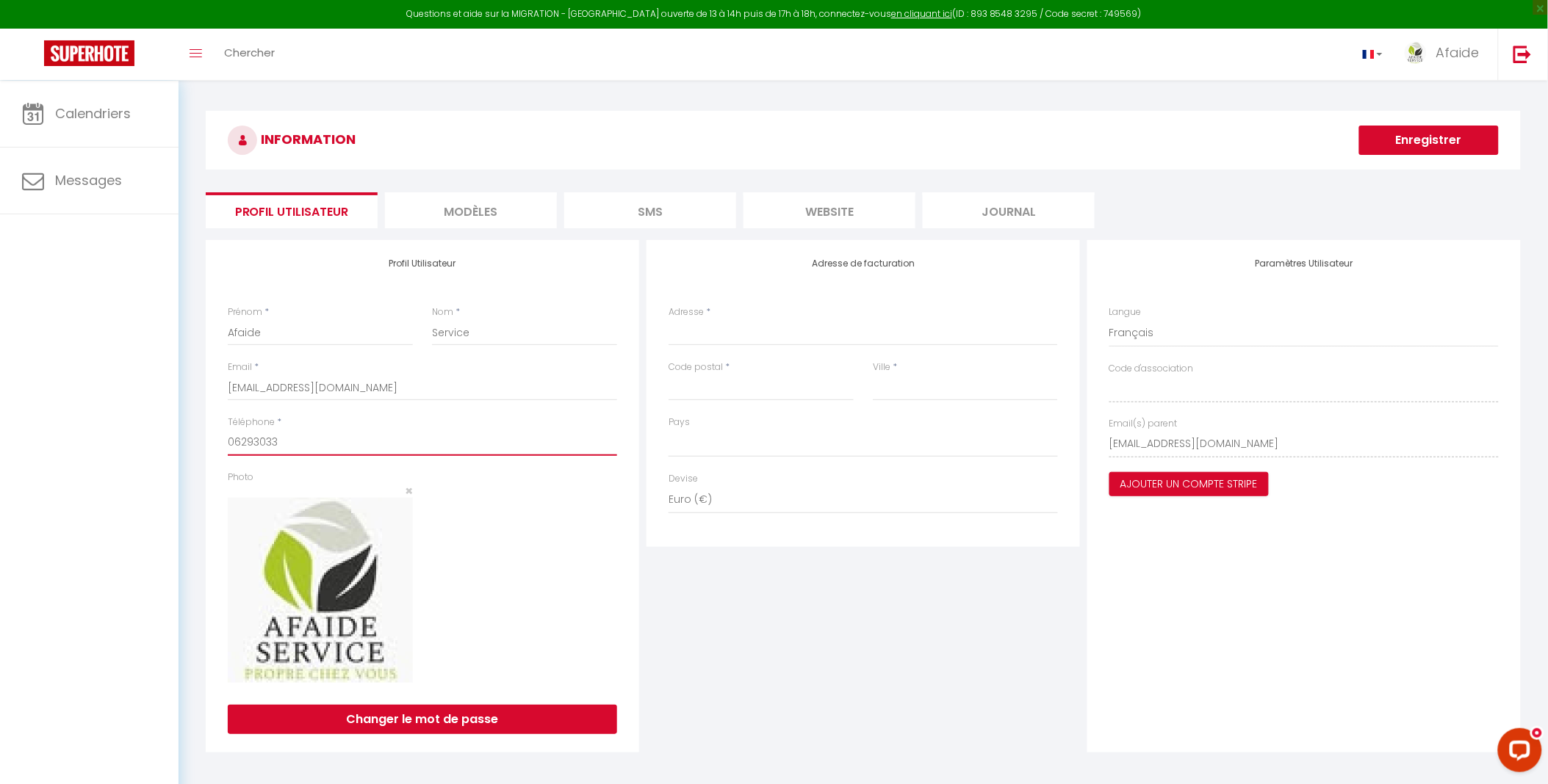
select select
type input "062930331"
select select
type input "06293033"
select select
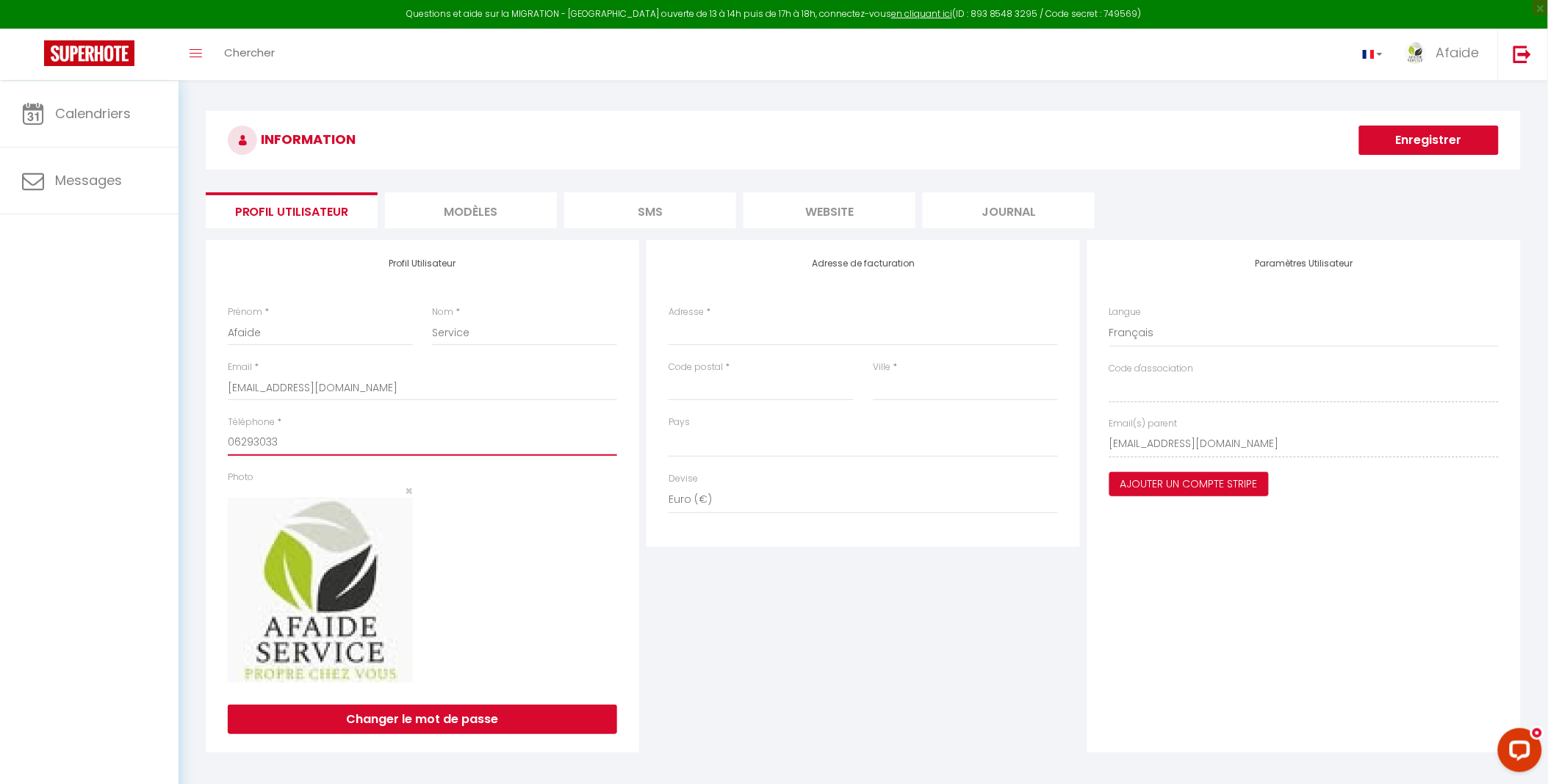
type input "062930330"
select select
type input "0629303309"
select select
type input "0629303309"
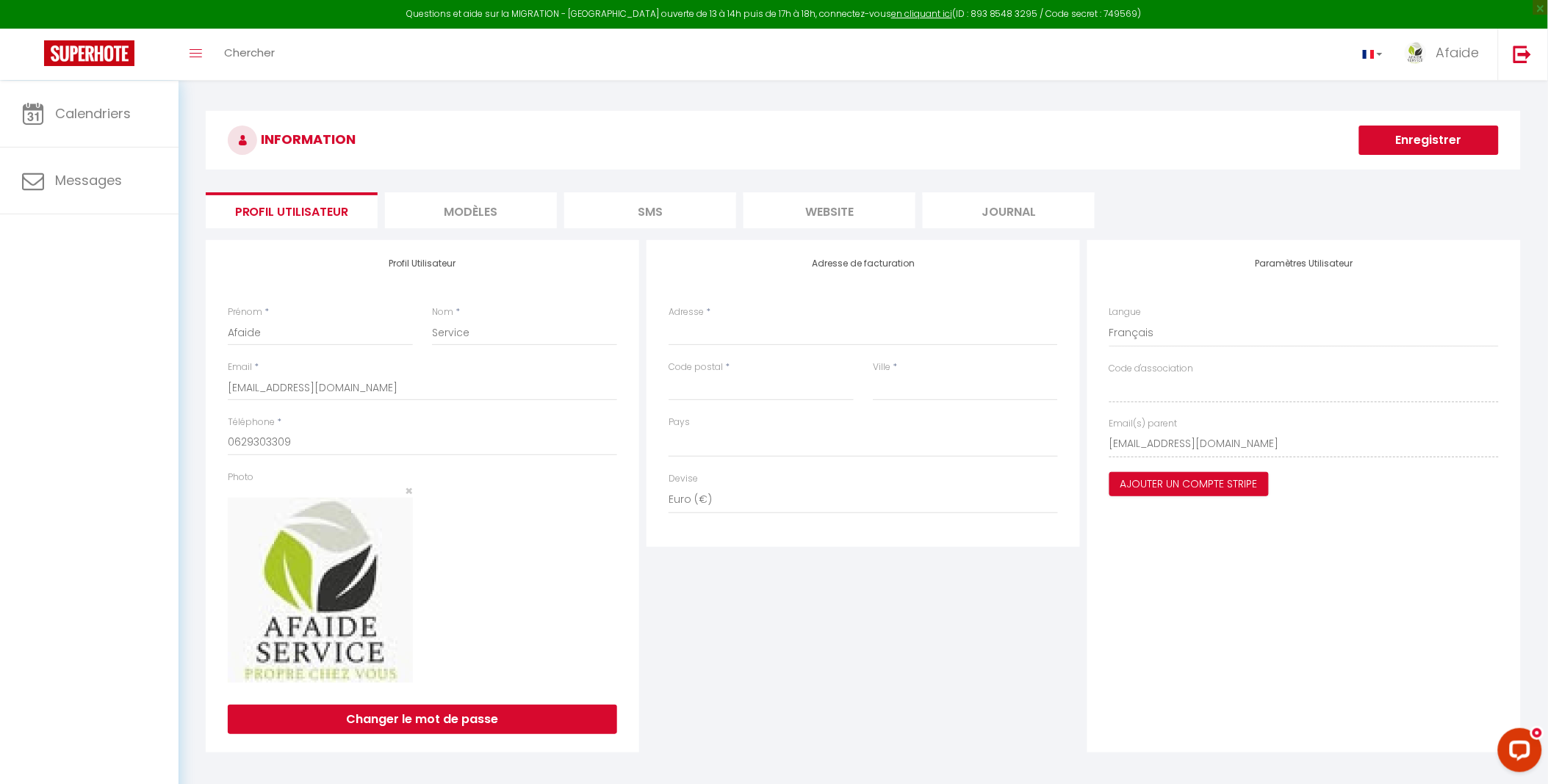
click at [1438, 142] on button "Enregistrer" at bounding box center [1428, 140] width 139 height 29
click at [720, 329] on input "Adresse" at bounding box center [863, 333] width 389 height 27
type input "m"
select select
type input "ma"
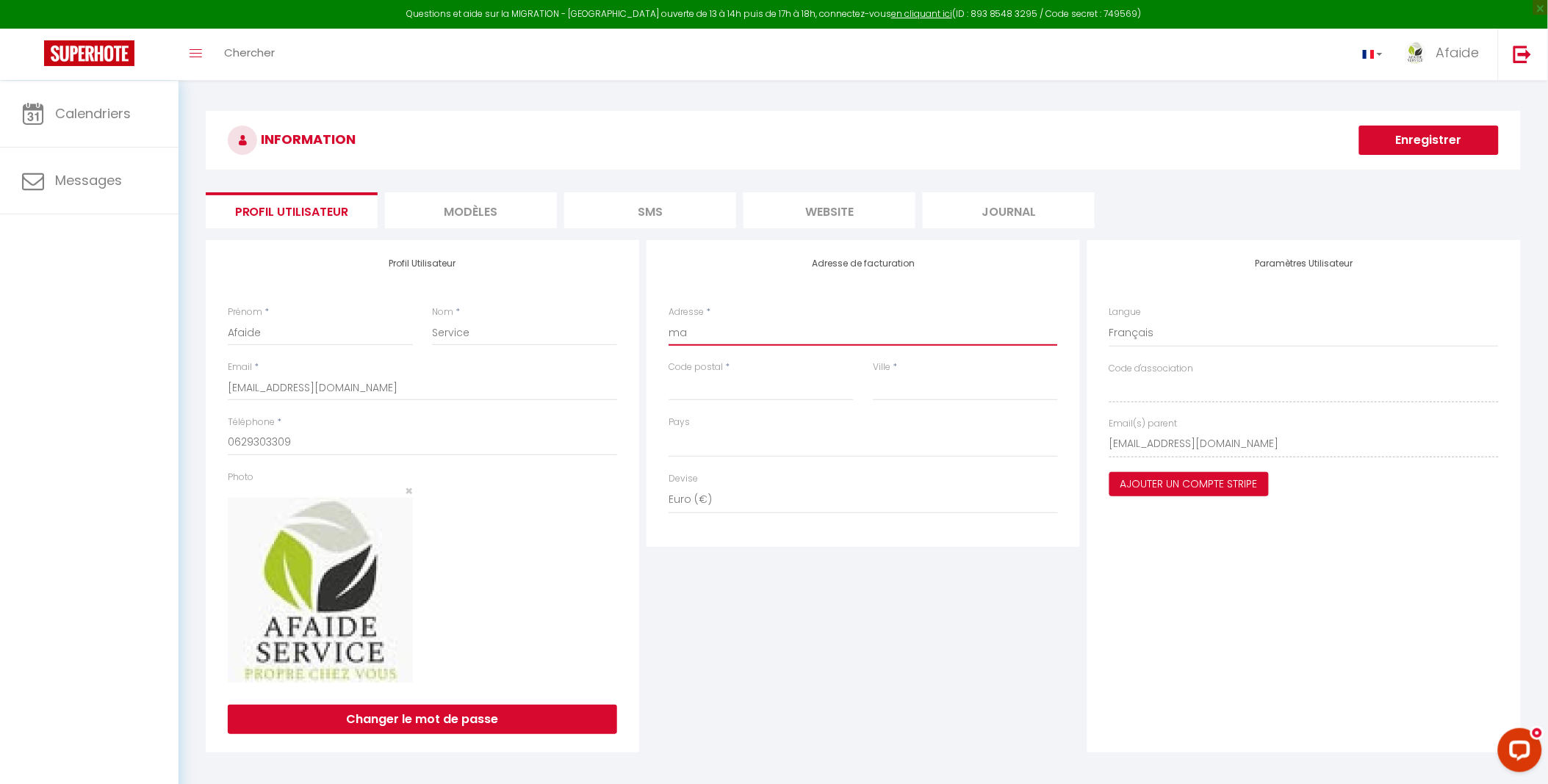
select select
type input "mas"
select select
type input "mass"
select select
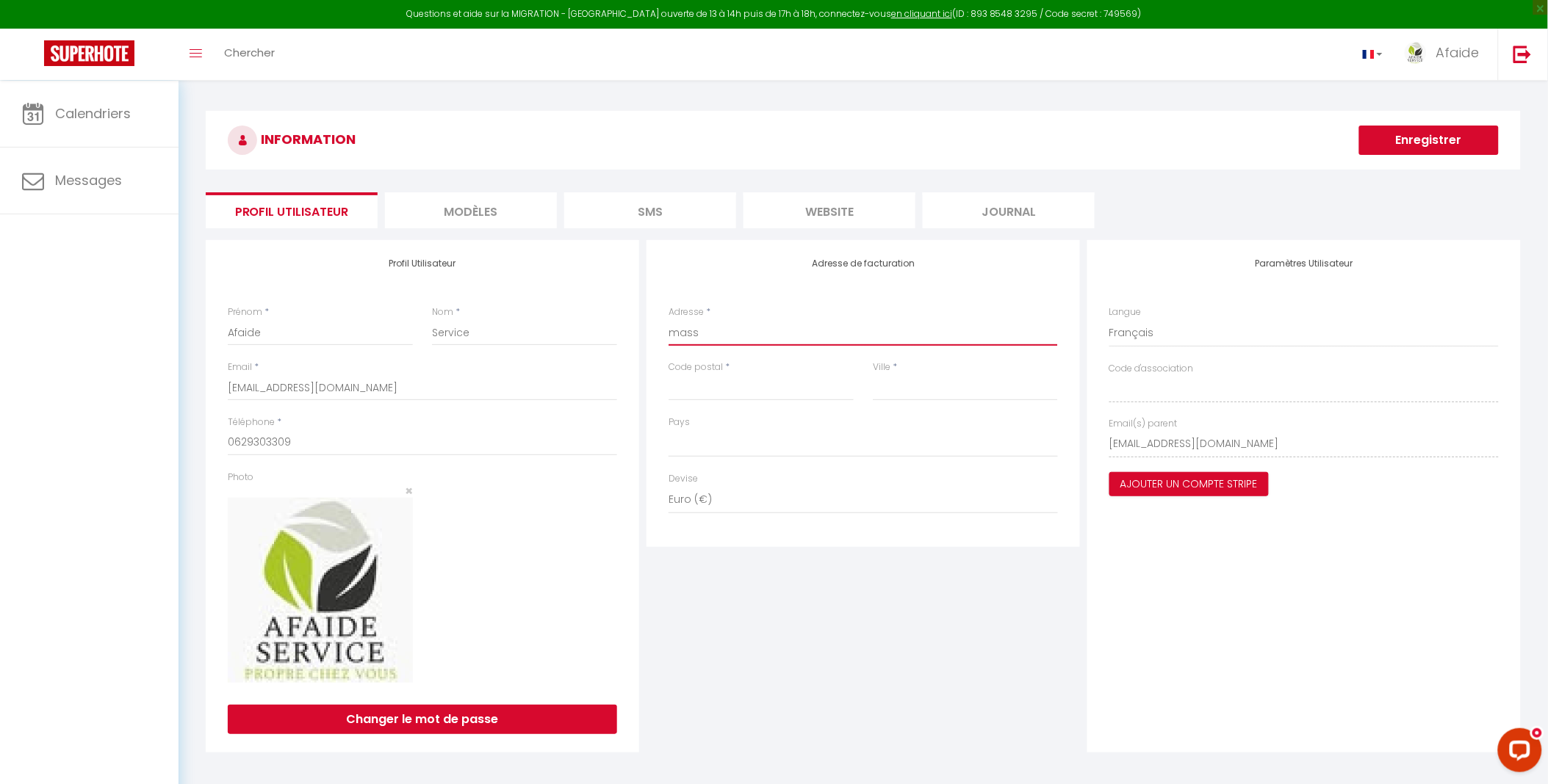
type input "massy"
select select
type input "massy"
click at [893, 387] on input "Ville" at bounding box center [965, 388] width 185 height 27
type input "m"
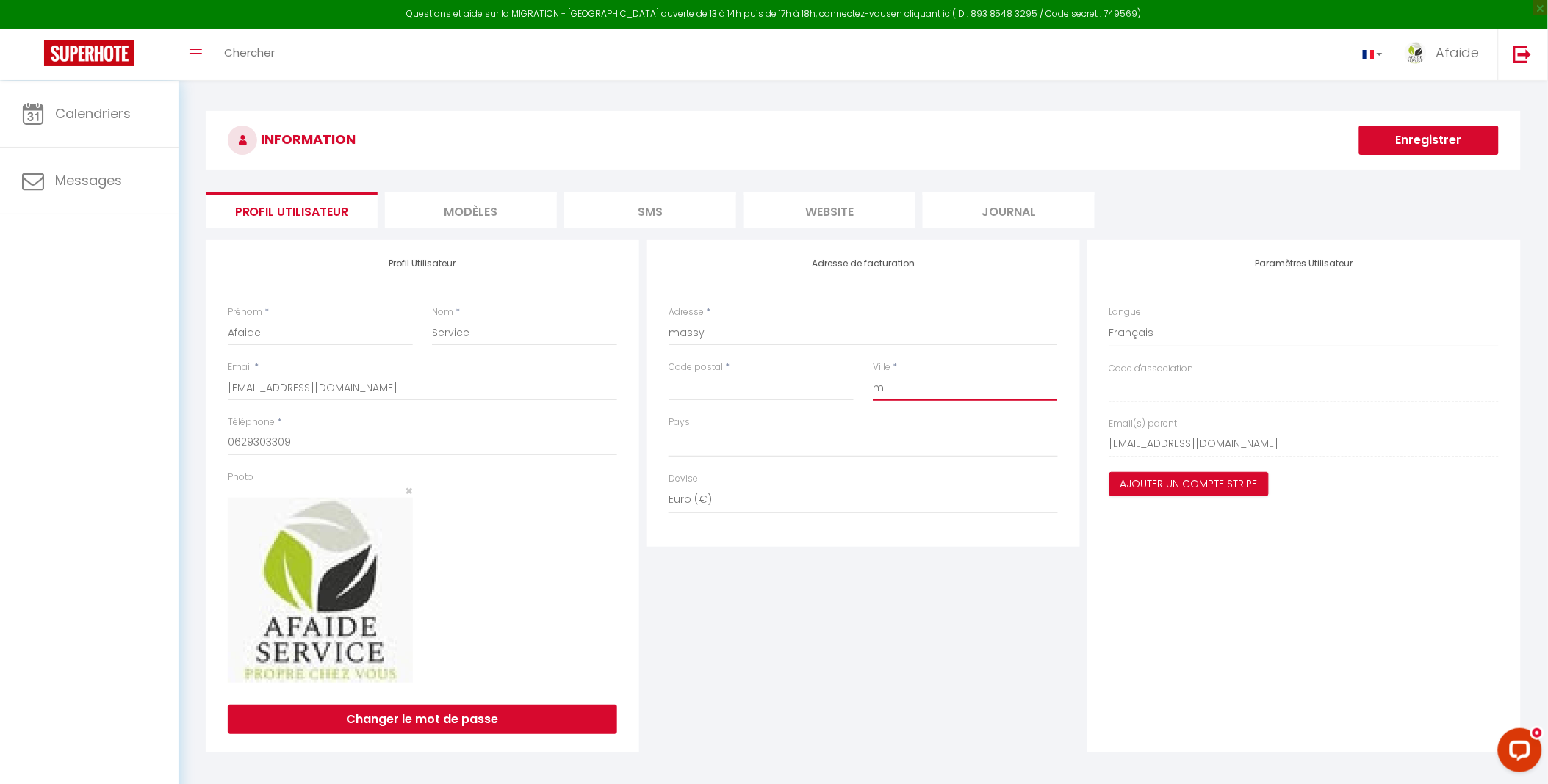
select select
type input "ma"
select select
type input "mas"
select select
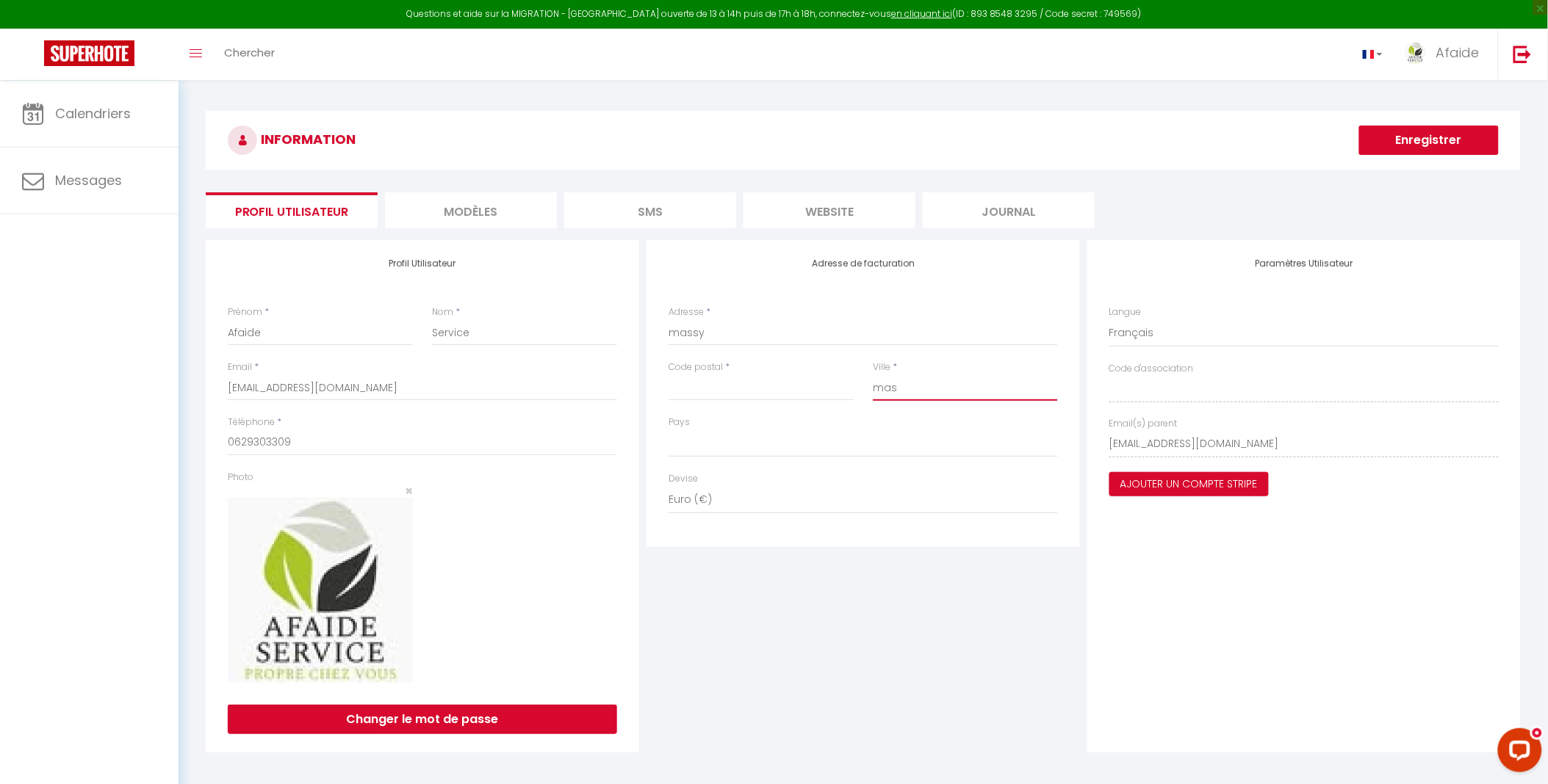
type input "mass"
select select
type input "massy"
select select
type input "massy"
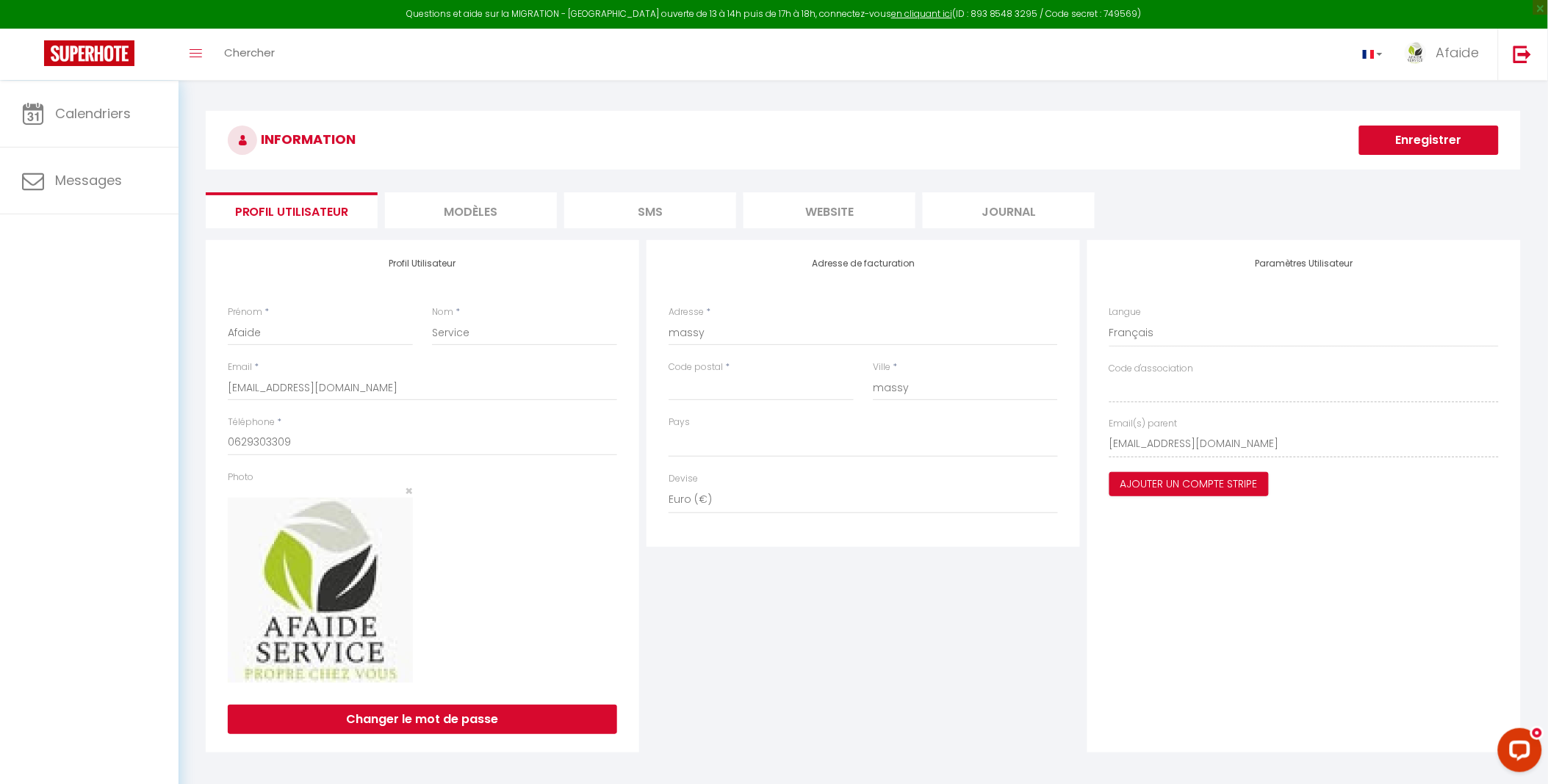
click at [1433, 148] on button "Enregistrer" at bounding box center [1428, 140] width 139 height 29
click at [751, 383] on input "Code postal" at bounding box center [761, 388] width 185 height 27
type input "9"
select select
type input "91"
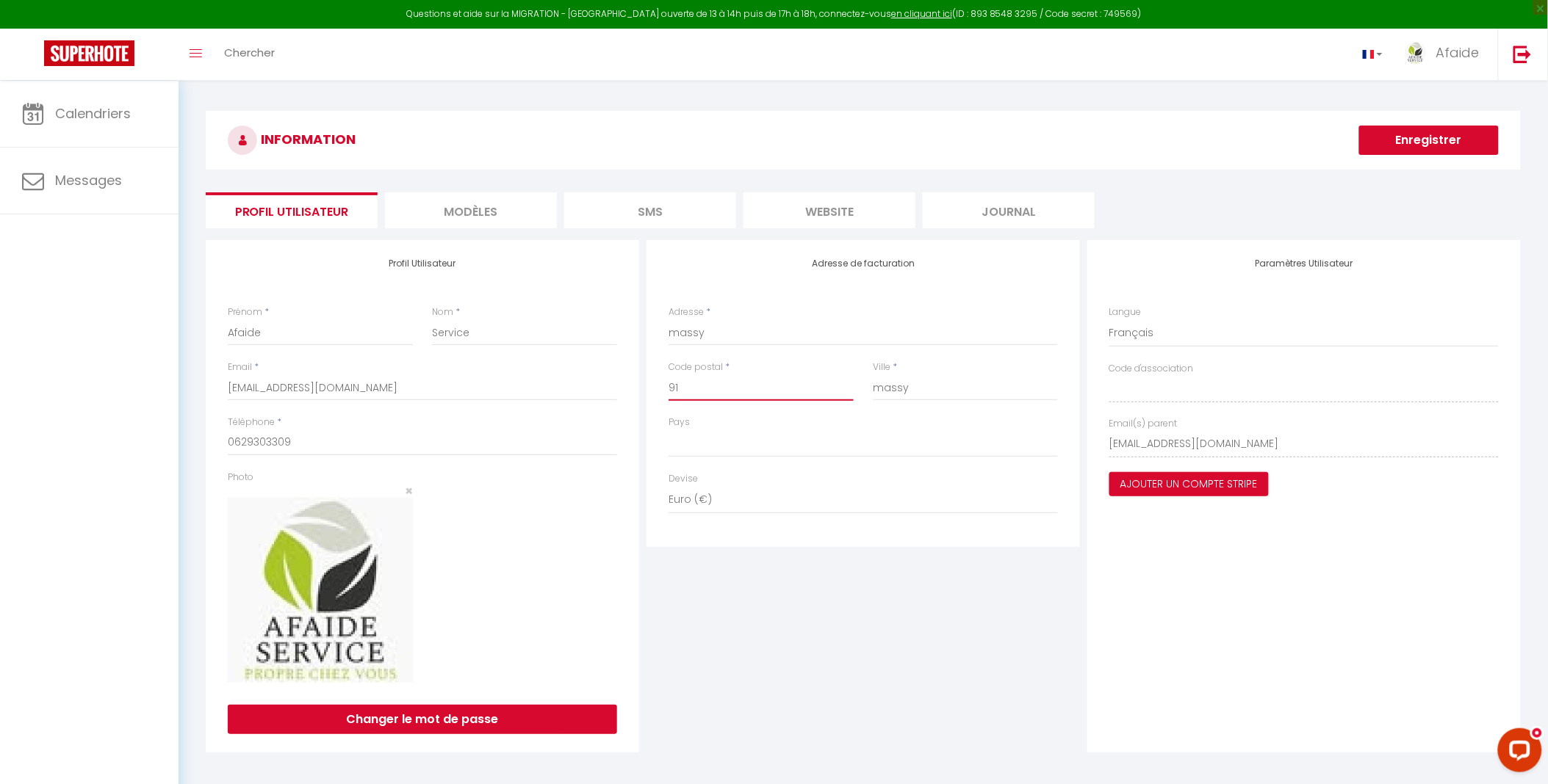
select select
type input "910"
select select
type input "9100"
select select
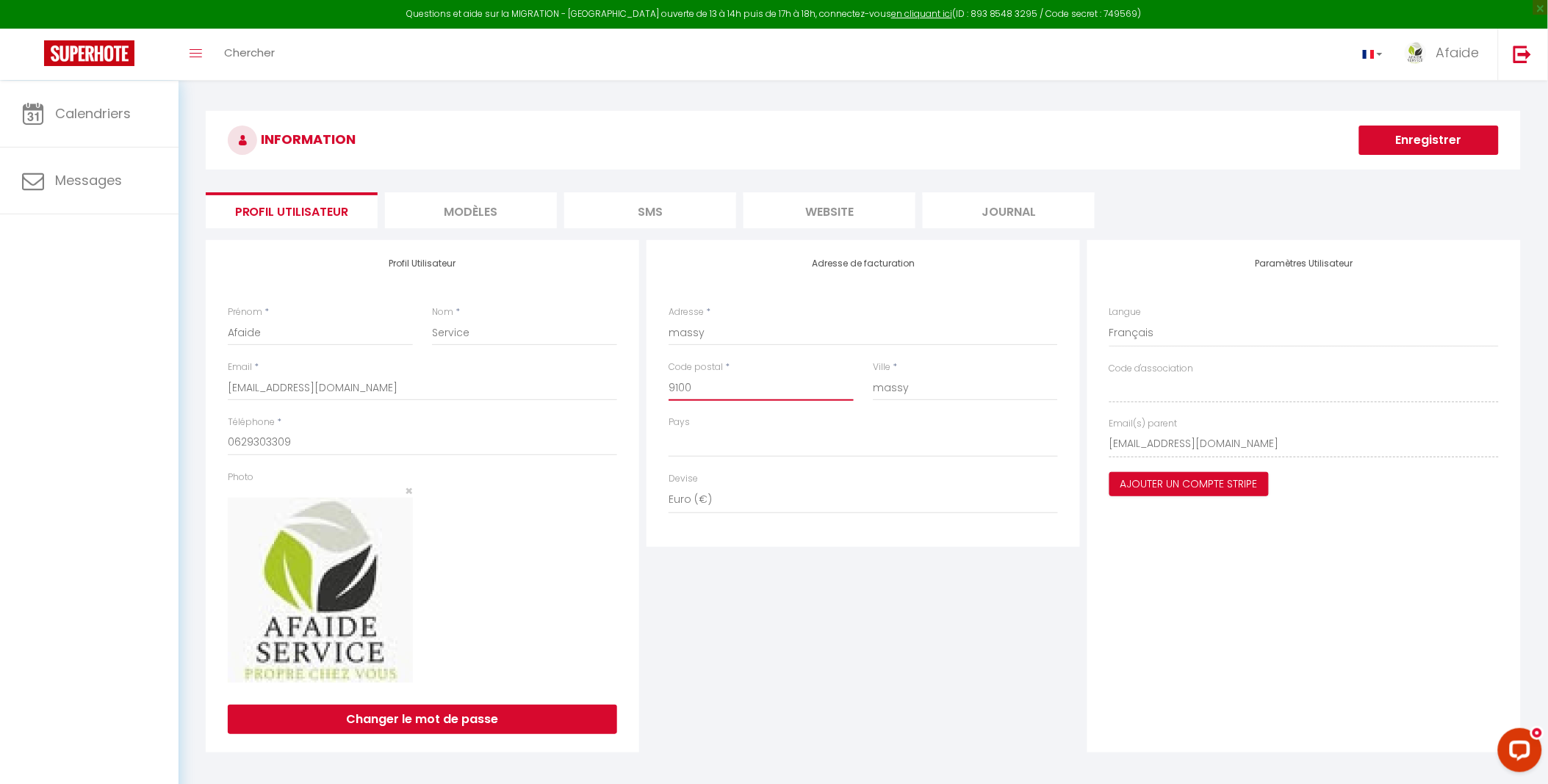
type input "91000"
select select
type input "91000"
click at [1444, 149] on button "Enregistrer" at bounding box center [1428, 140] width 139 height 29
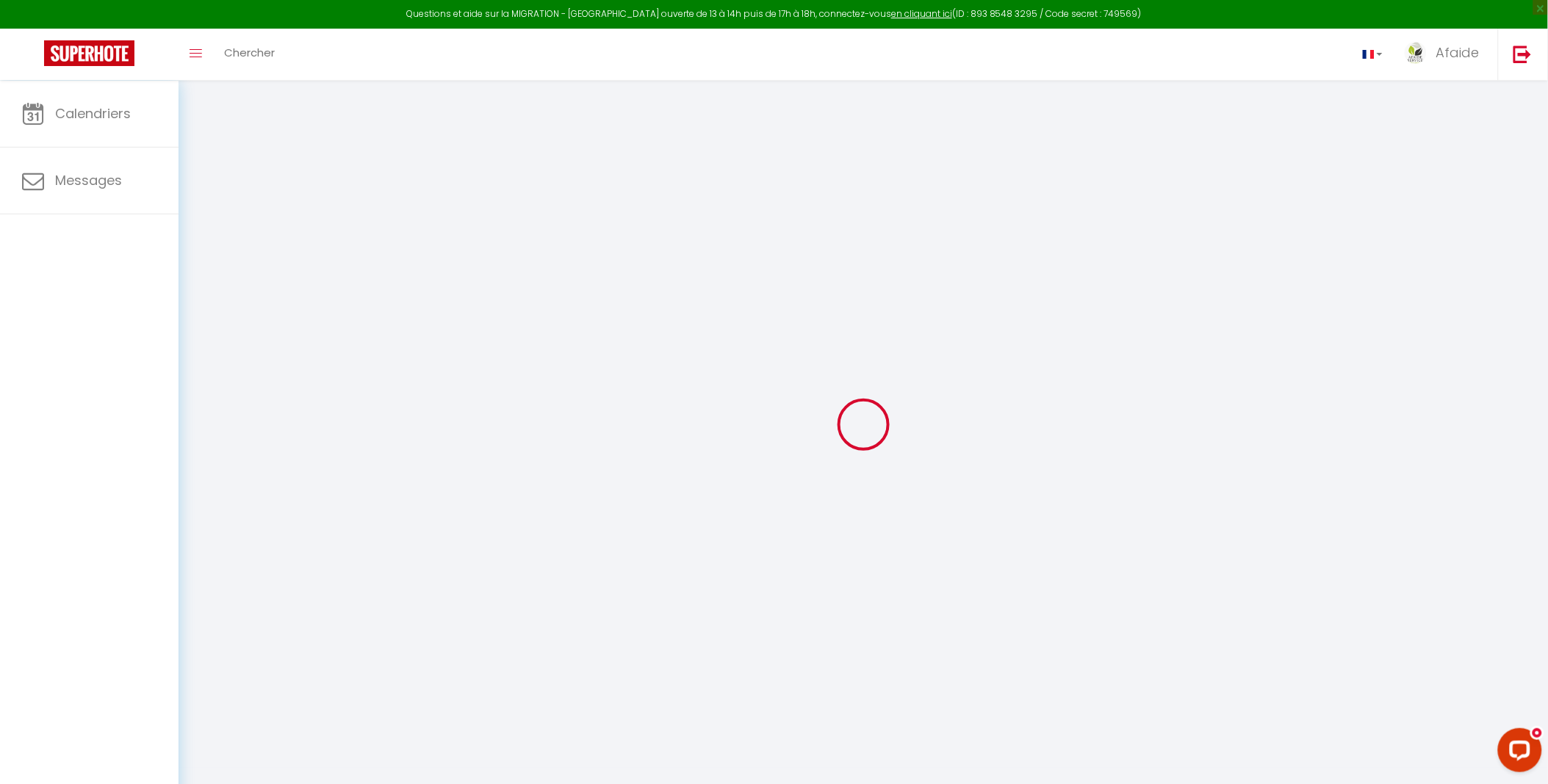
drag, startPoint x: 611, startPoint y: 246, endPoint x: 615, endPoint y: 253, distance: 8.1
click at [615, 253] on div at bounding box center [863, 424] width 1334 height 652
click at [68, 172] on span "Messages" at bounding box center [88, 180] width 67 height 19
select select "message"
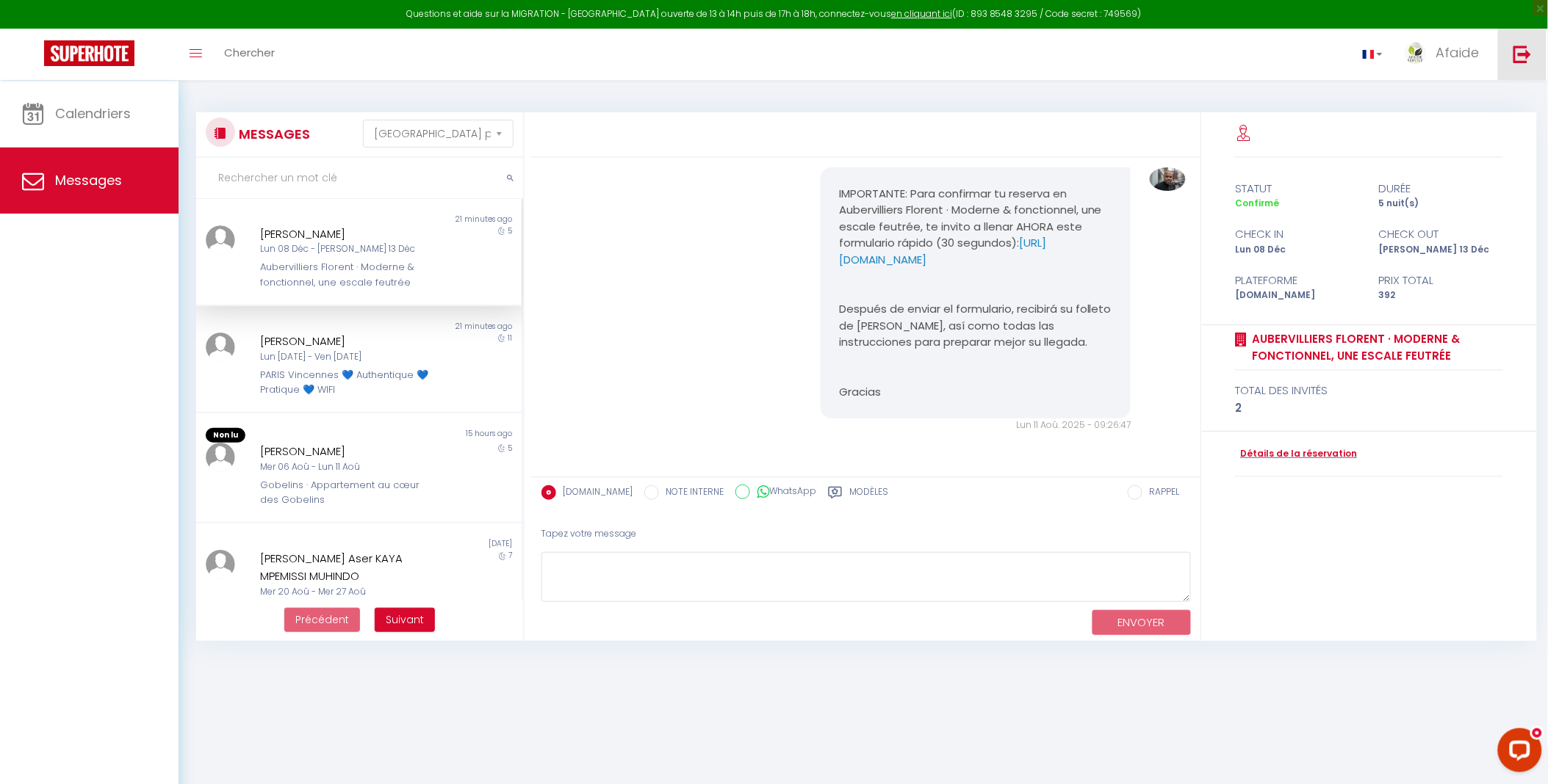
click at [1521, 49] on img at bounding box center [1522, 54] width 19 height 19
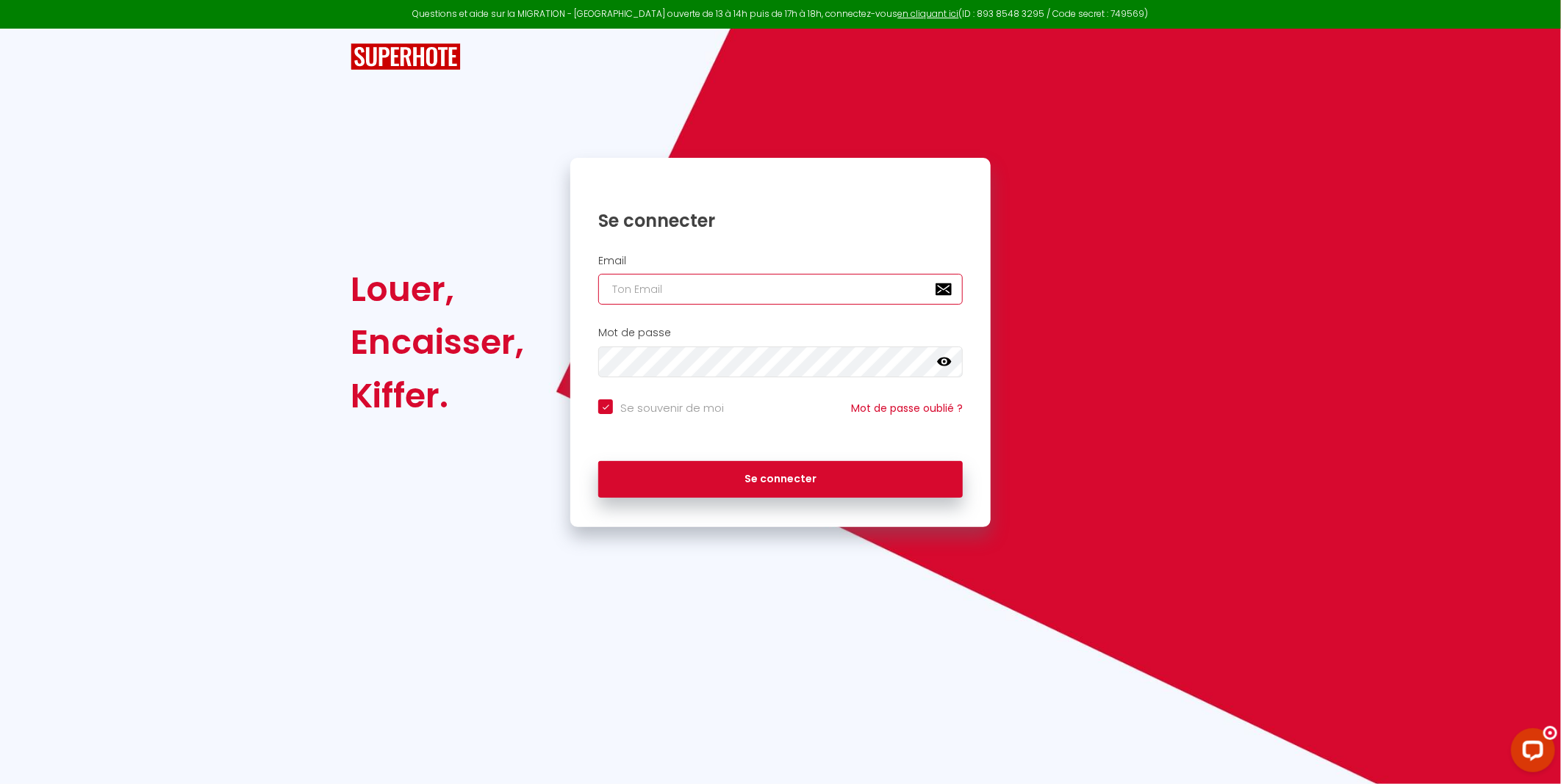
click at [657, 293] on input "email" at bounding box center [780, 289] width 365 height 31
click at [606, 408] on input "Se souvenir de moi" at bounding box center [661, 406] width 126 height 15
checkbox input "false"
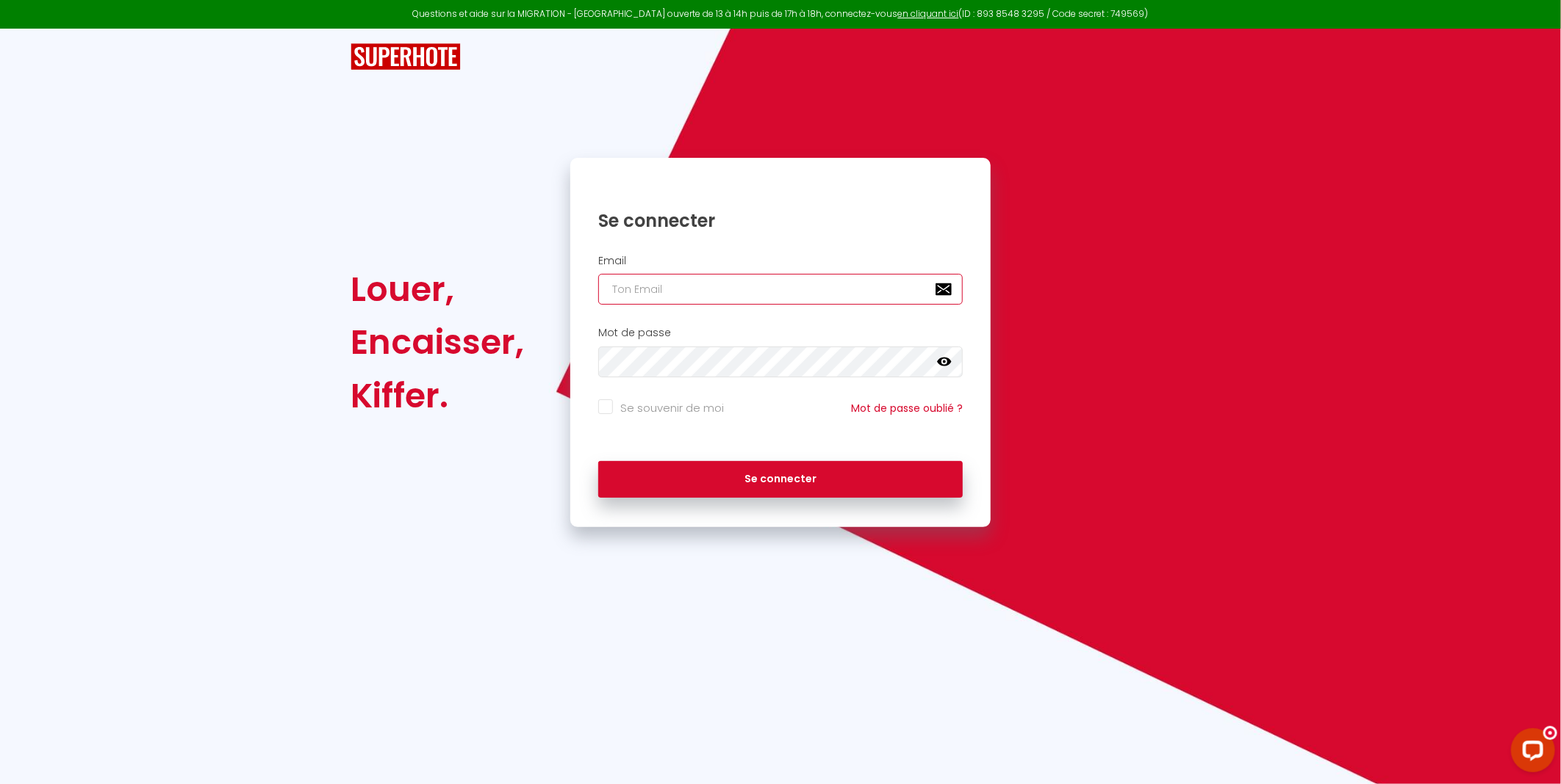
click at [650, 287] on input "email" at bounding box center [780, 289] width 365 height 31
type input "[EMAIL_ADDRESS][DOMAIN_NAME]"
click at [598, 461] on button "Se connecter" at bounding box center [780, 479] width 365 height 36
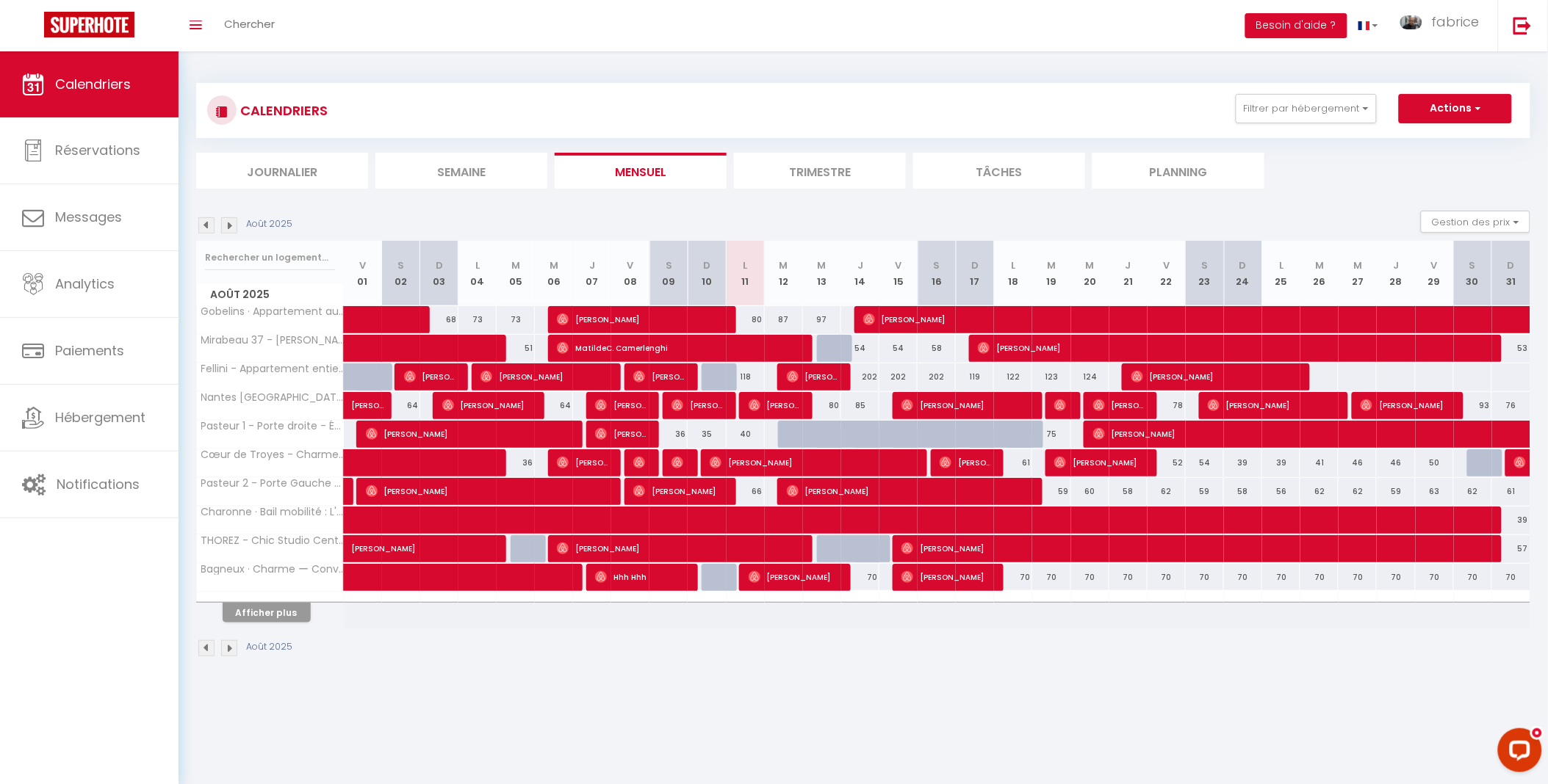
drag, startPoint x: 632, startPoint y: 353, endPoint x: 633, endPoint y: 420, distance: 67.0
click at [622, 383] on tbody "Gobelins · Appartement au cœur des Gobelins 68 73 73 74 [PERSON_NAME]" at bounding box center [864, 466] width 1334 height 323
click at [1079, 643] on div "Août 2025" at bounding box center [863, 650] width 1334 height 43
click at [815, 584] on span "[PERSON_NAME]" at bounding box center [793, 576] width 89 height 27
select select "OK"
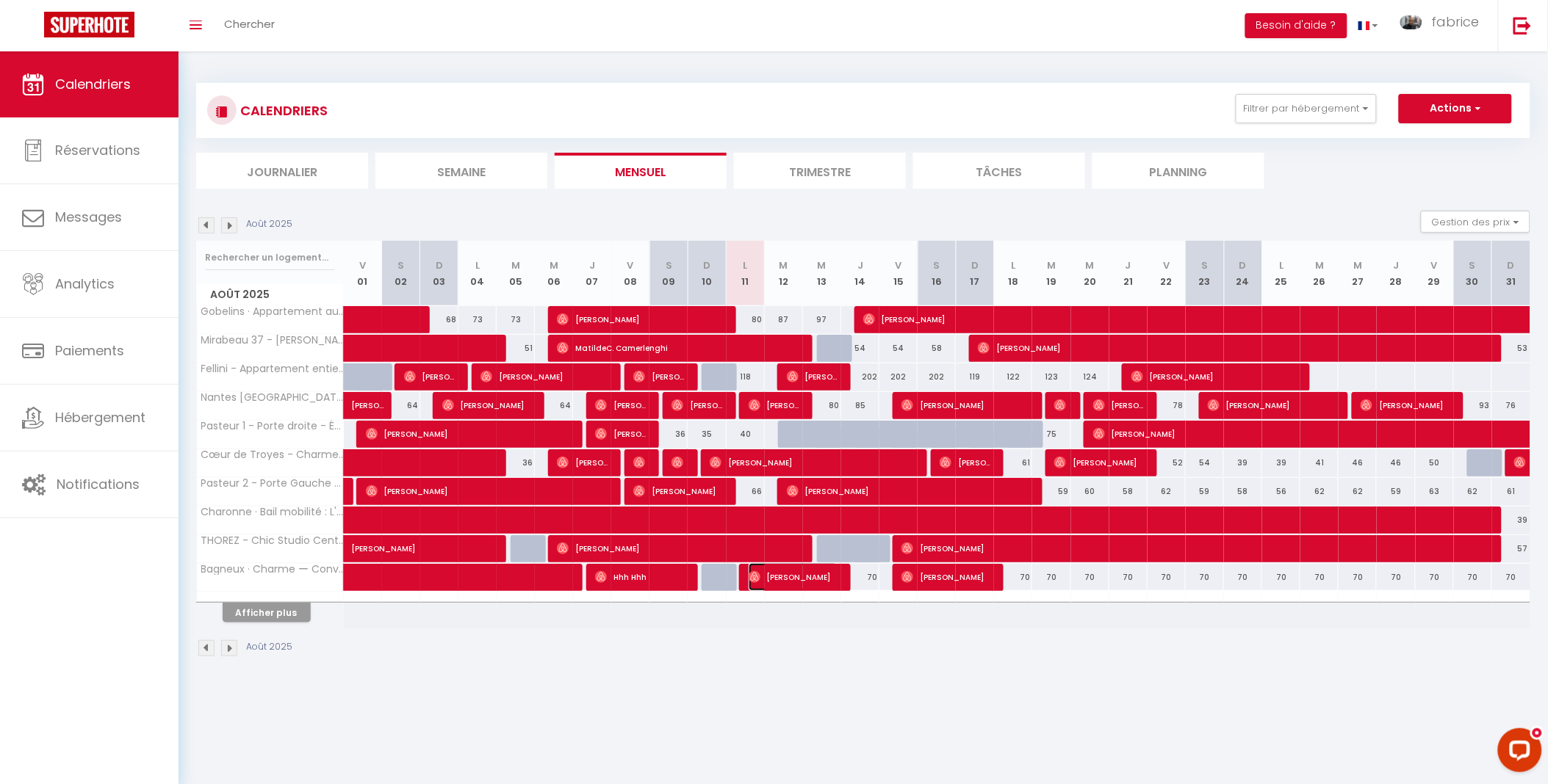
select select "OK"
select select "0"
select select "1"
select select
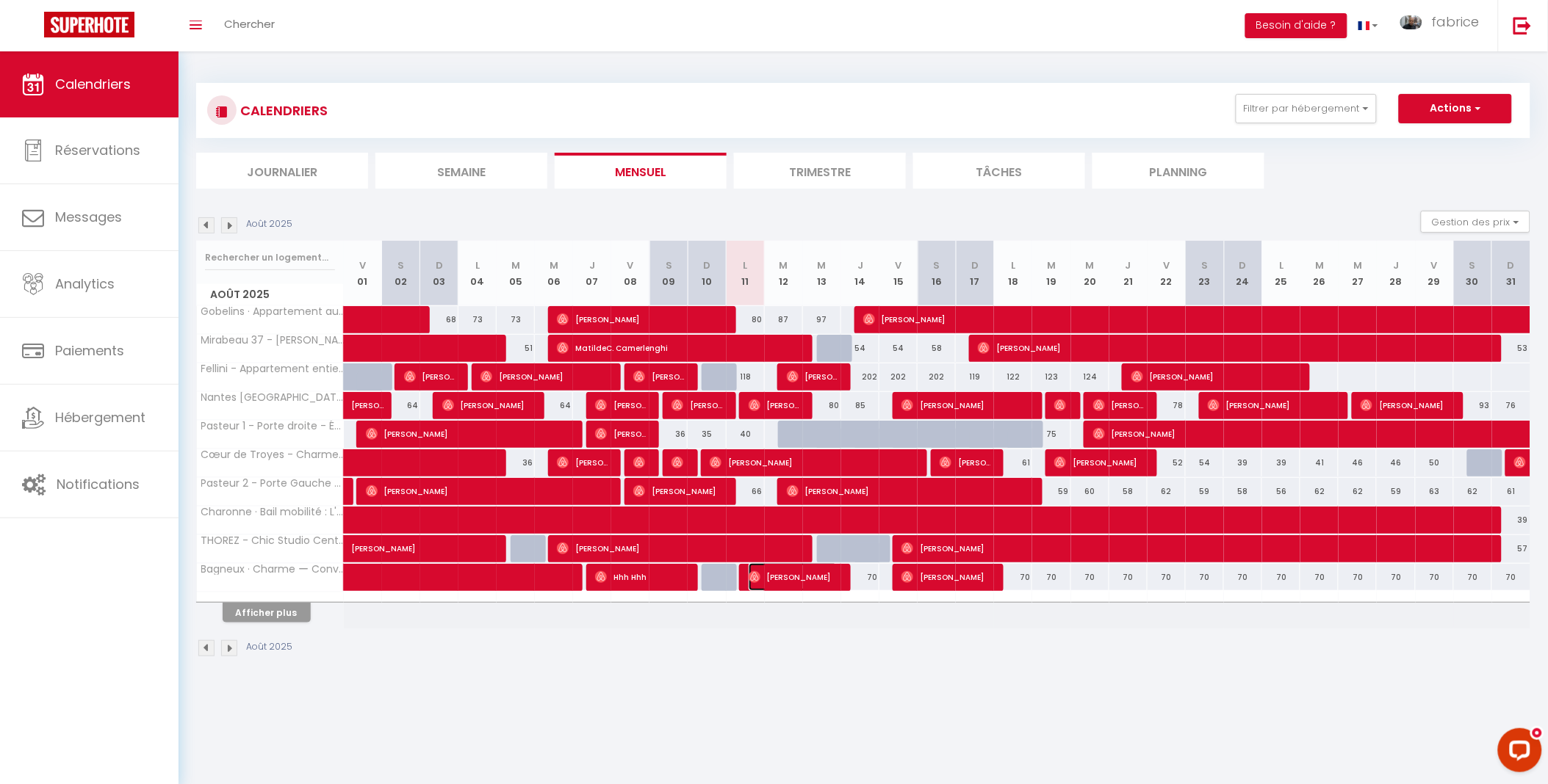
select select
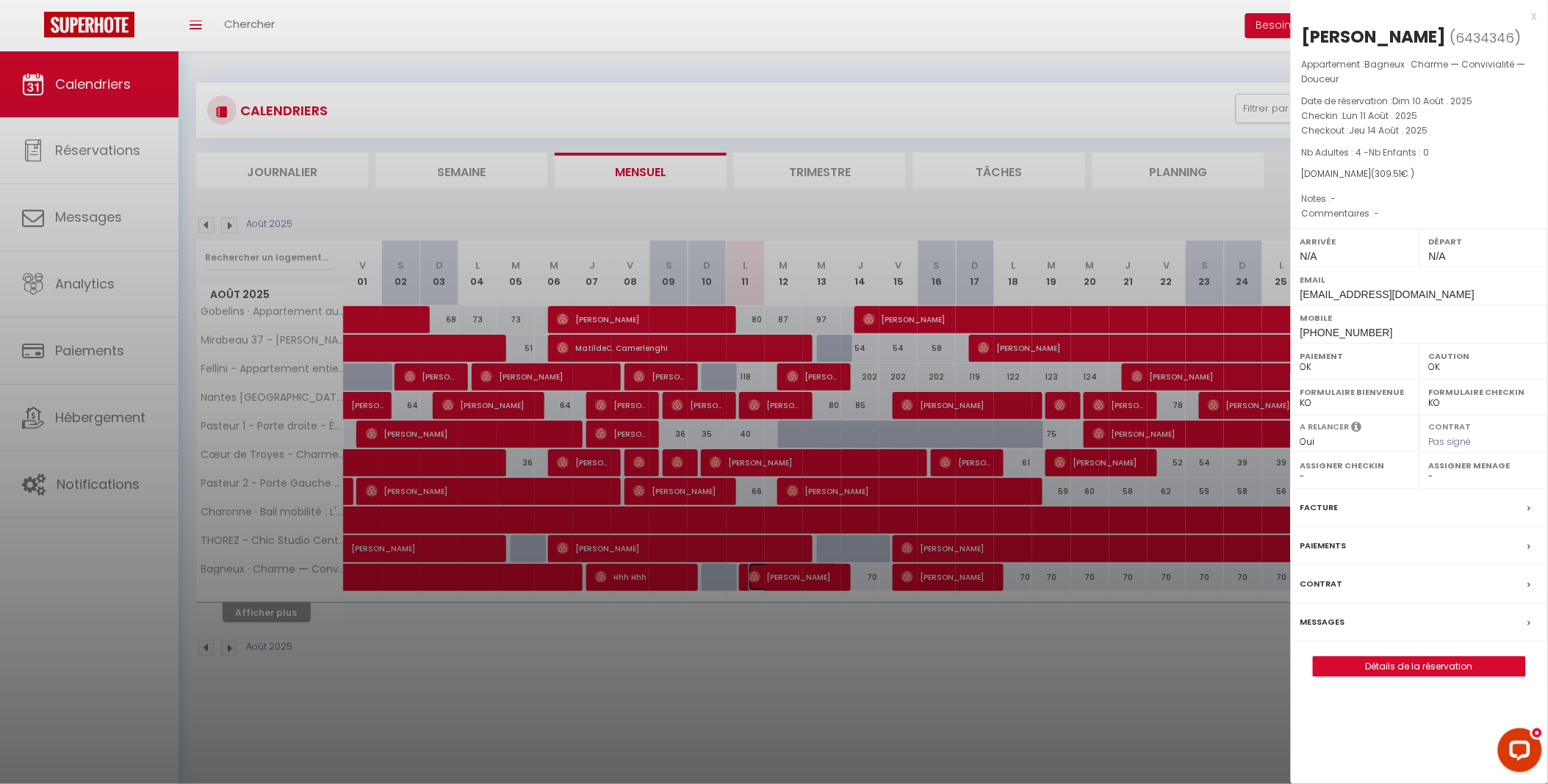
select select "10626"
select select "27465"
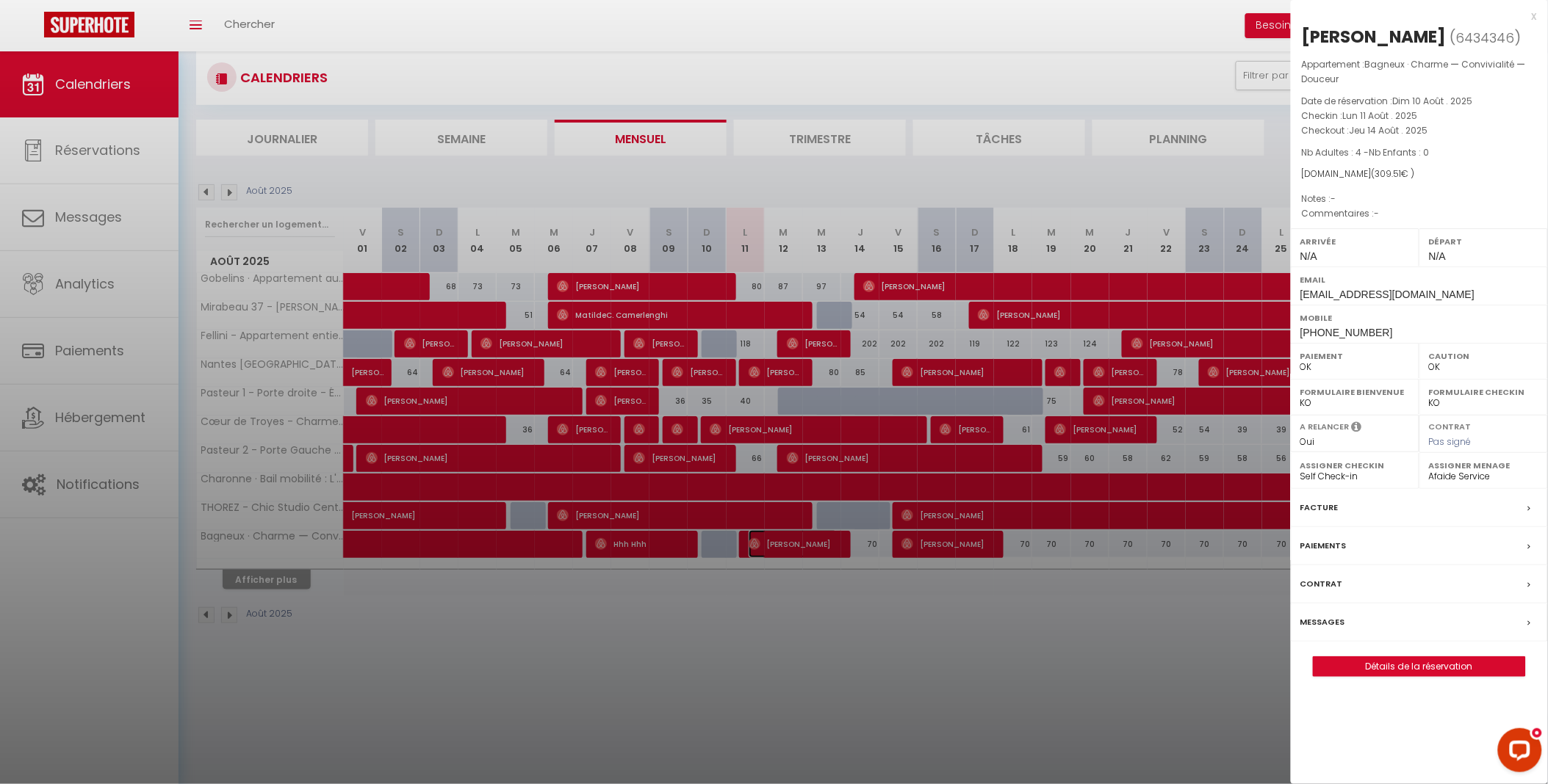
scroll to position [51, 0]
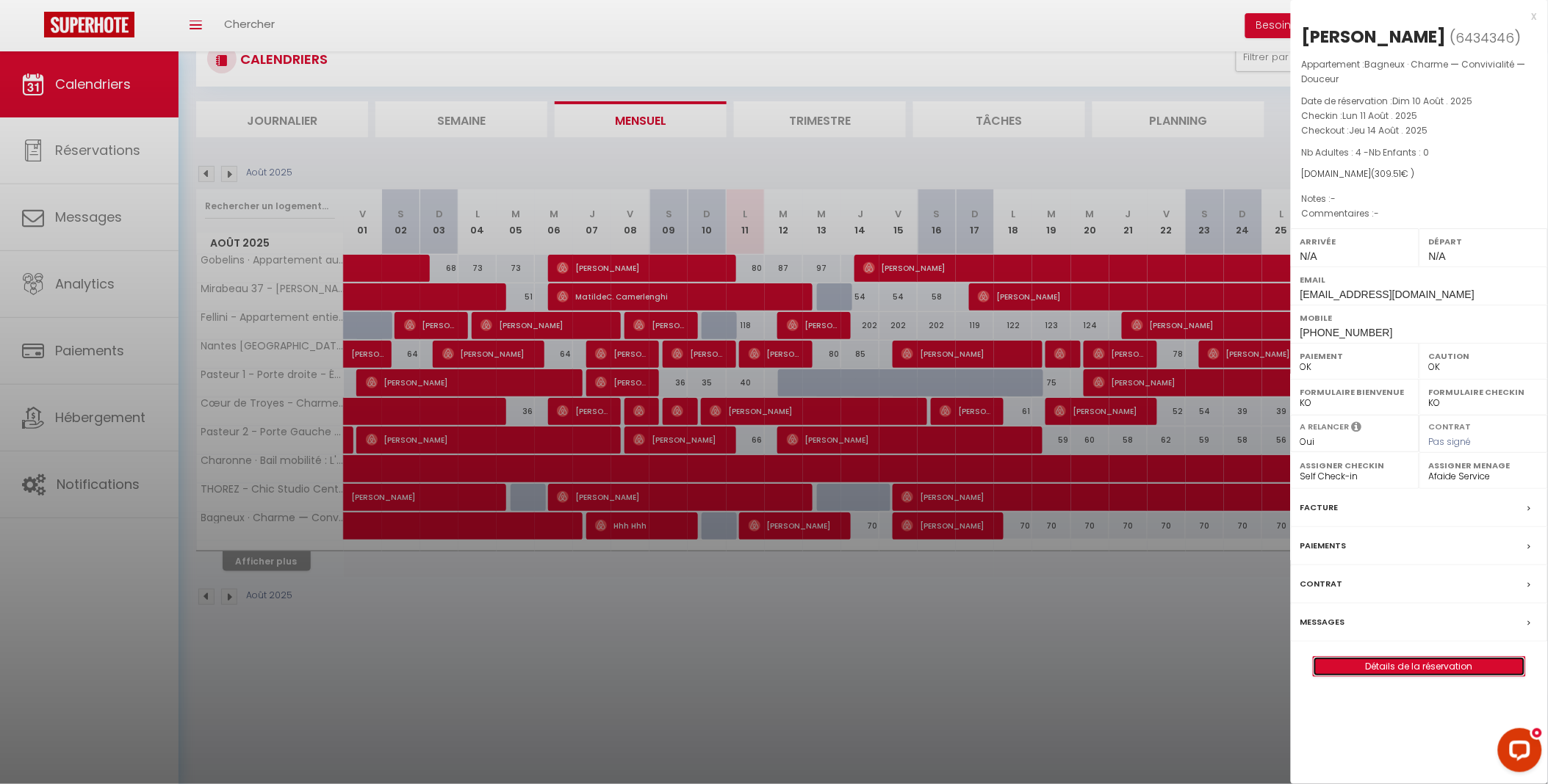
click at [1422, 677] on link "Détails de la réservation" at bounding box center [1419, 667] width 211 height 20
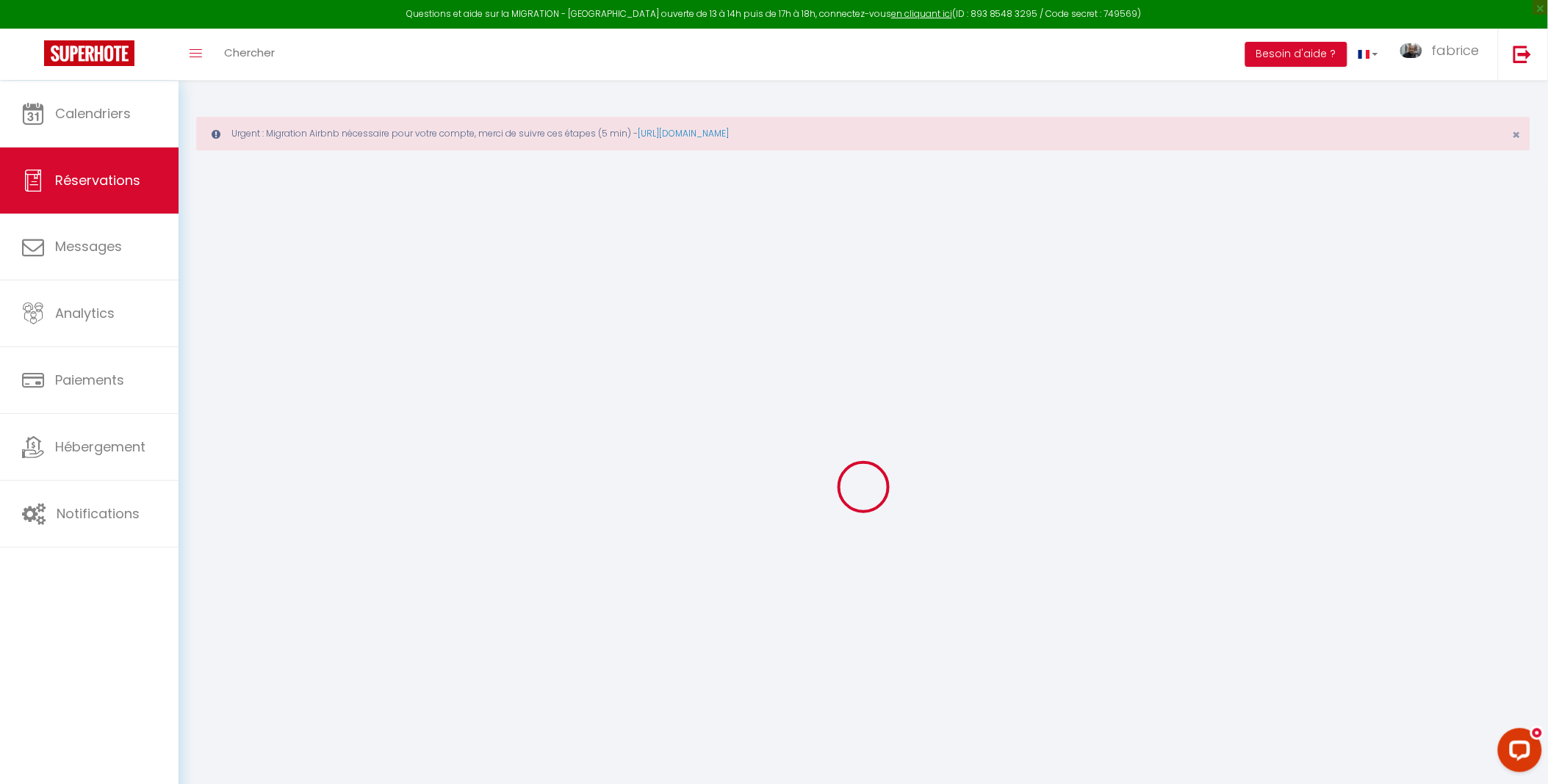
type input "[PERSON_NAME]"
type input "Lefetz"
type input "[EMAIL_ADDRESS][DOMAIN_NAME]"
type input "[PHONE_NUMBER]"
select select
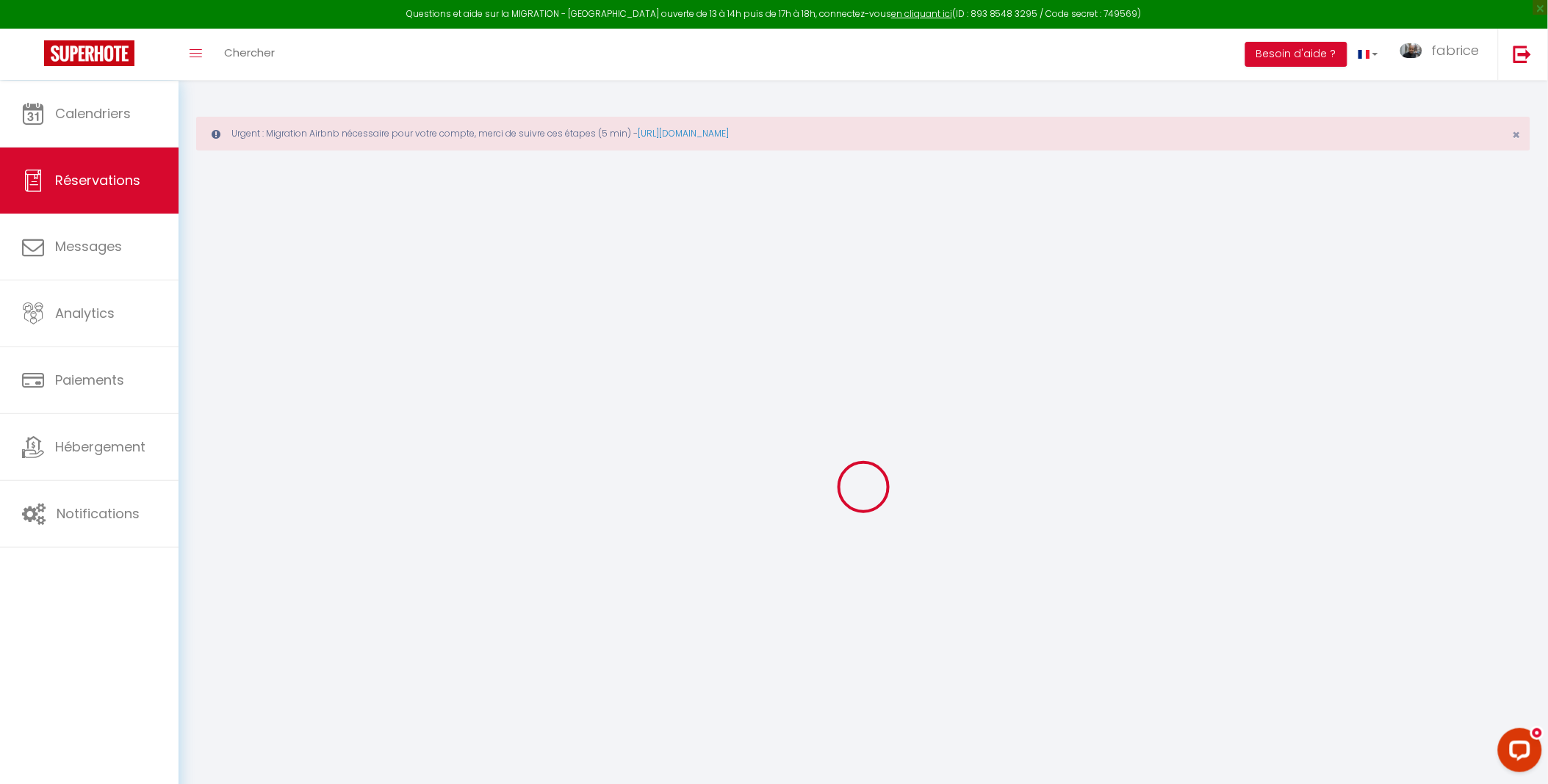
type input "10.19"
select select "35141"
select select "1"
select select
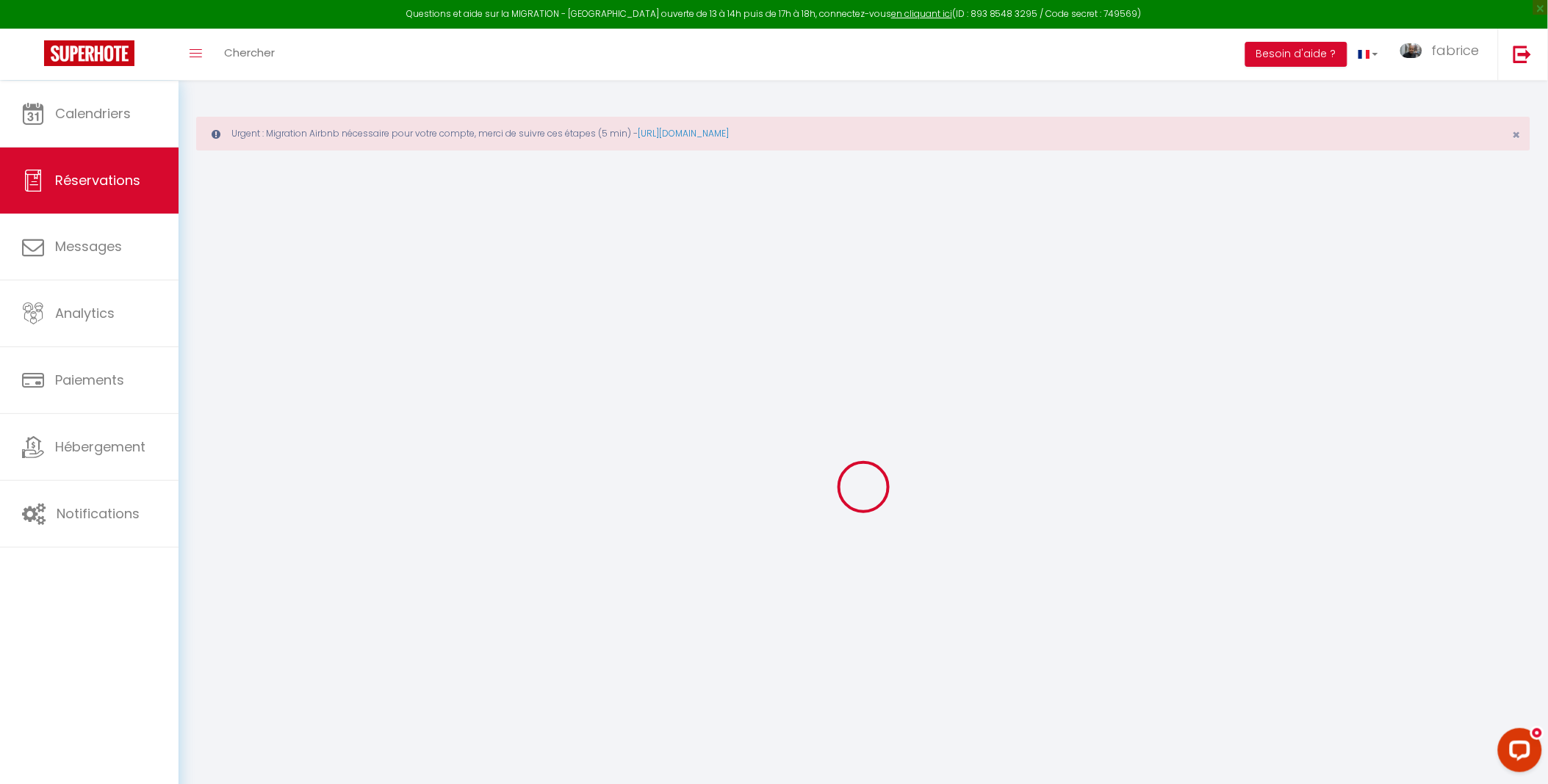
type input "4"
select select "12"
select select
type input "233"
checkbox input "false"
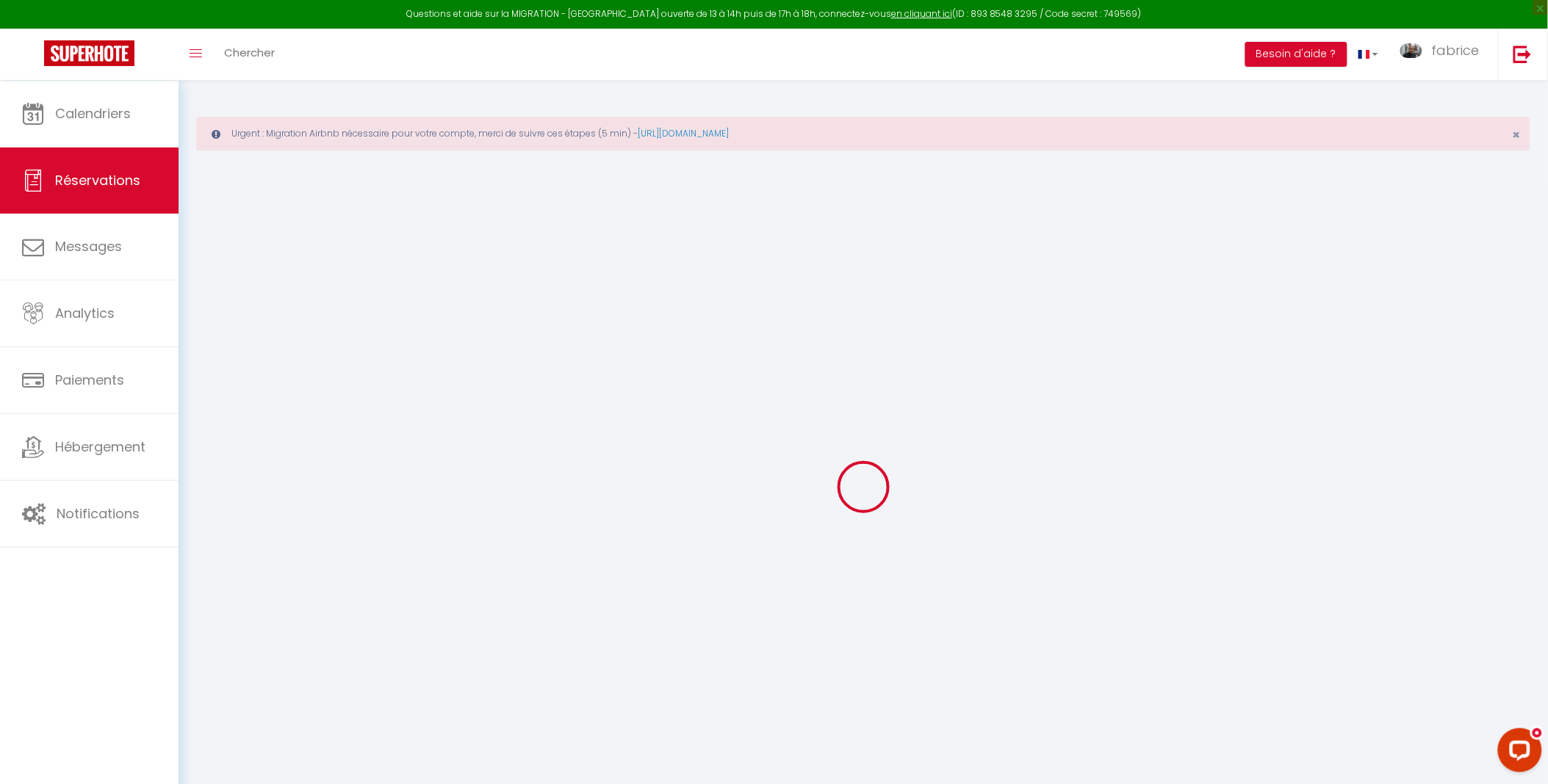
type input "0"
select select "1"
type input "0"
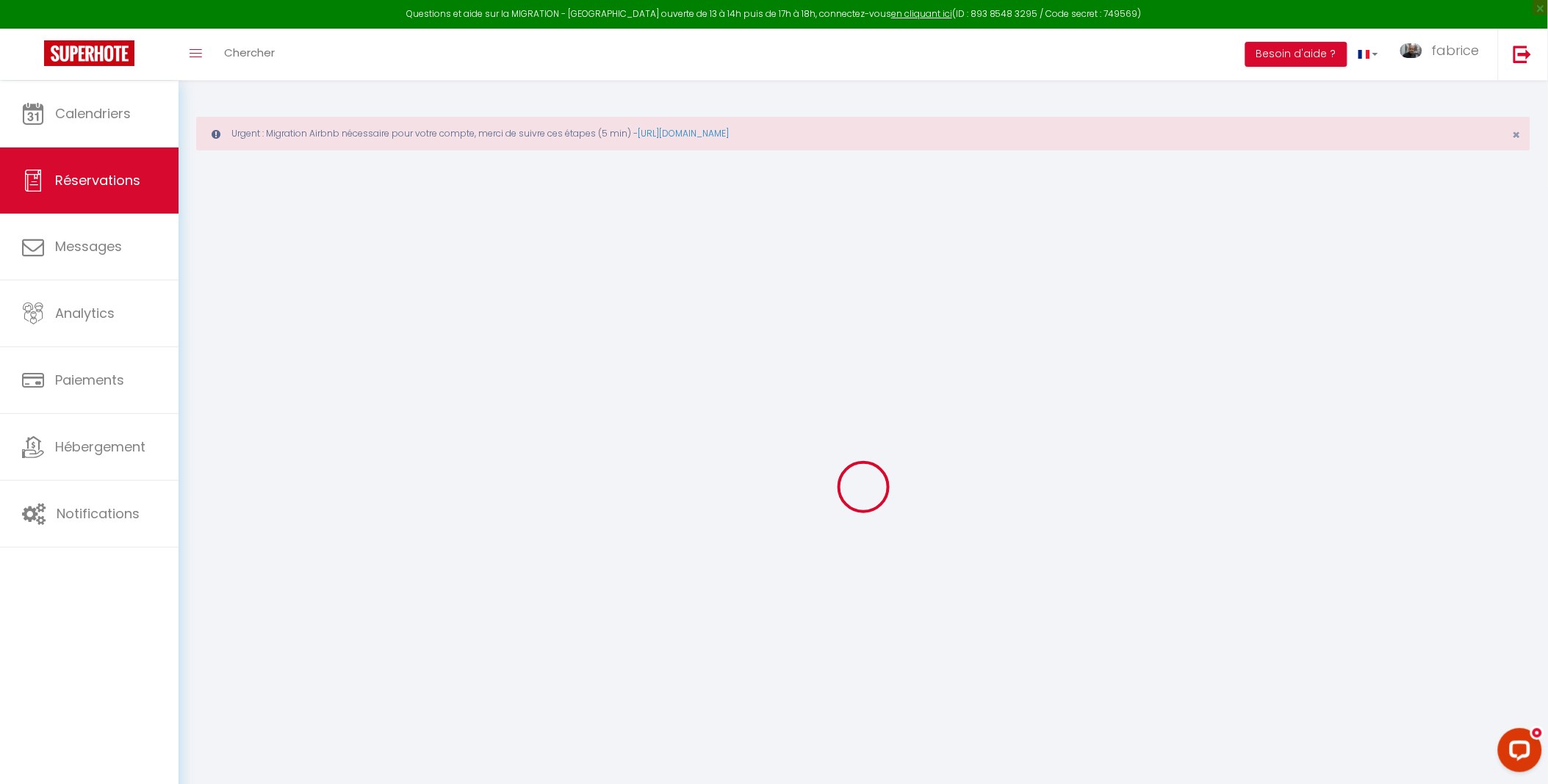
select select
select select "15"
checkbox input "false"
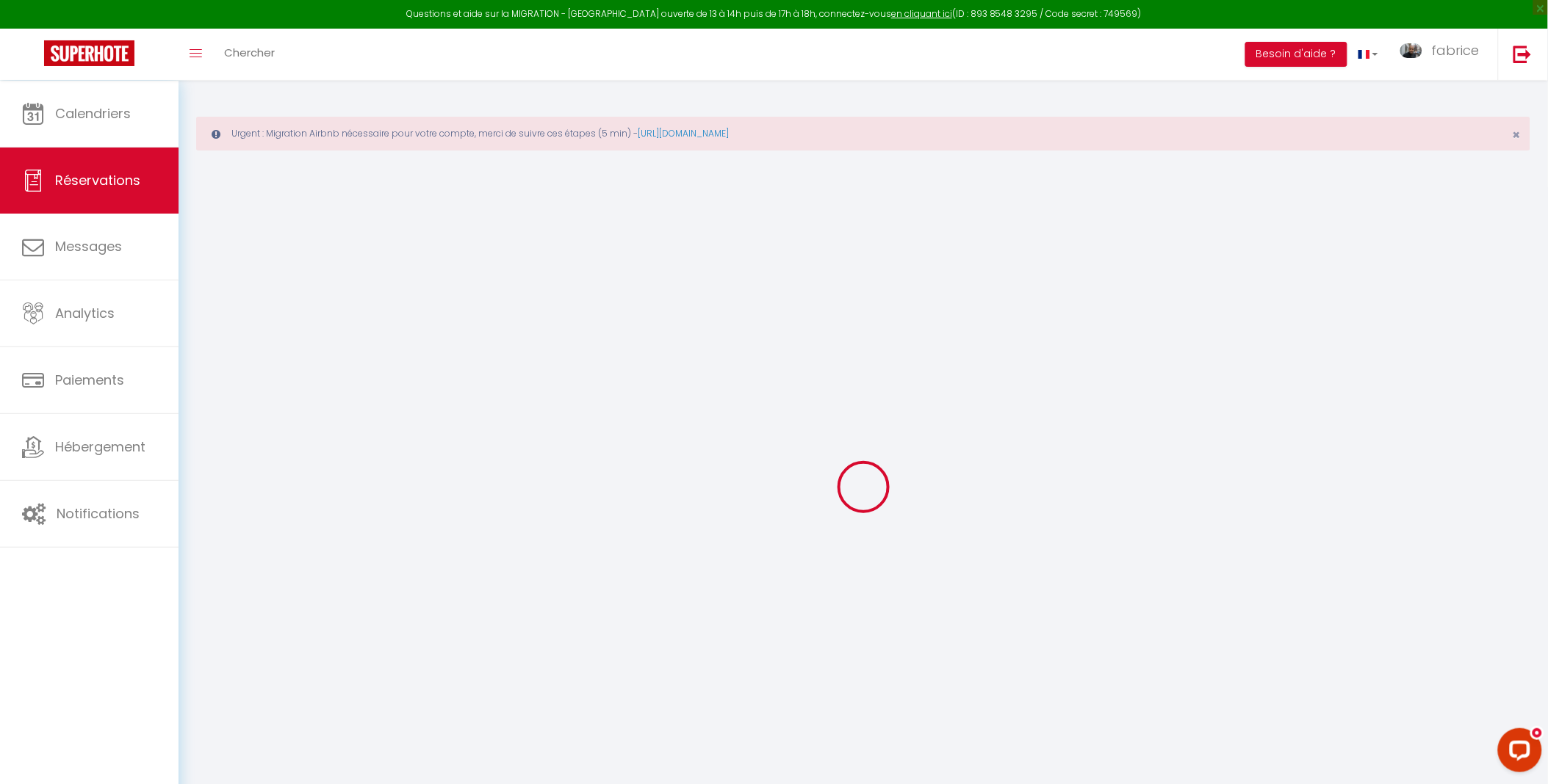
select select
checkbox input "false"
select select
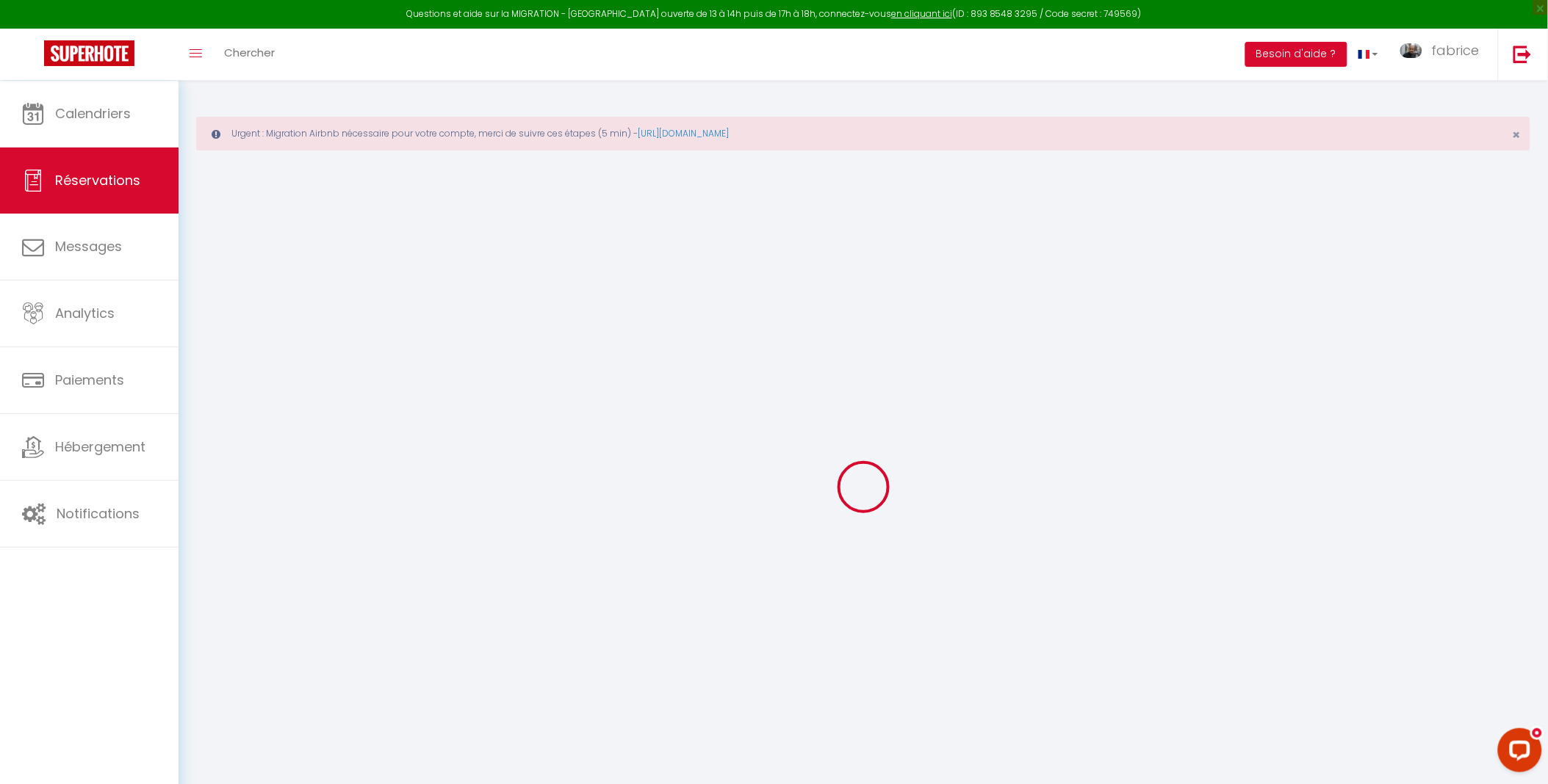
select select
checkbox input "false"
select select
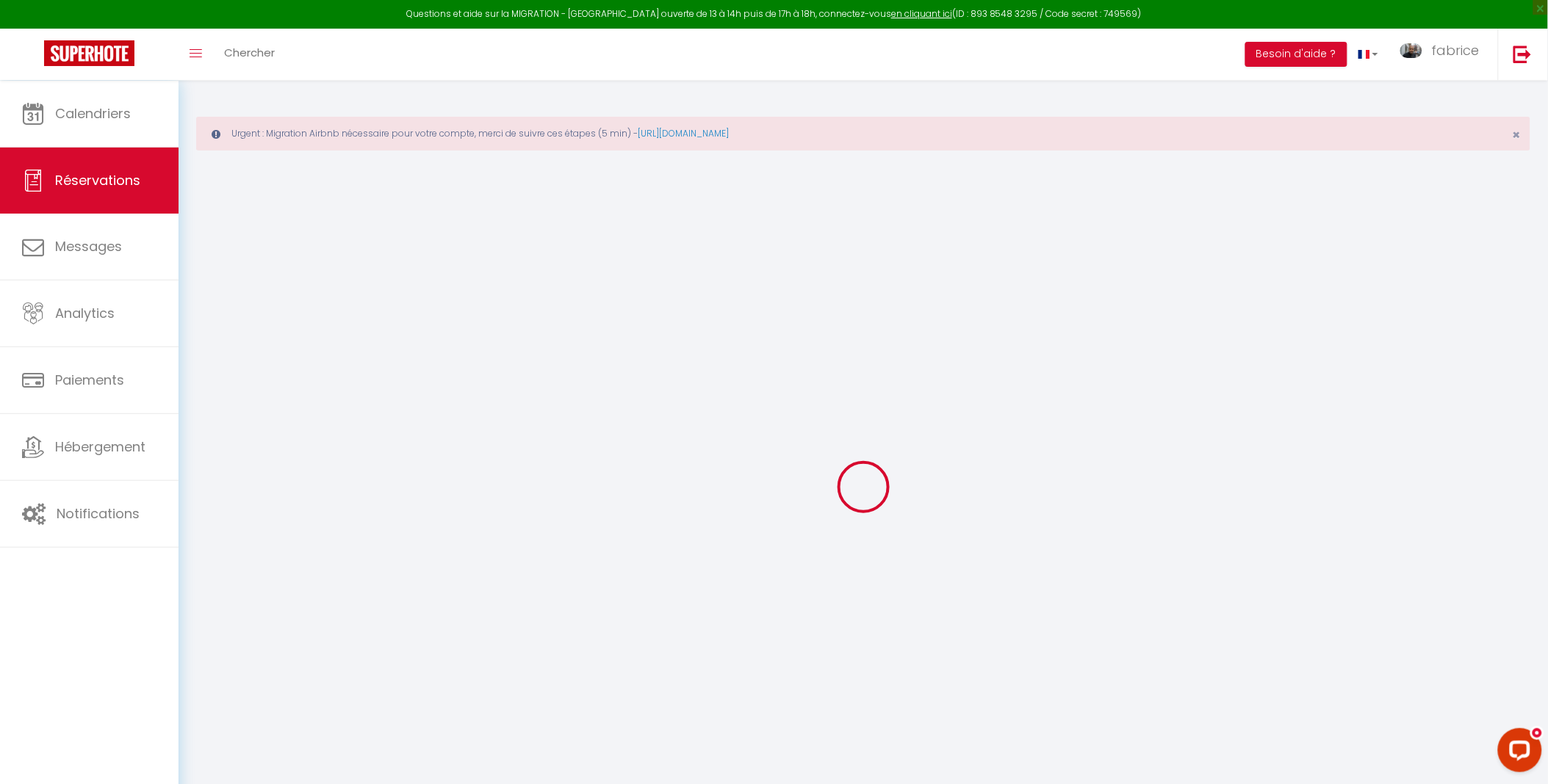
select select
checkbox input "false"
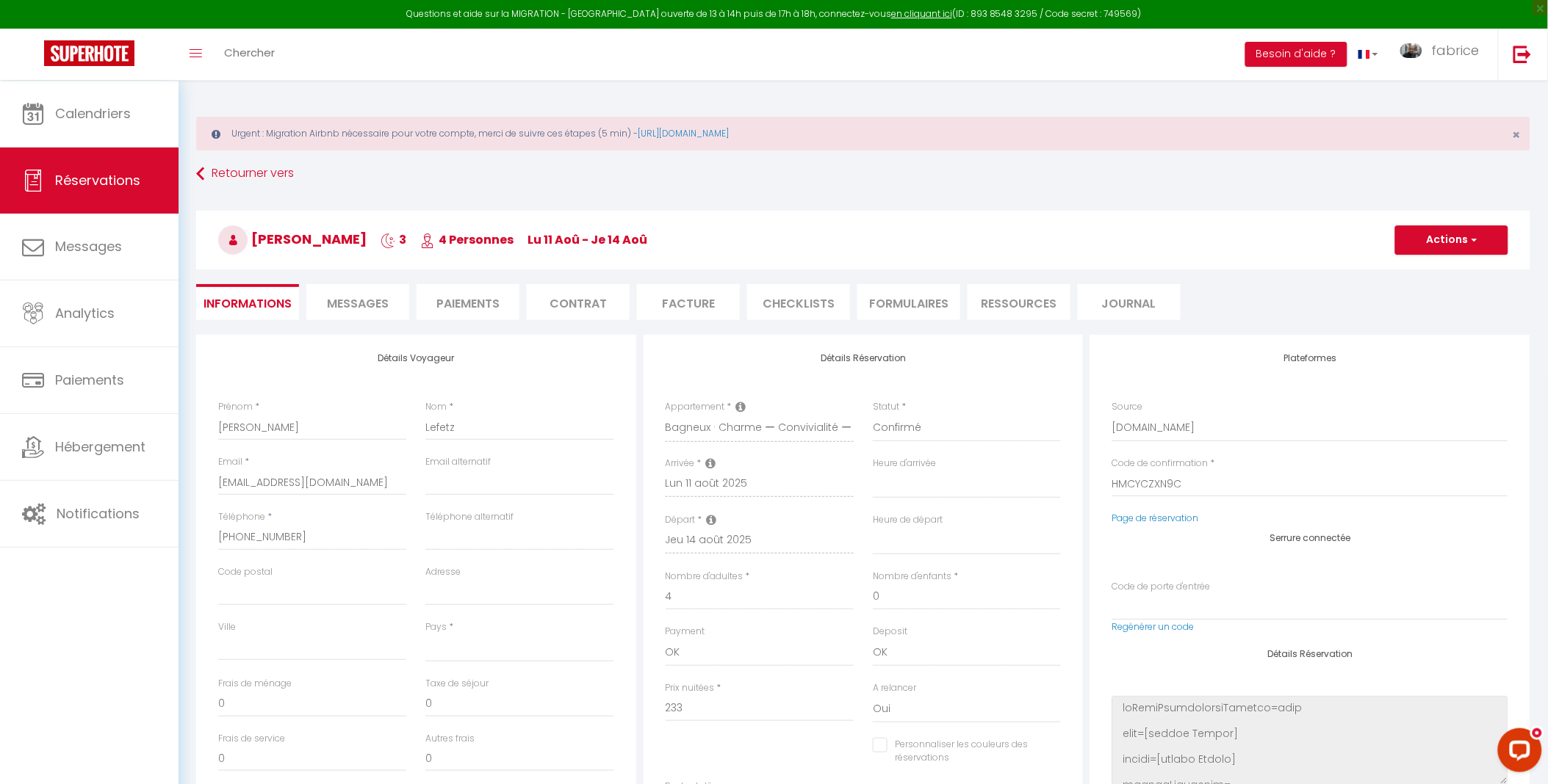
select select
type input "50"
type input "26.51"
select select
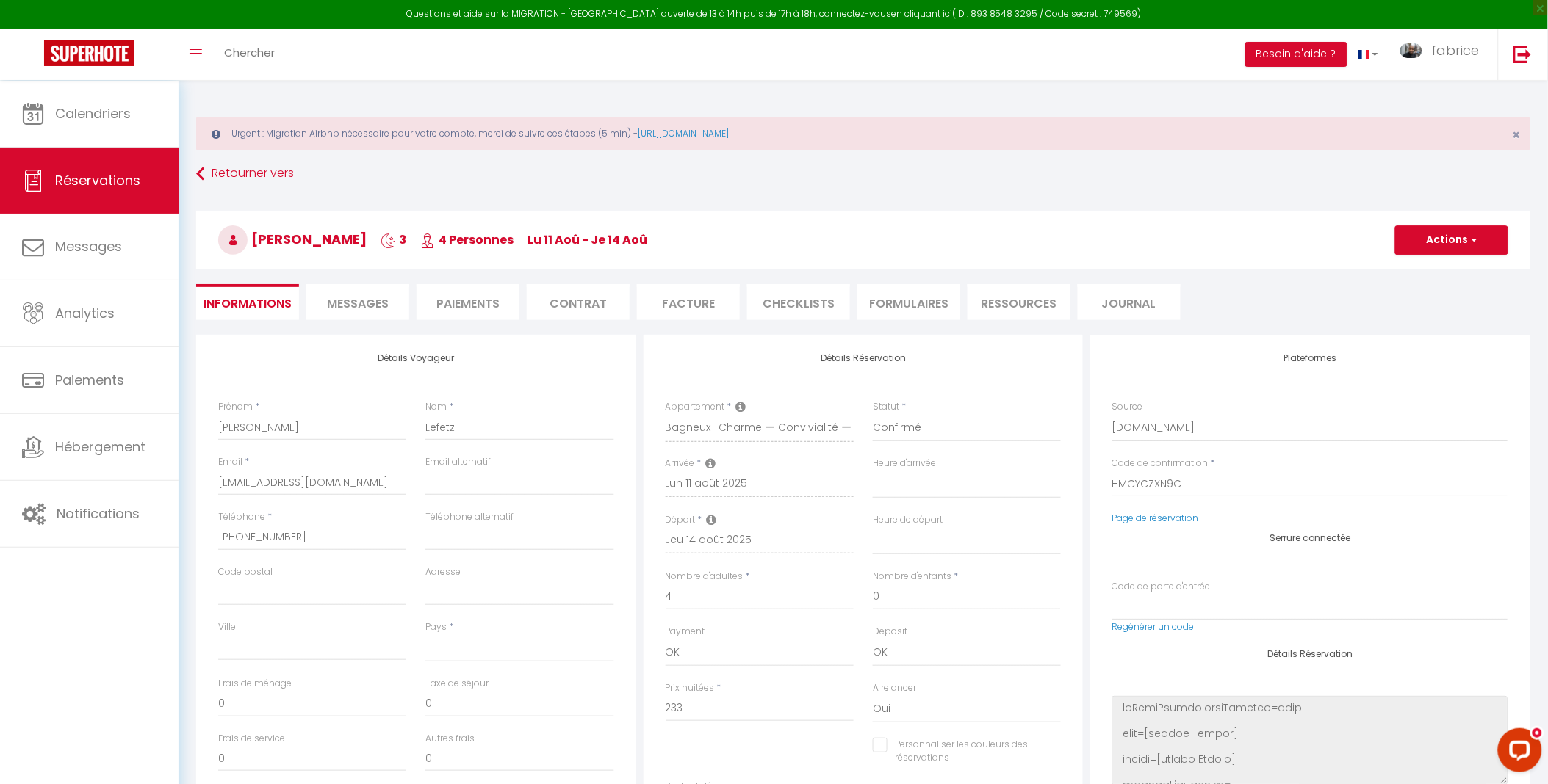
checkbox input "false"
select select
checkbox input "false"
select select
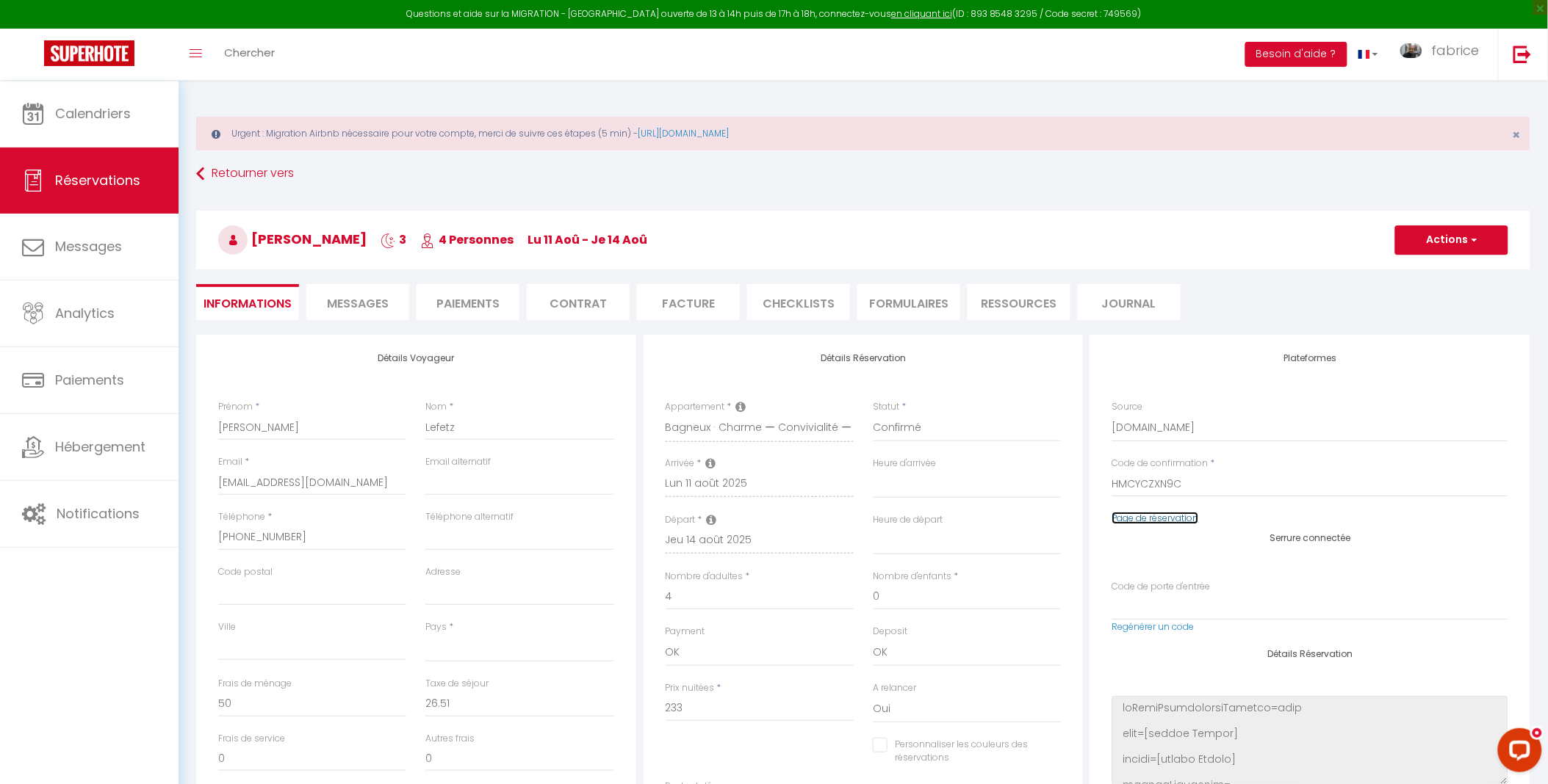
click at [1178, 520] on link "Page de réservation" at bounding box center [1156, 518] width 87 height 12
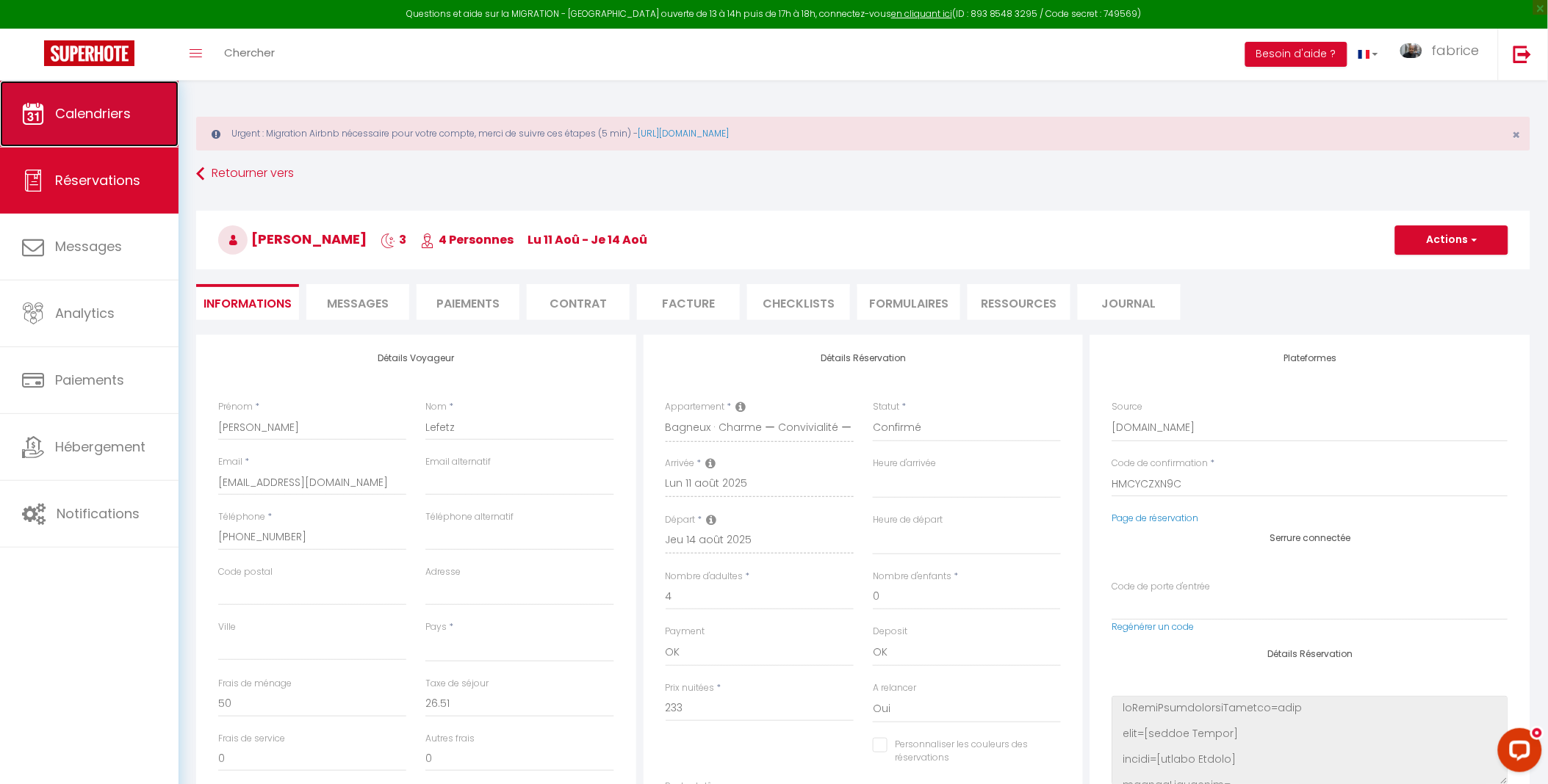
click at [130, 112] on span "Calendriers" at bounding box center [92, 114] width 75 height 19
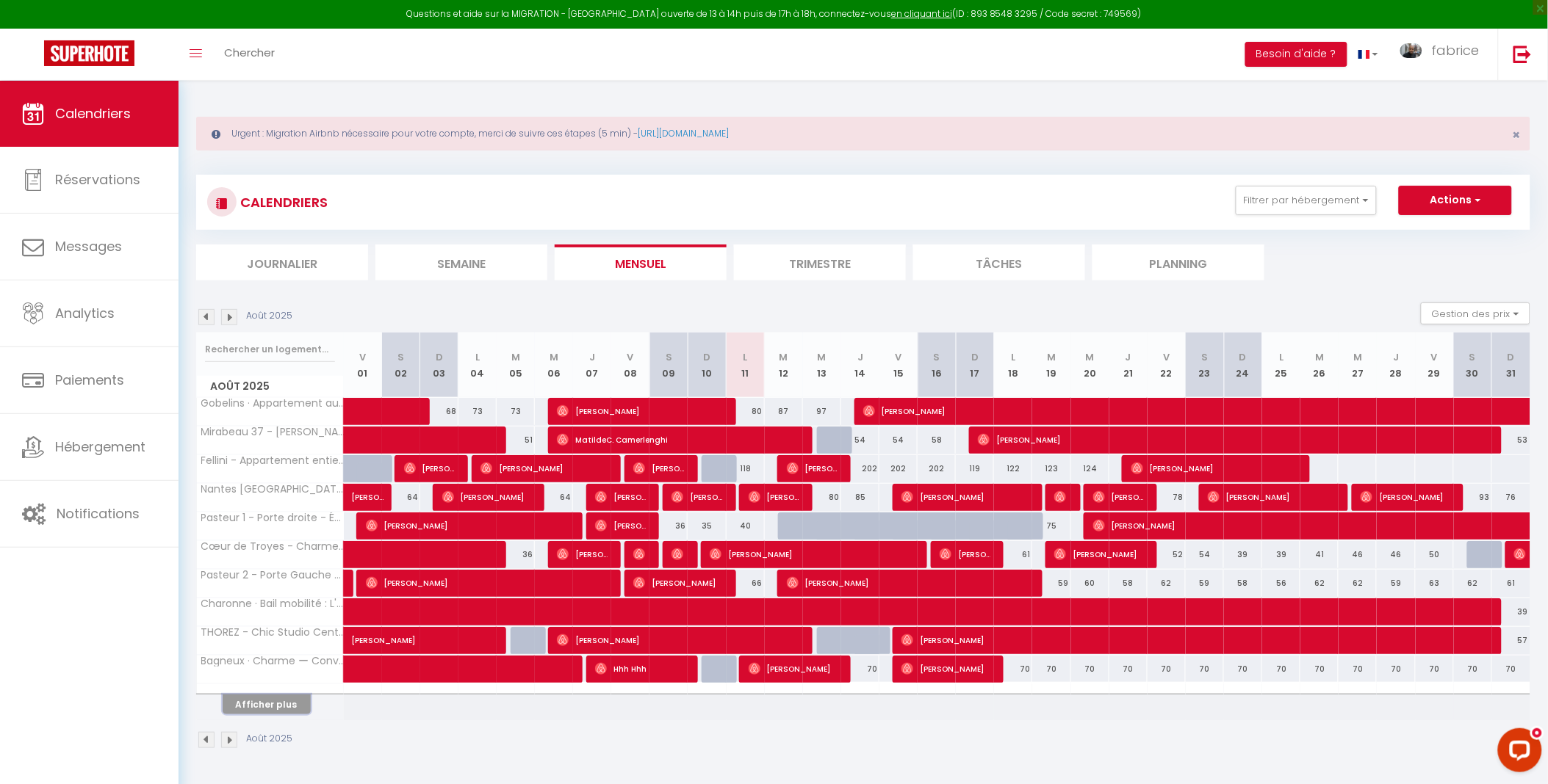
click at [288, 709] on button "Afficher plus" at bounding box center [266, 704] width 88 height 20
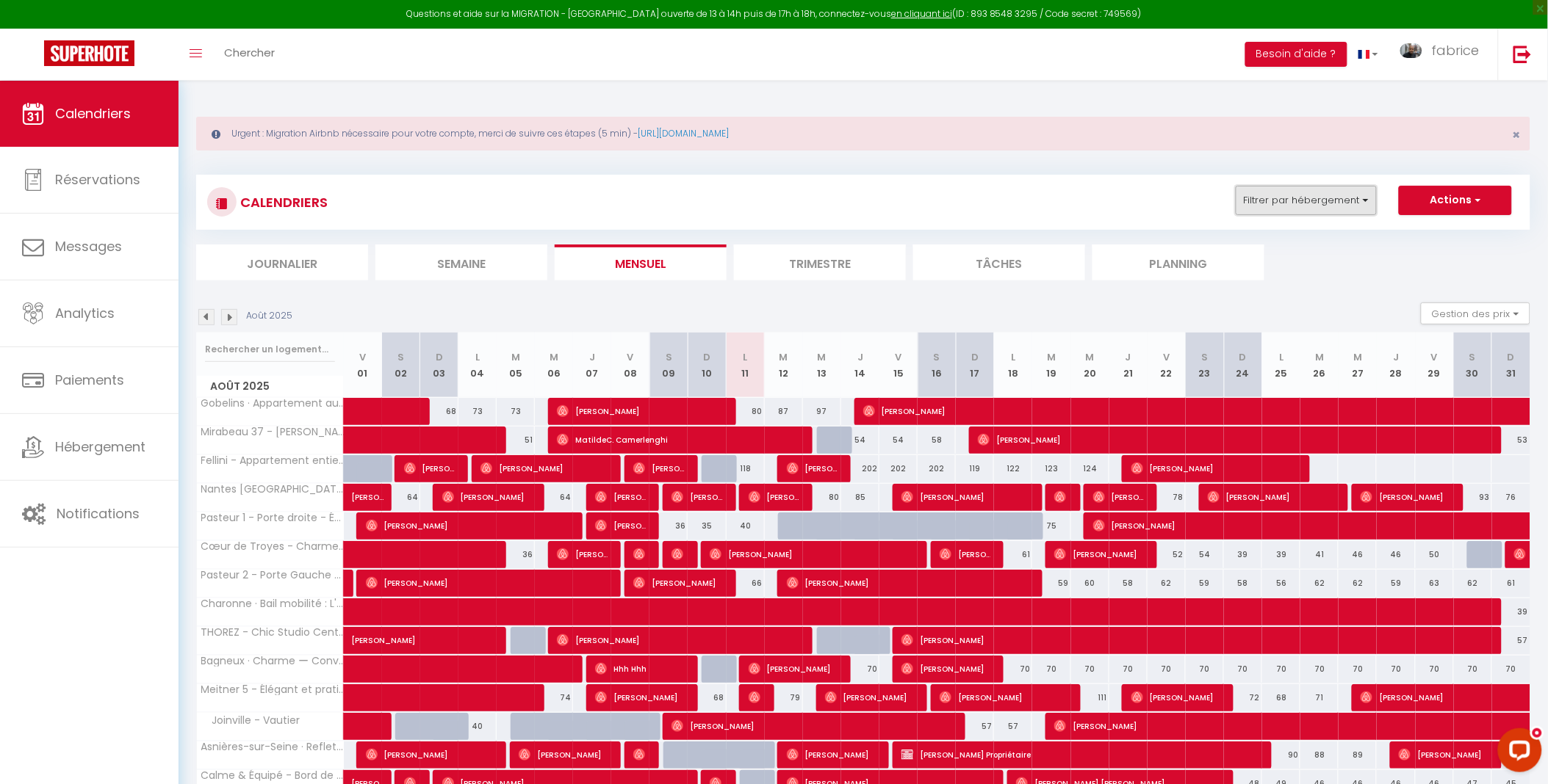
click at [1327, 208] on button "Filtrer par hébergement" at bounding box center [1306, 200] width 141 height 29
